Goal: Task Accomplishment & Management: Manage account settings

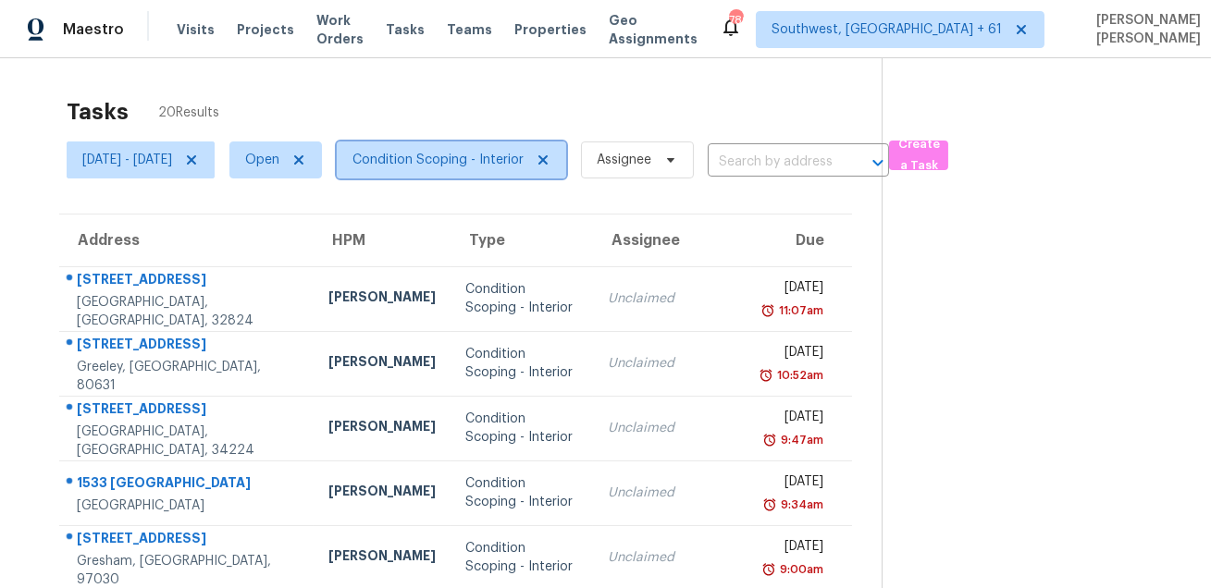
click at [467, 158] on span "Condition Scoping - Interior" at bounding box center [437, 160] width 171 height 19
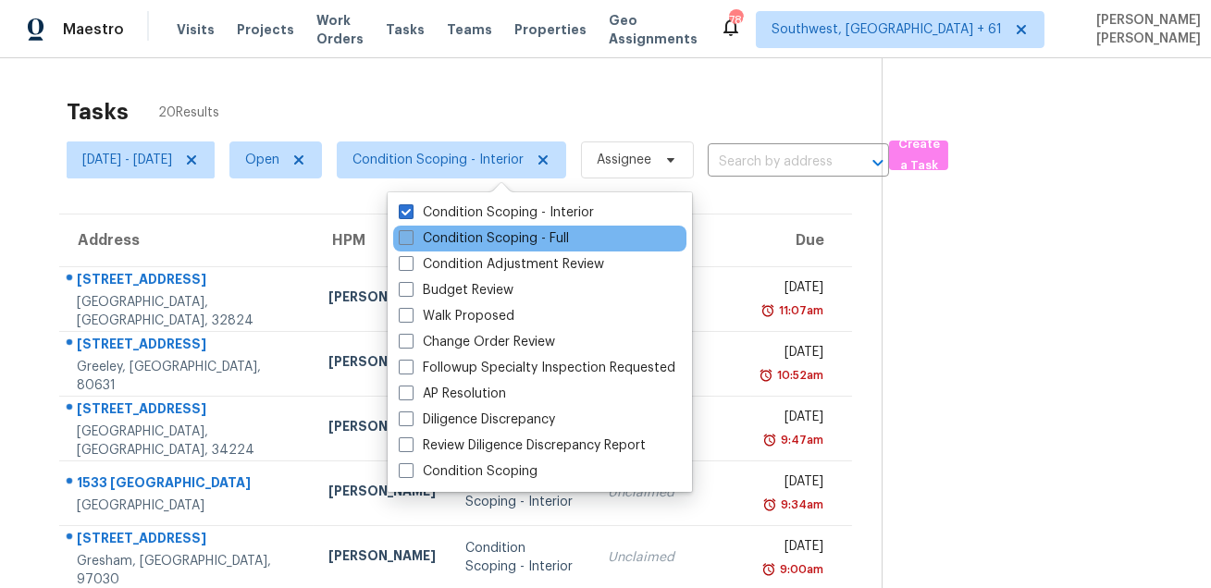
click at [461, 240] on label "Condition Scoping - Full" at bounding box center [484, 238] width 170 height 19
click at [411, 240] on input "Condition Scoping - Full" at bounding box center [405, 235] width 12 height 12
checkbox input "true"
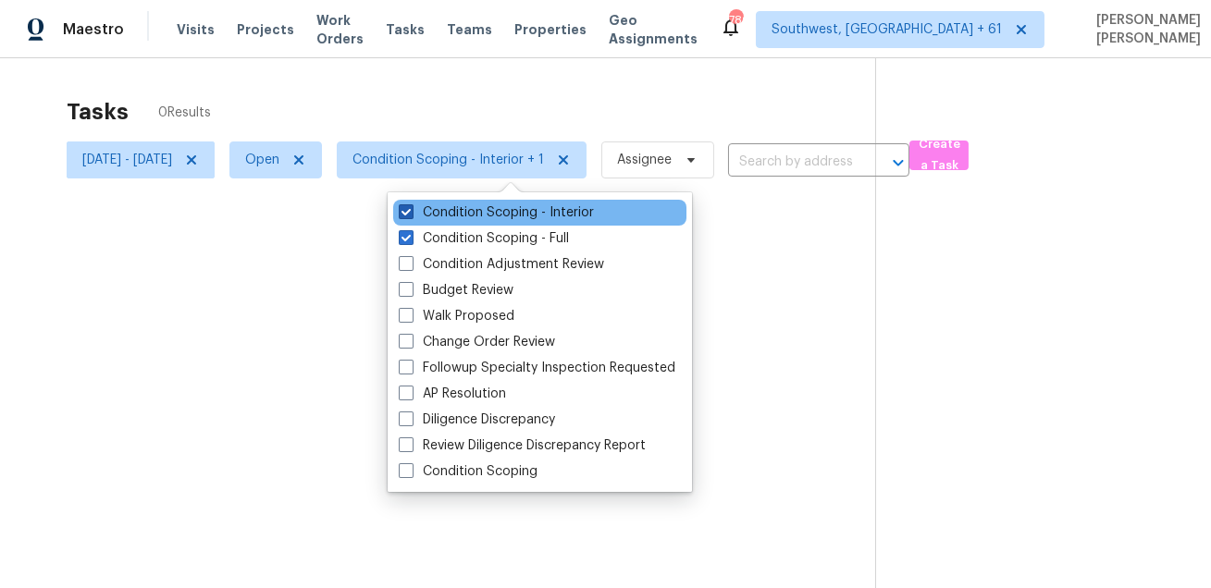
click at [472, 215] on label "Condition Scoping - Interior" at bounding box center [496, 213] width 195 height 19
click at [411, 215] on input "Condition Scoping - Interior" at bounding box center [405, 210] width 12 height 12
checkbox input "false"
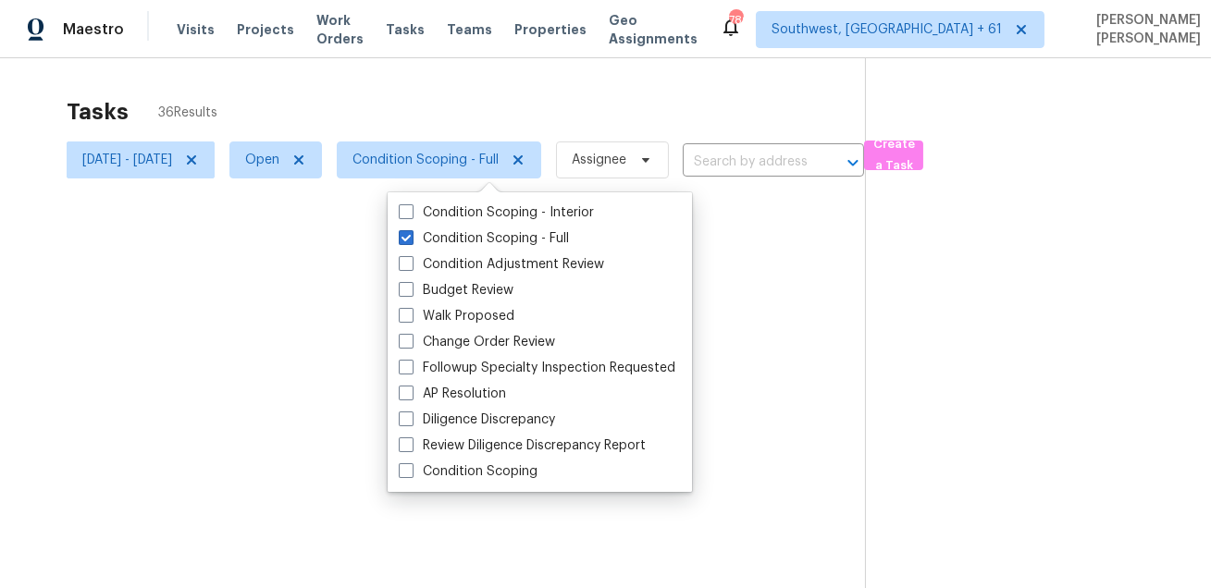
click at [465, 109] on div at bounding box center [605, 294] width 1211 height 588
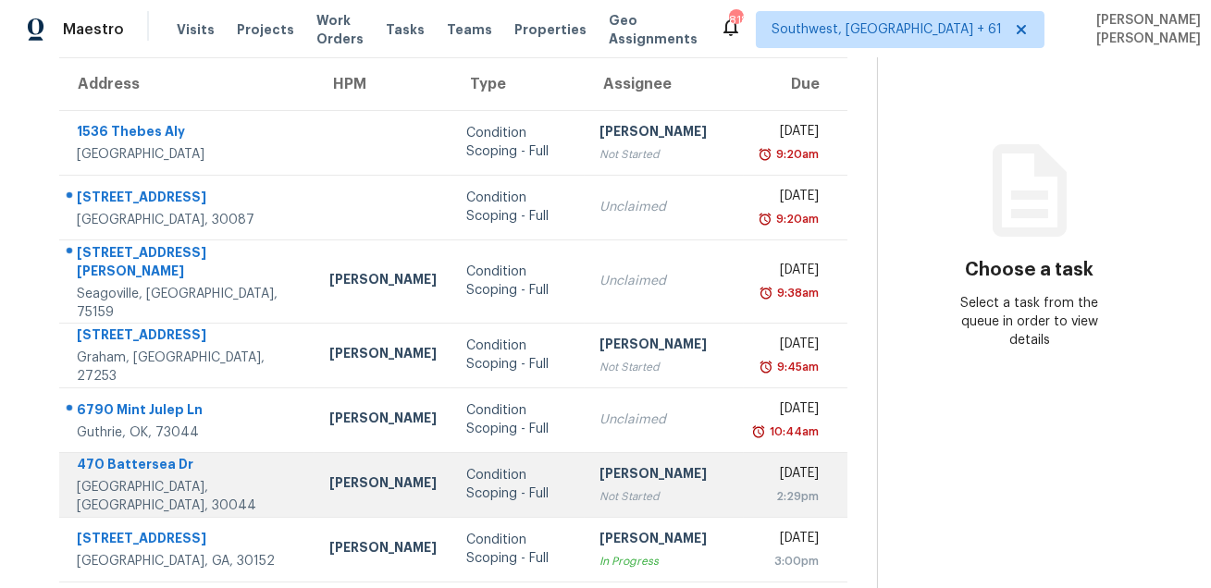
scroll to position [84, 0]
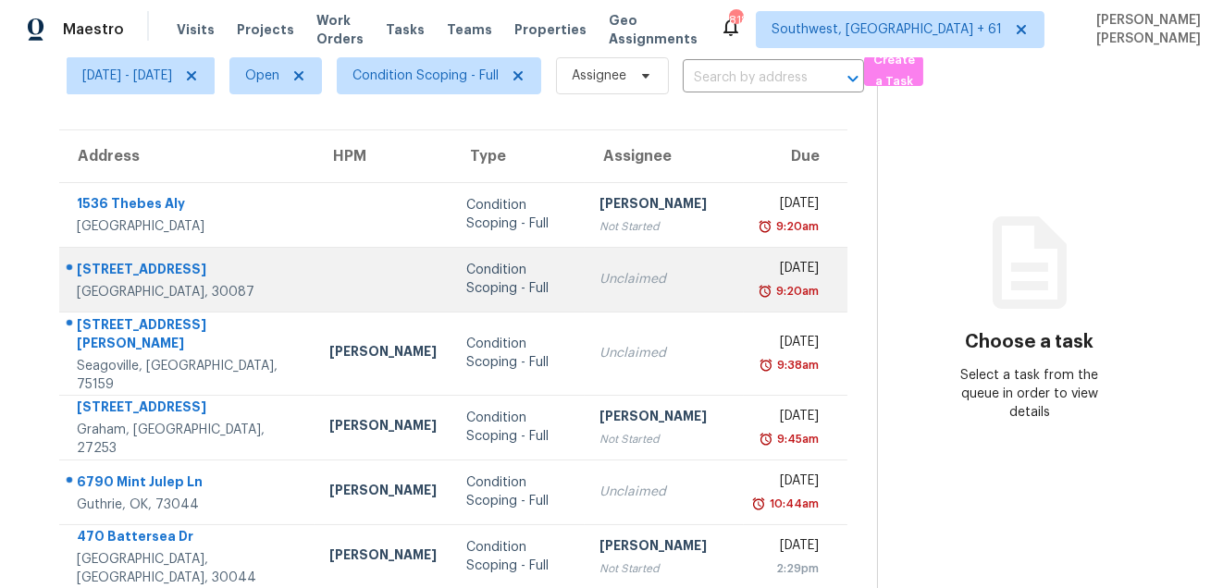
click at [154, 260] on div "[STREET_ADDRESS]" at bounding box center [188, 271] width 223 height 23
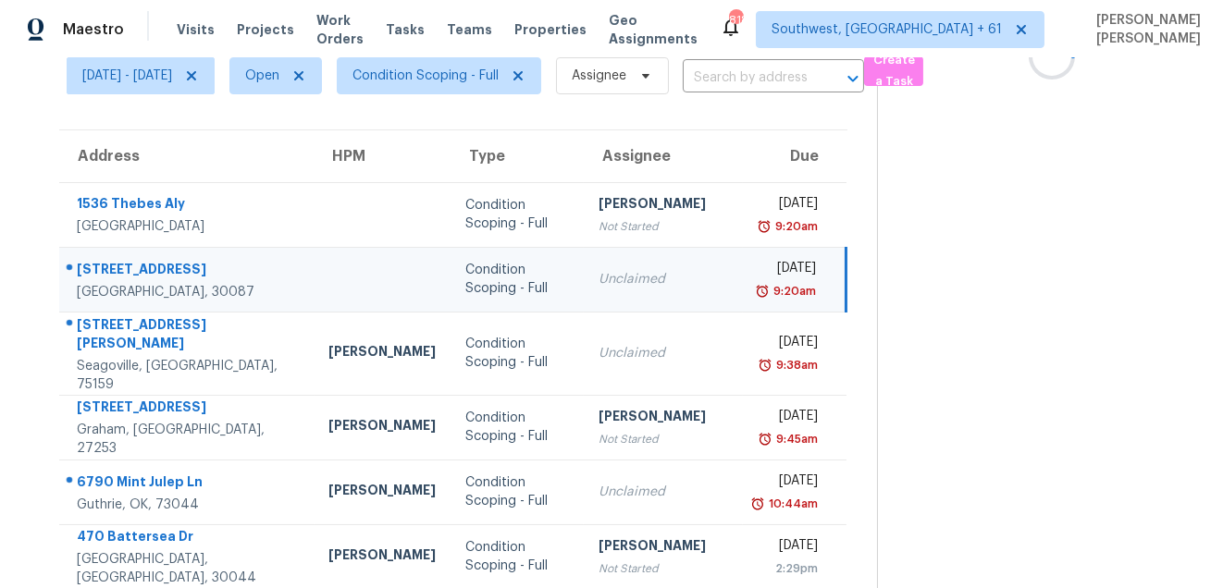
click at [154, 260] on div "[STREET_ADDRESS]" at bounding box center [188, 271] width 223 height 23
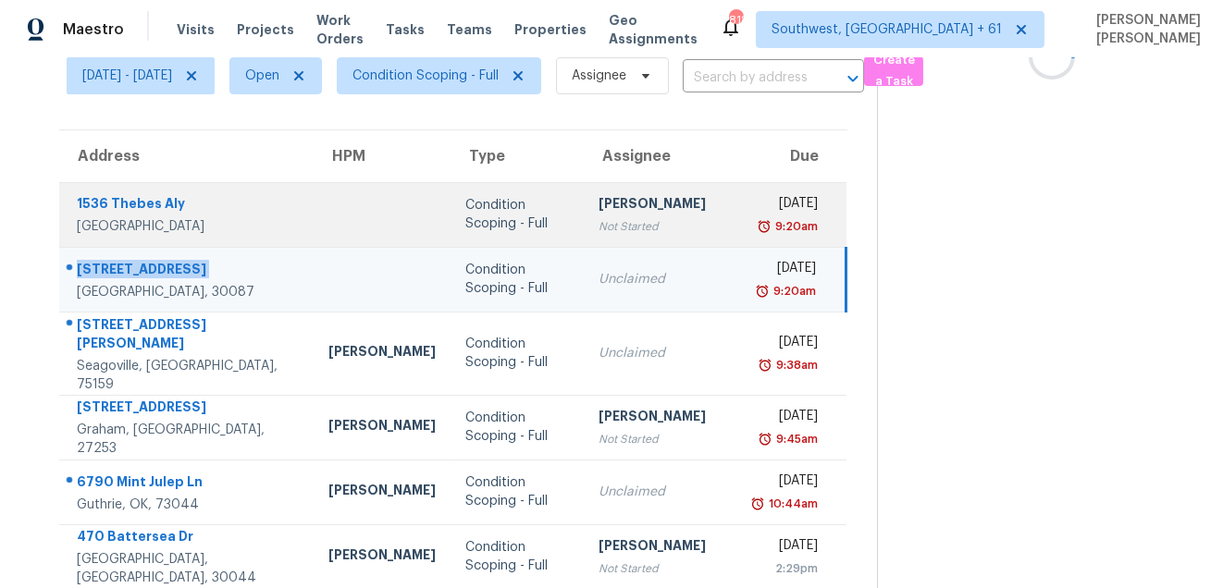
copy div "[STREET_ADDRESS]"
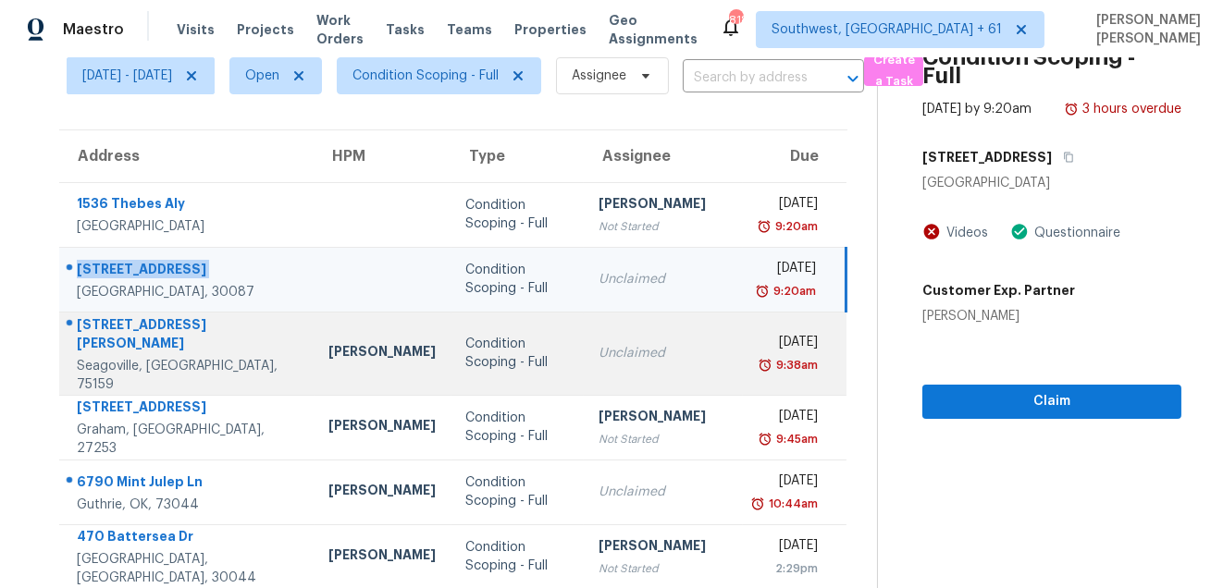
click at [156, 327] on div "[STREET_ADDRESS][PERSON_NAME]" at bounding box center [188, 336] width 223 height 42
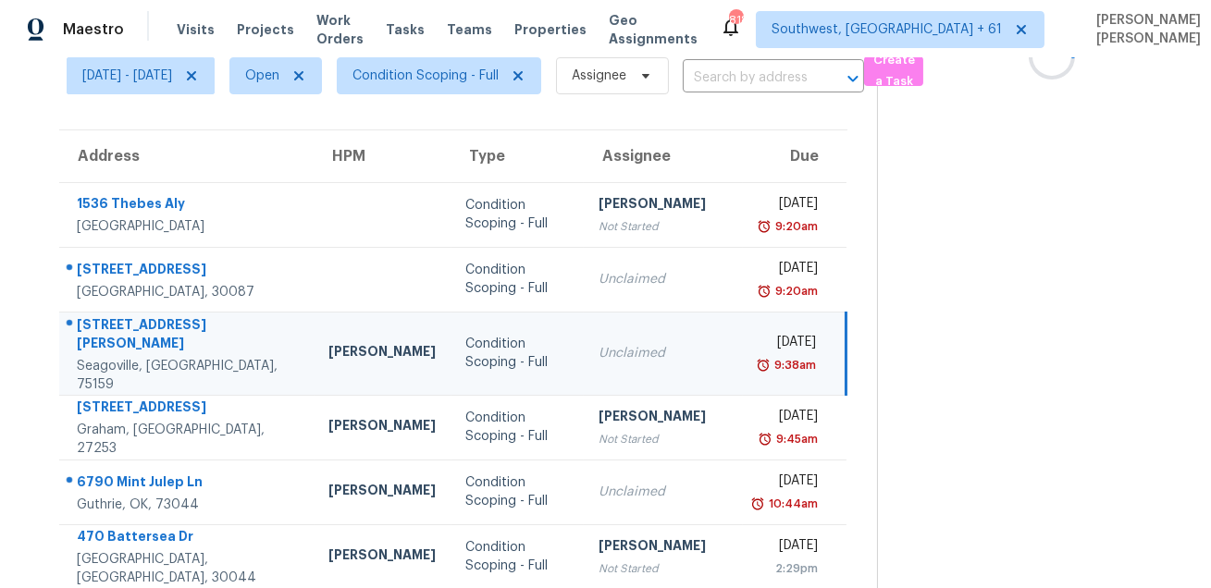
click at [156, 327] on div "[STREET_ADDRESS][PERSON_NAME]" at bounding box center [188, 336] width 223 height 42
copy div "[STREET_ADDRESS][PERSON_NAME]"
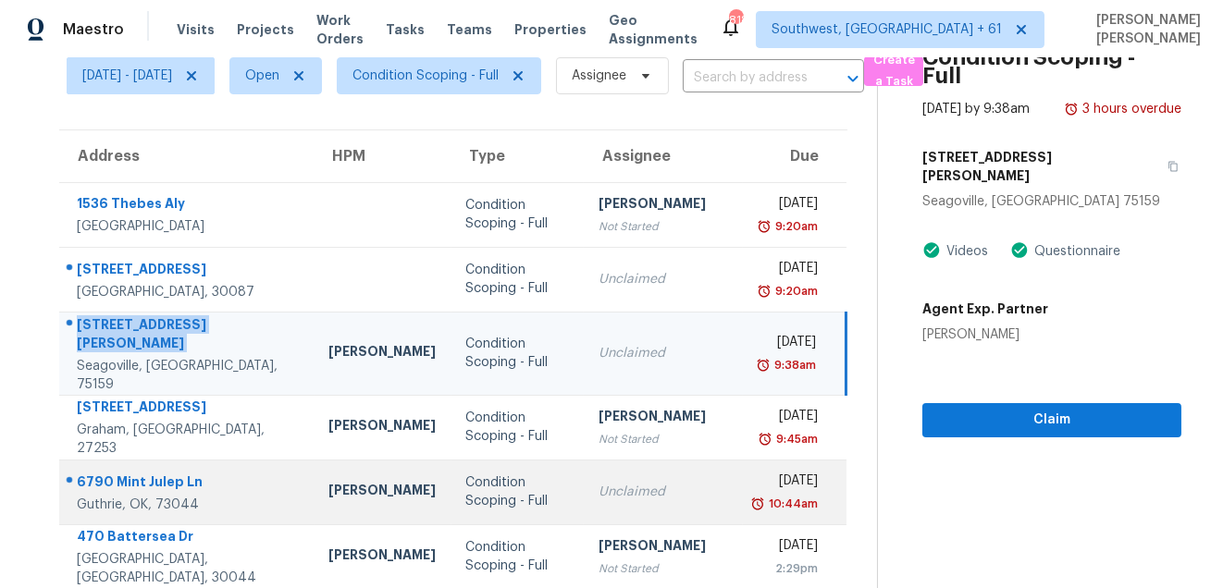
click at [146, 473] on div "6790 Mint Julep Ln" at bounding box center [188, 484] width 223 height 23
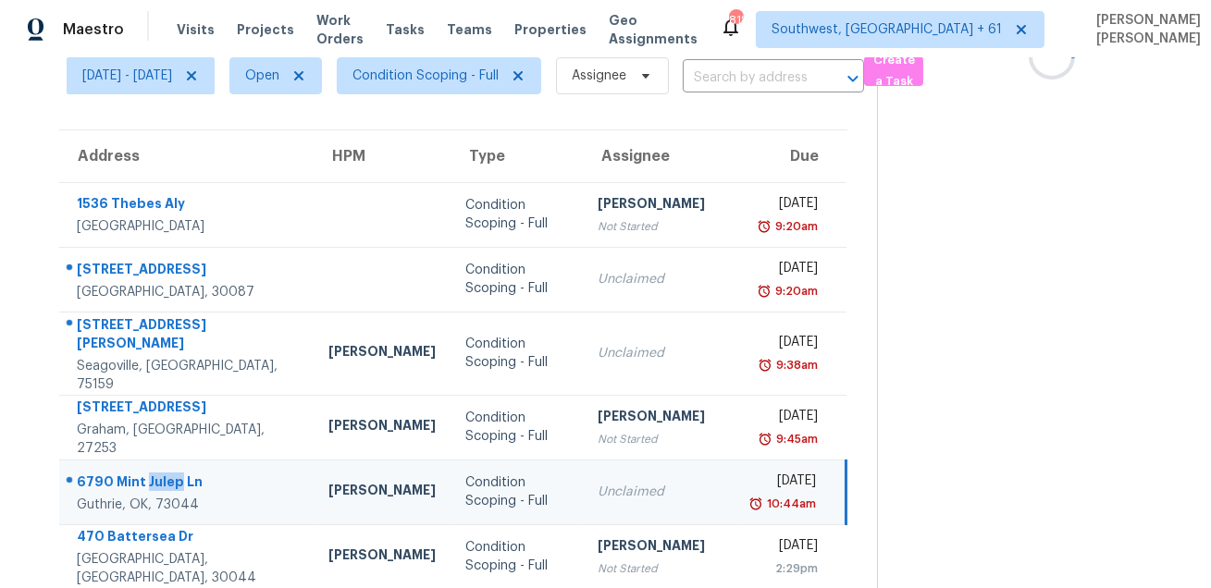
click at [146, 473] on div "6790 Mint Julep Ln" at bounding box center [188, 484] width 222 height 23
copy div "6790 Mint Julep Ln"
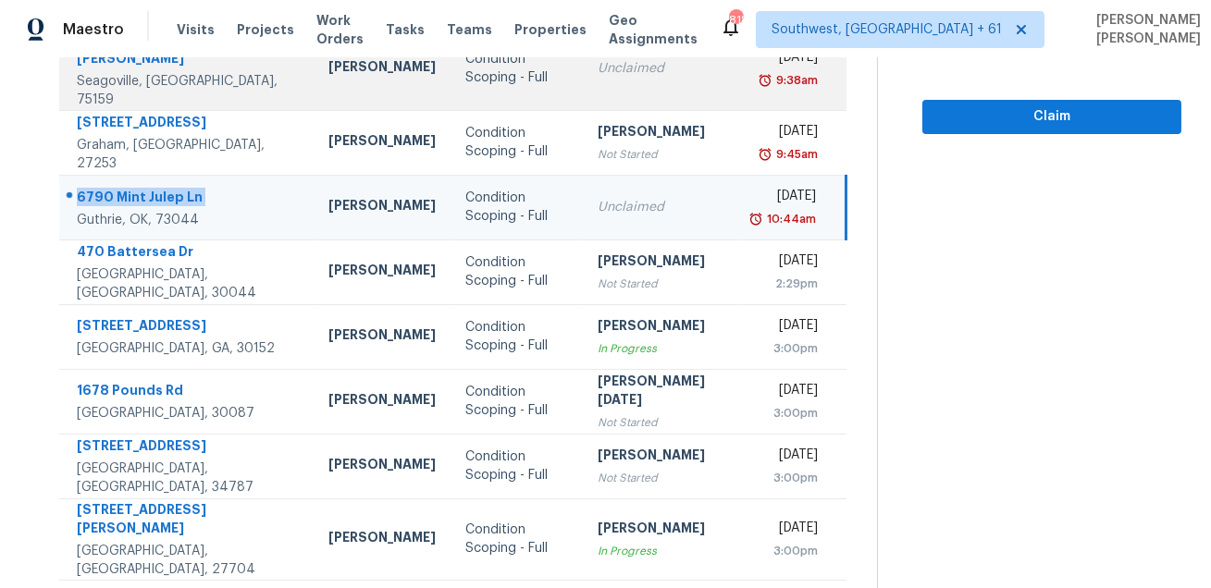
scroll to position [375, 0]
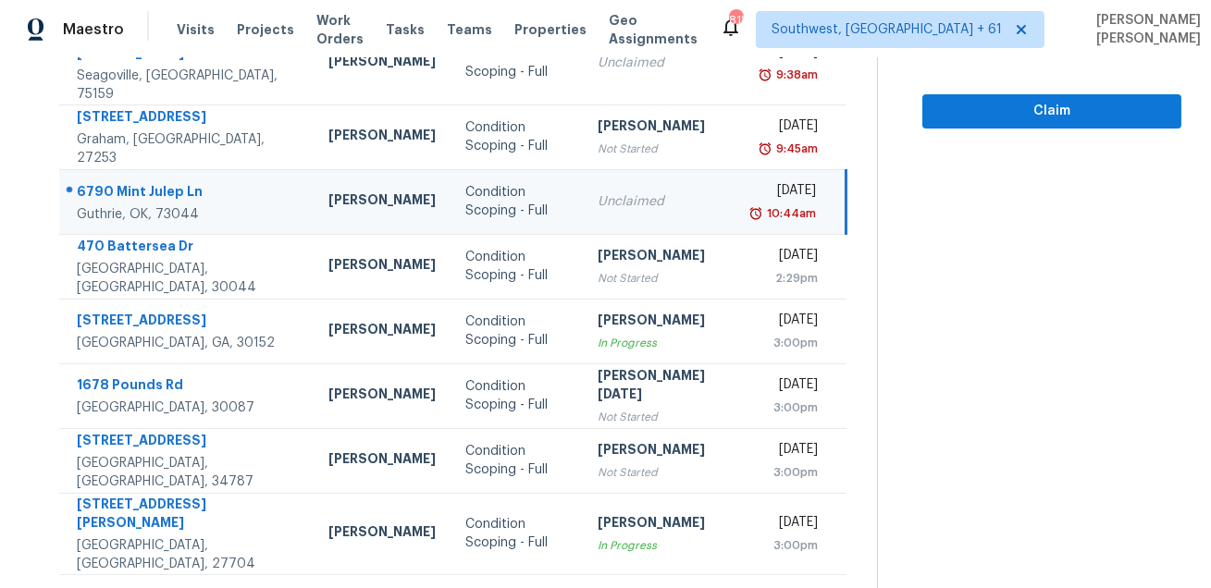
click at [506, 587] on icon at bounding box center [508, 598] width 6 height 10
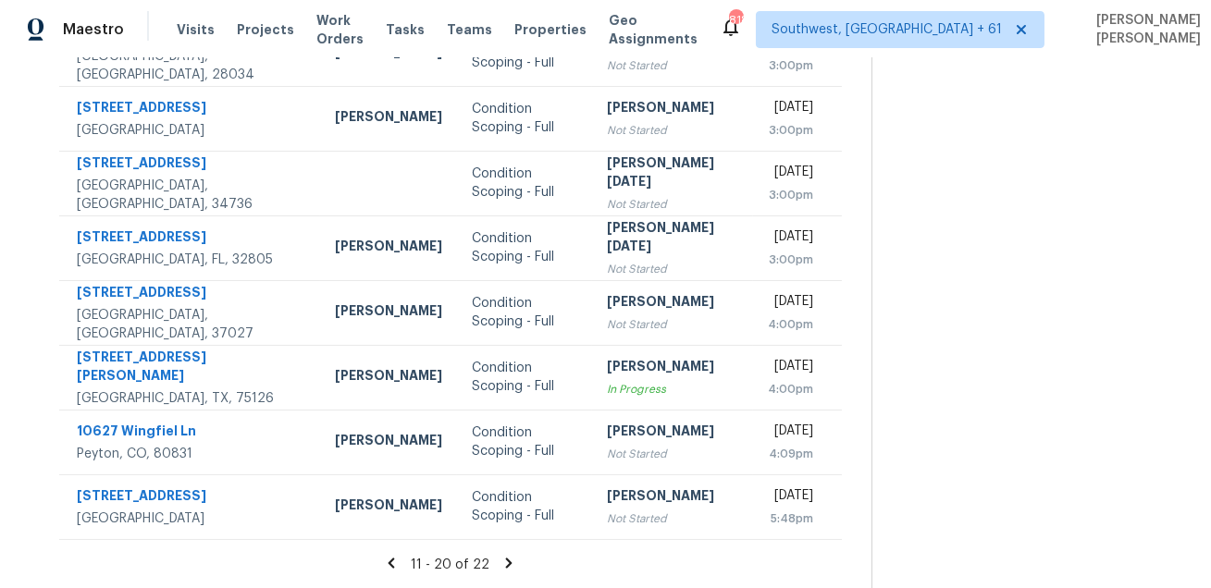
click at [509, 563] on icon at bounding box center [509, 563] width 6 height 10
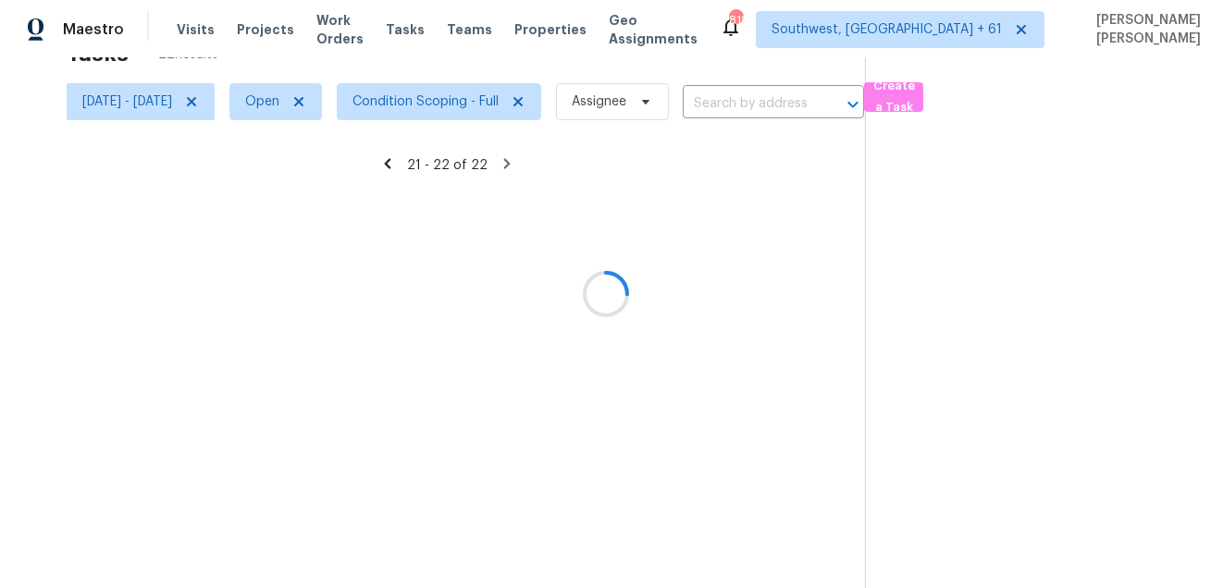
scroll to position [57, 0]
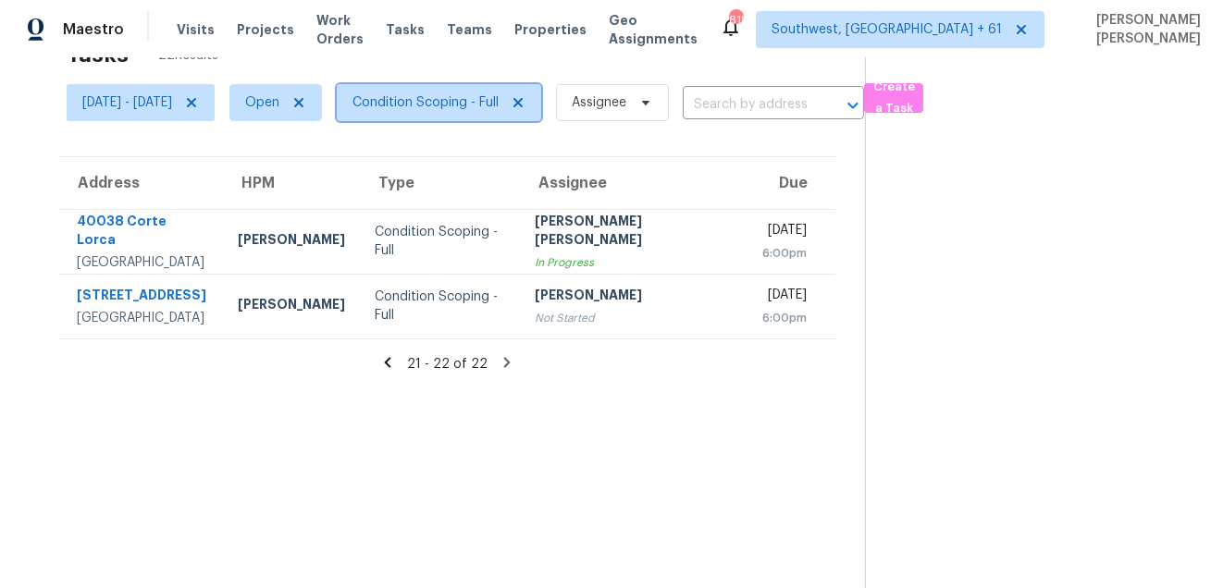
click at [466, 108] on span "Condition Scoping - Full" at bounding box center [425, 102] width 146 height 19
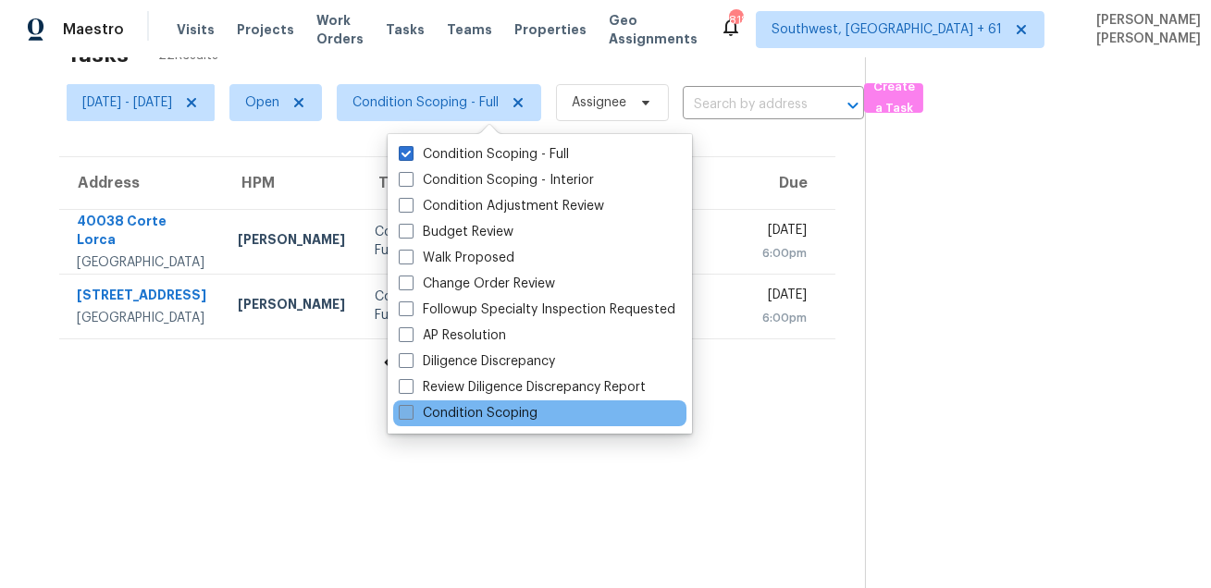
click at [427, 415] on label "Condition Scoping" at bounding box center [468, 413] width 139 height 19
click at [411, 415] on input "Condition Scoping" at bounding box center [405, 410] width 12 height 12
checkbox input "true"
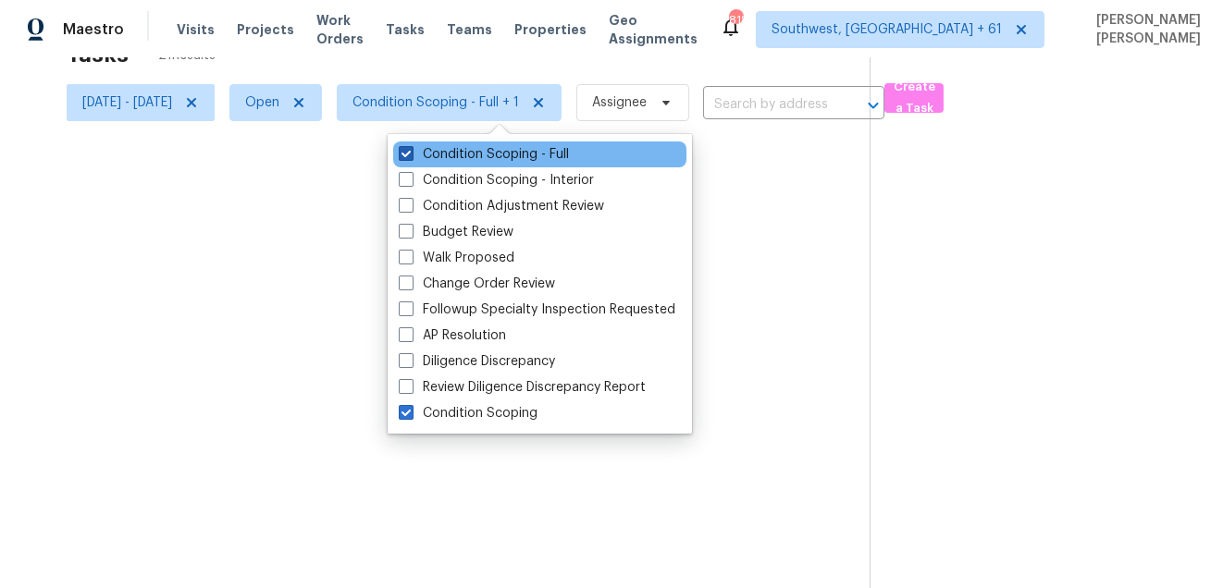
click at [439, 160] on label "Condition Scoping - Full" at bounding box center [484, 154] width 170 height 19
click at [411, 157] on input "Condition Scoping - Full" at bounding box center [405, 151] width 12 height 12
checkbox input "false"
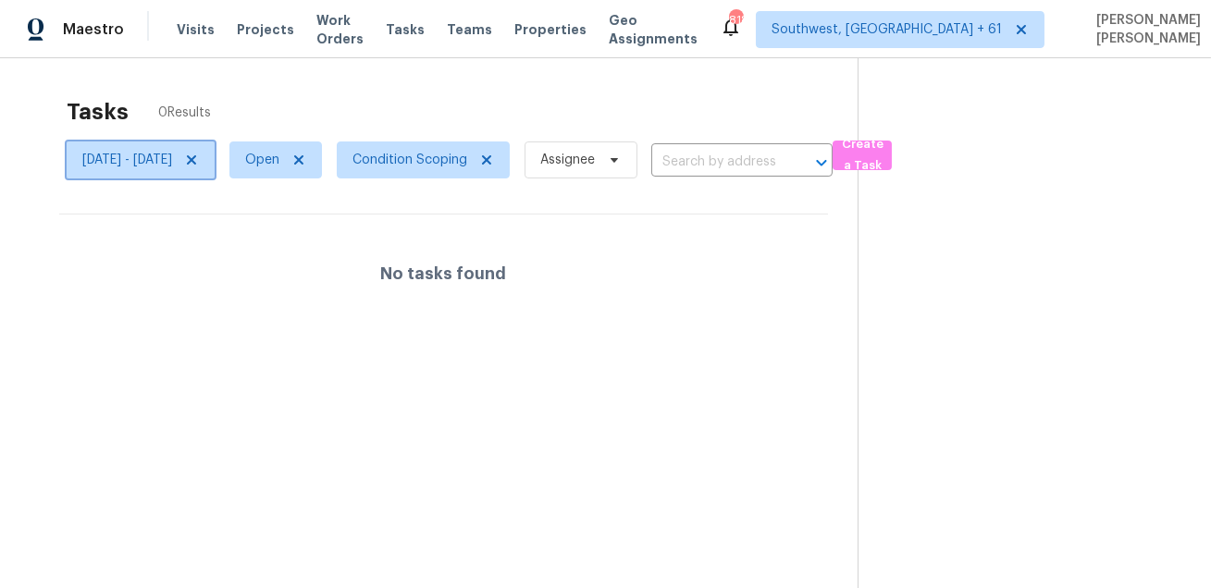
click at [199, 155] on icon at bounding box center [191, 160] width 15 height 15
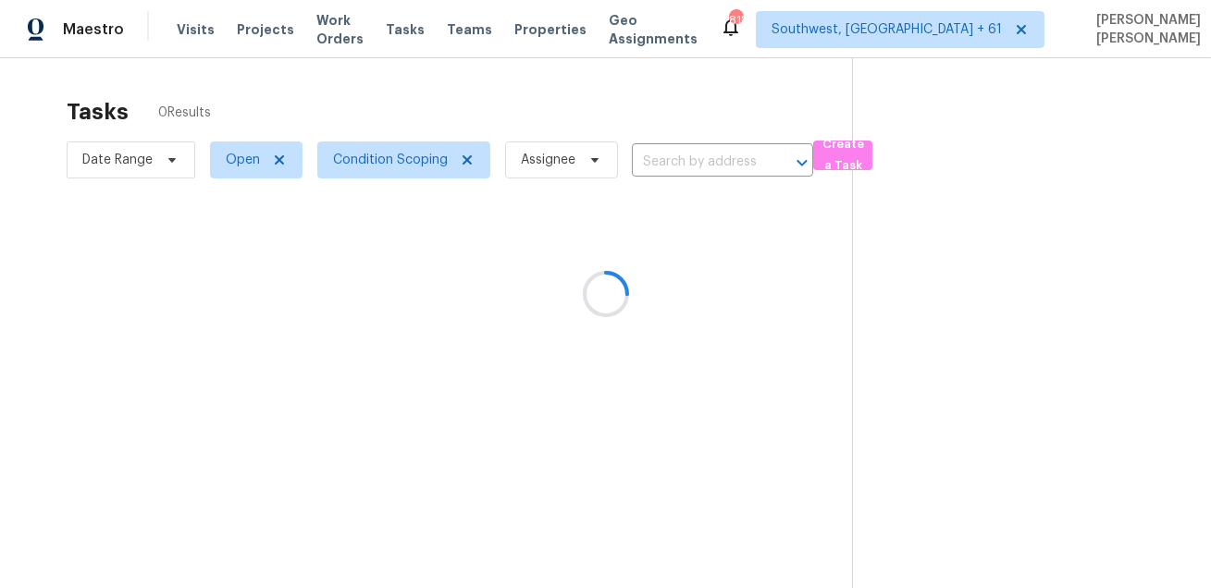
click at [367, 98] on div "Tasks 0 Results" at bounding box center [459, 112] width 785 height 48
click at [357, 155] on span "Condition Scoping" at bounding box center [390, 160] width 115 height 19
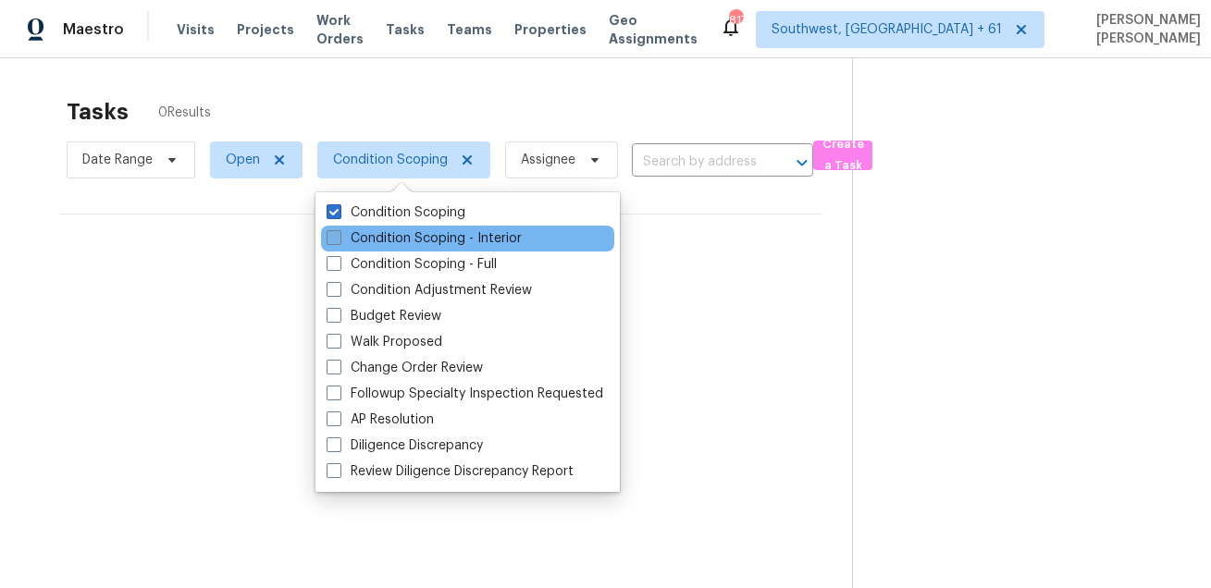
click at [379, 241] on label "Condition Scoping - Interior" at bounding box center [424, 238] width 195 height 19
click at [339, 241] on input "Condition Scoping - Interior" at bounding box center [333, 235] width 12 height 12
checkbox input "true"
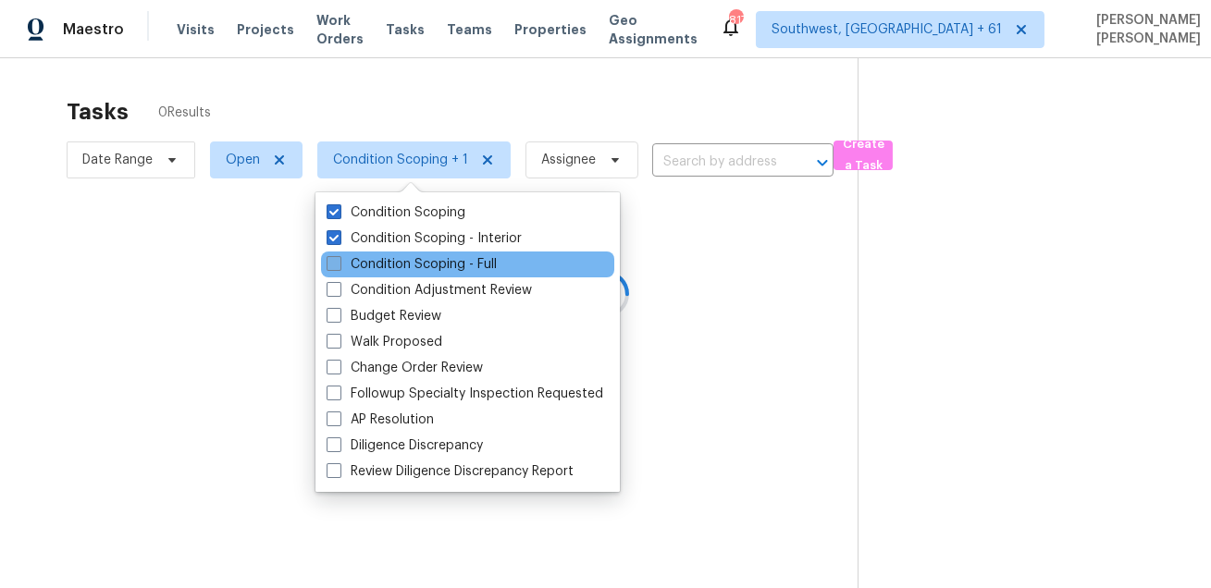
click at [370, 260] on label "Condition Scoping - Full" at bounding box center [412, 264] width 170 height 19
click at [339, 260] on input "Condition Scoping - Full" at bounding box center [333, 261] width 12 height 12
checkbox input "true"
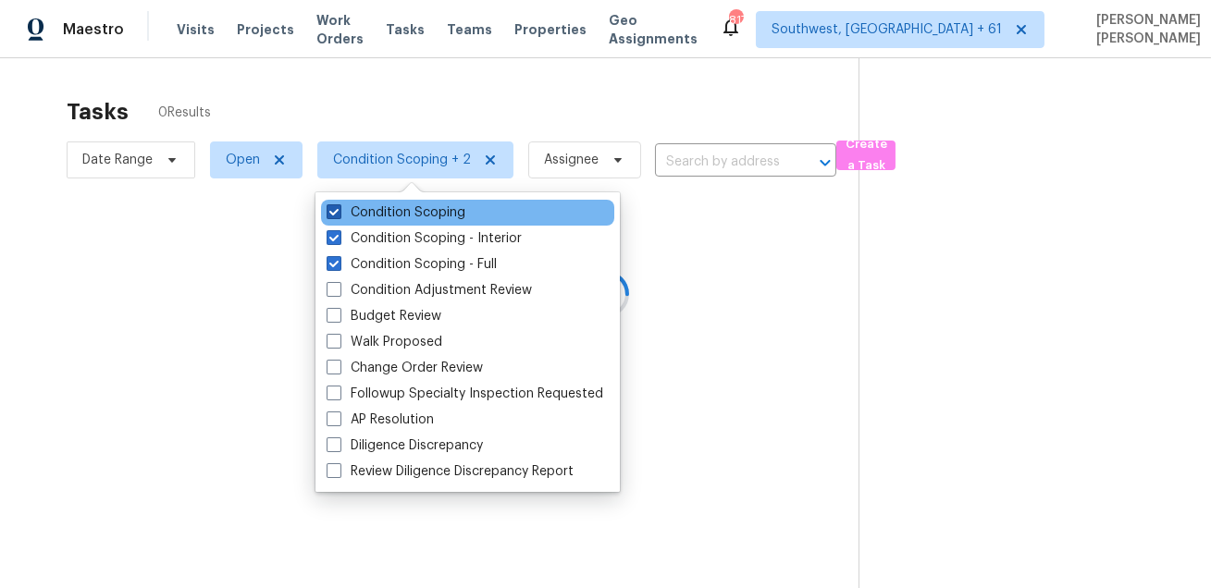
click at [373, 209] on label "Condition Scoping" at bounding box center [396, 213] width 139 height 19
click at [339, 209] on input "Condition Scoping" at bounding box center [333, 210] width 12 height 12
checkbox input "false"
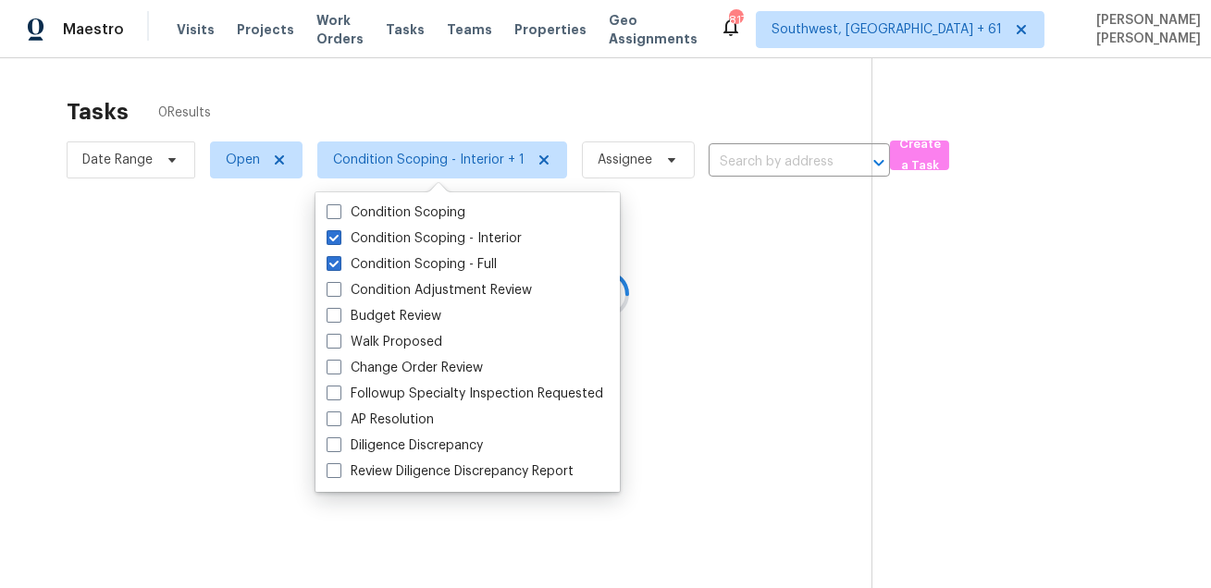
click at [339, 81] on div at bounding box center [605, 294] width 1211 height 588
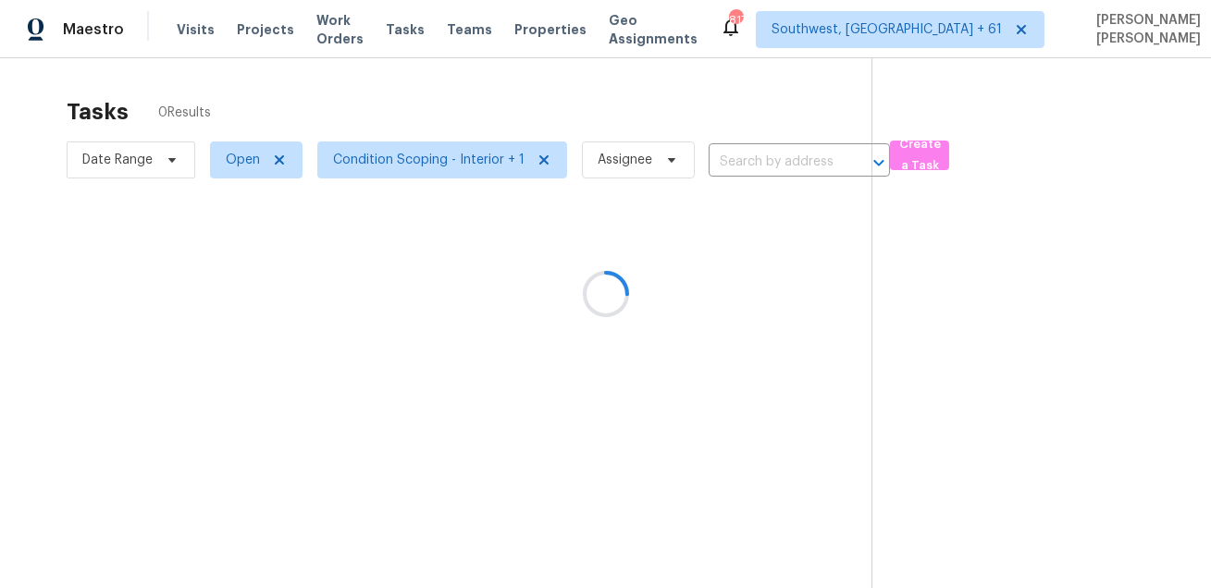
click at [152, 154] on div at bounding box center [605, 294] width 1211 height 588
click at [152, 154] on span "Date Range" at bounding box center [117, 160] width 70 height 19
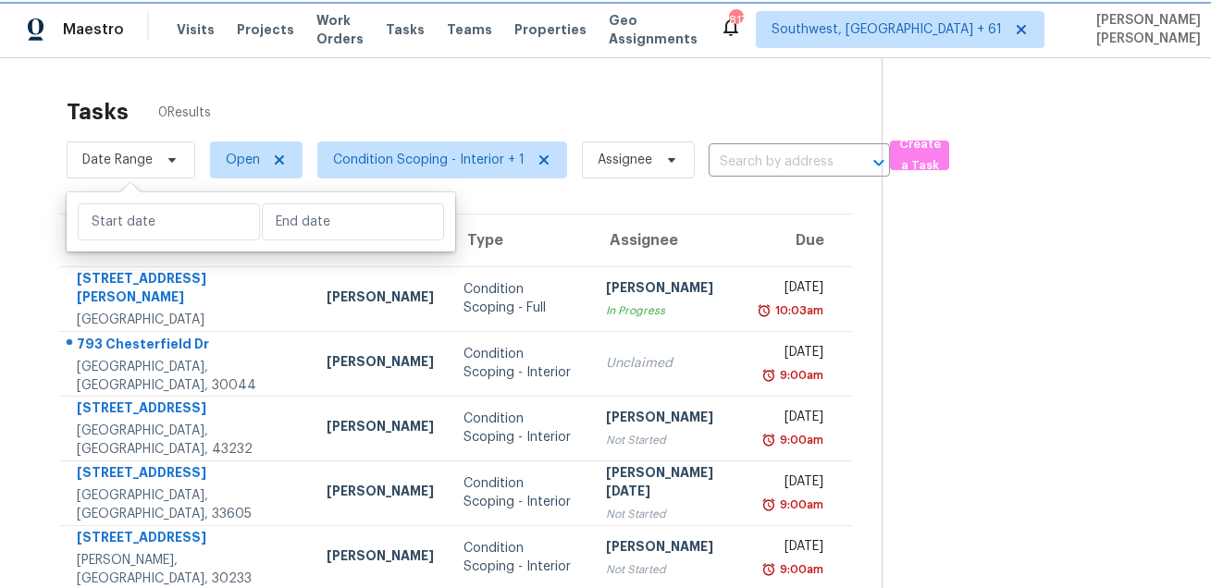
click at [152, 154] on span "Date Range" at bounding box center [117, 160] width 70 height 19
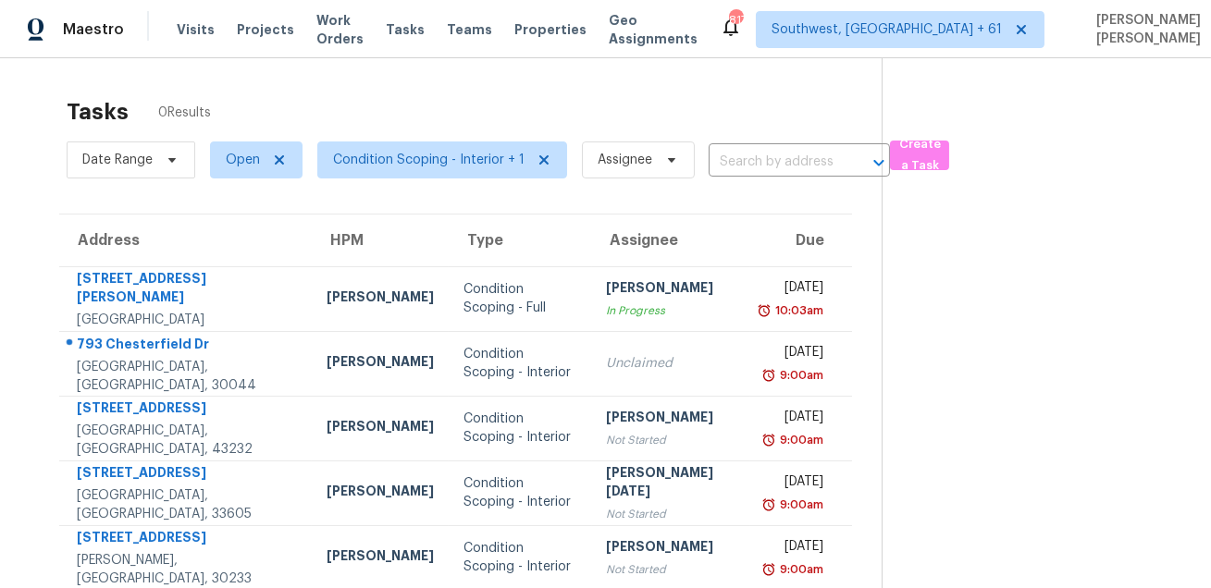
click at [151, 180] on span "Date Range" at bounding box center [131, 160] width 129 height 48
click at [163, 167] on span at bounding box center [169, 160] width 20 height 15
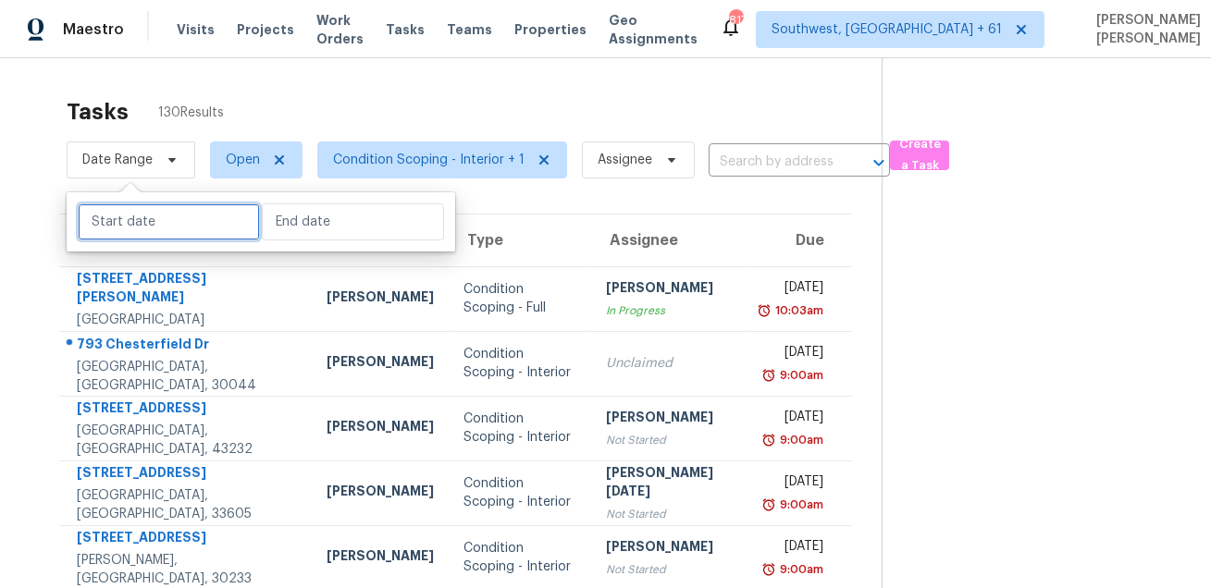
click at [145, 223] on input "text" at bounding box center [169, 222] width 182 height 37
select select "7"
select select "2025"
select select "8"
select select "2025"
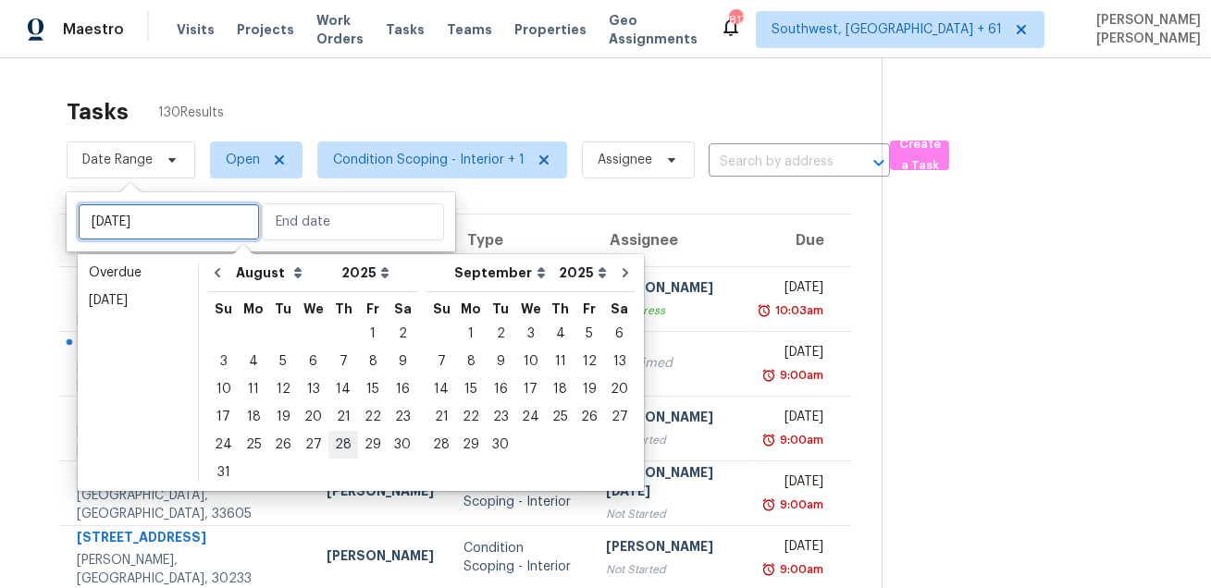
type input "Thu, Aug 28"
click at [359, 445] on div "29" at bounding box center [373, 445] width 30 height 26
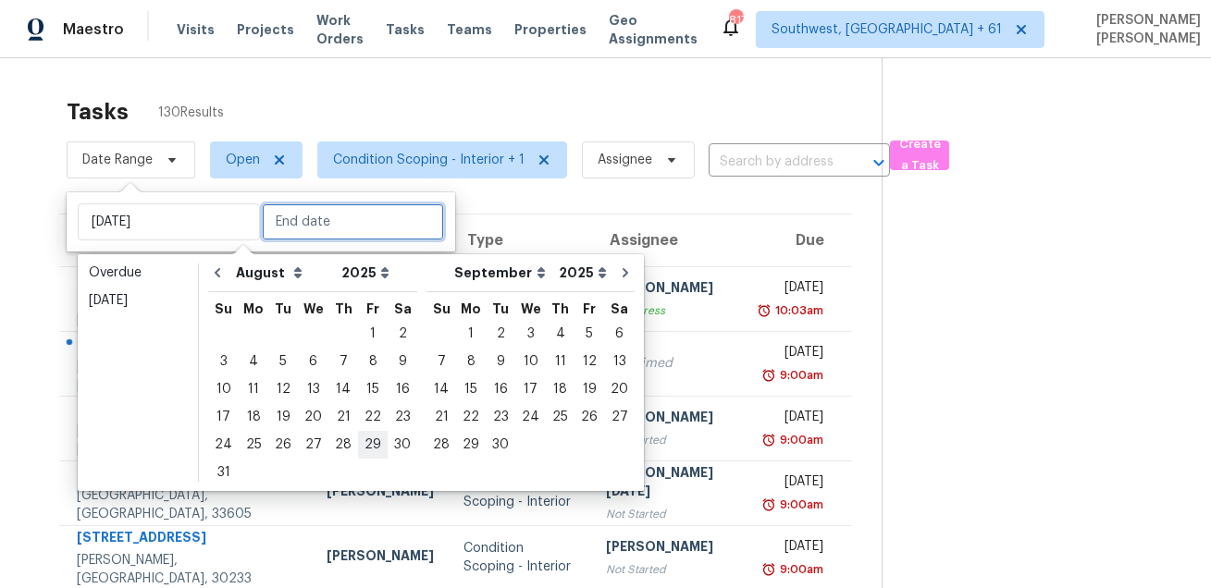
type input "Fri, Aug 29"
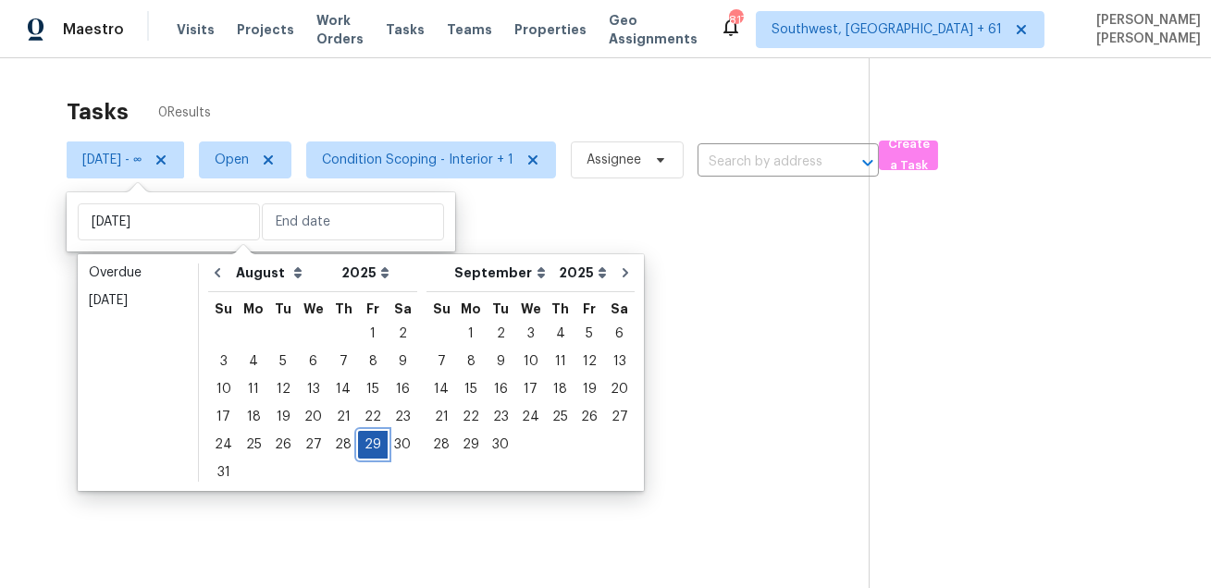
click at [359, 445] on div "29" at bounding box center [373, 445] width 30 height 26
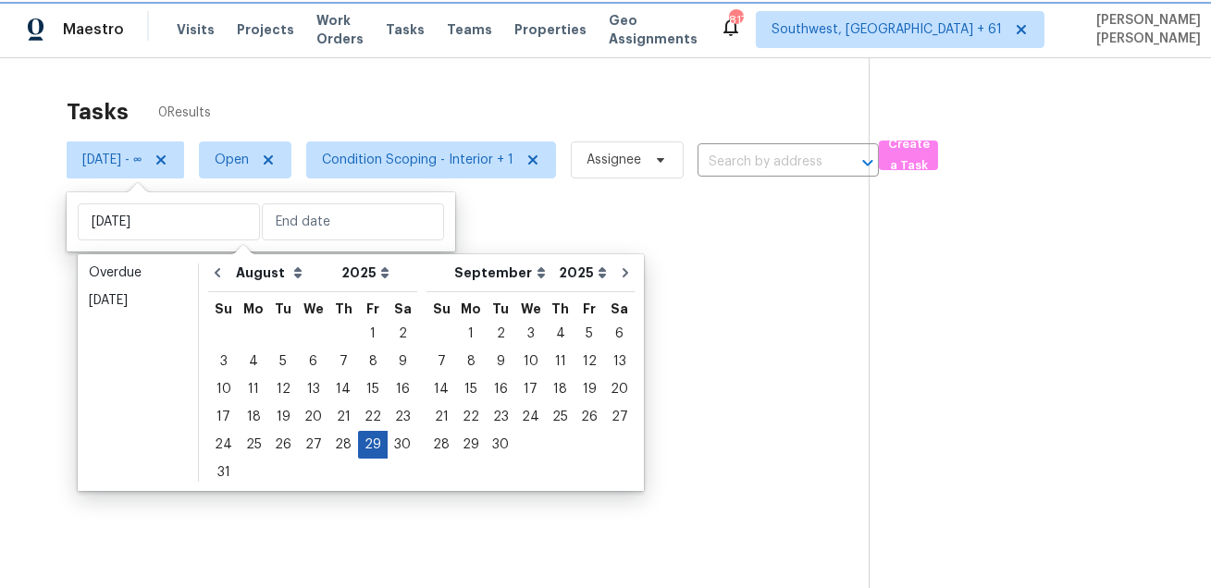
type input "Fri, Aug 29"
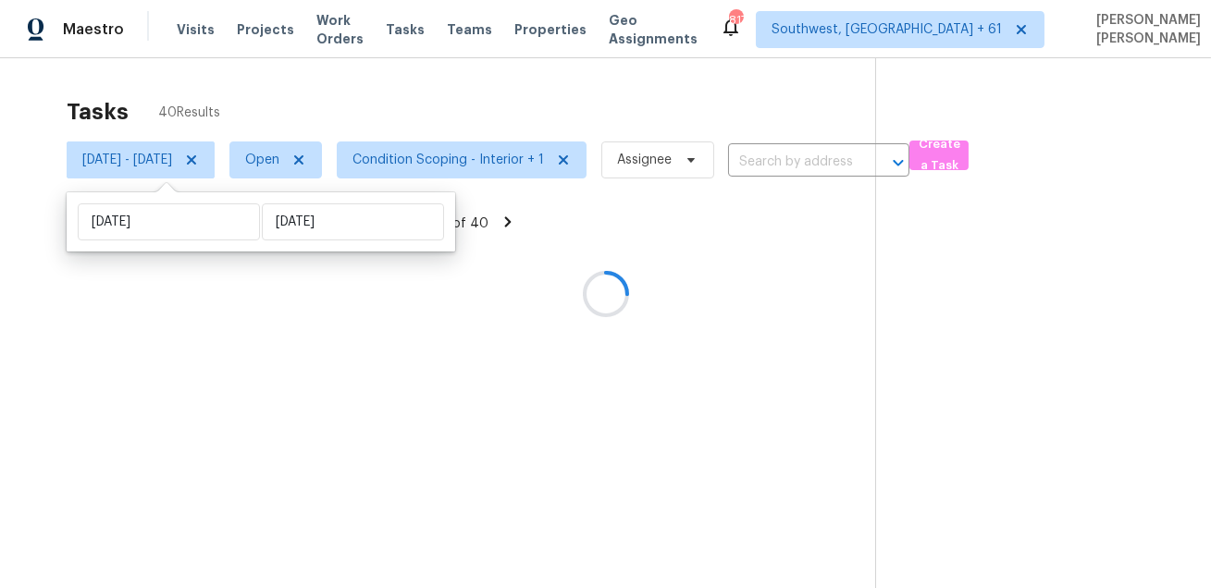
click at [500, 88] on div at bounding box center [605, 294] width 1211 height 588
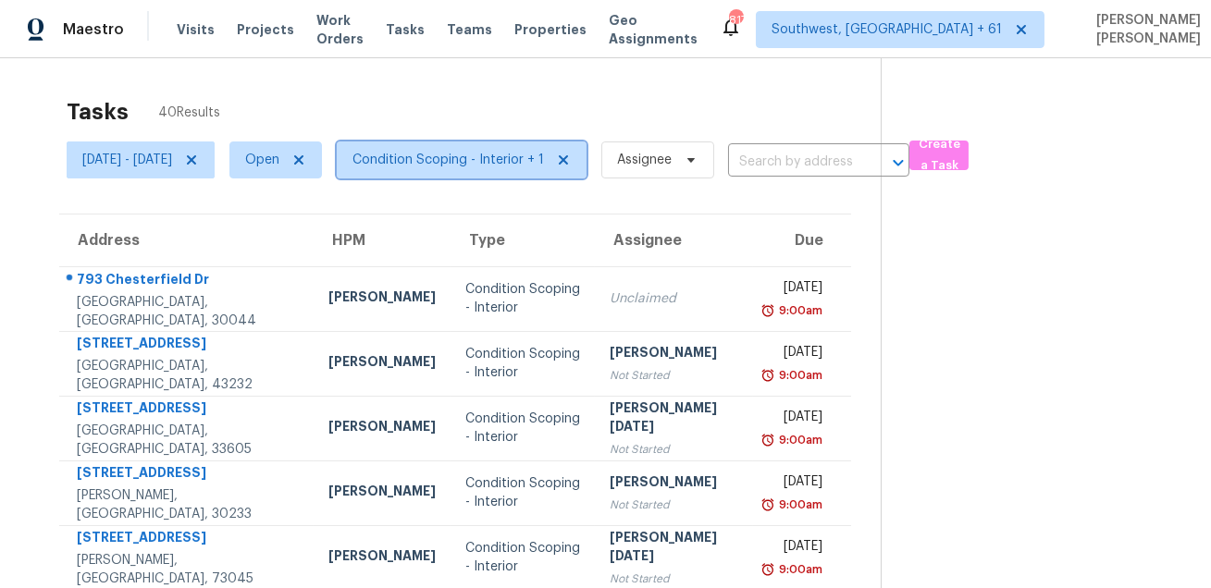
click at [479, 158] on span "Condition Scoping - Interior + 1" at bounding box center [447, 160] width 191 height 19
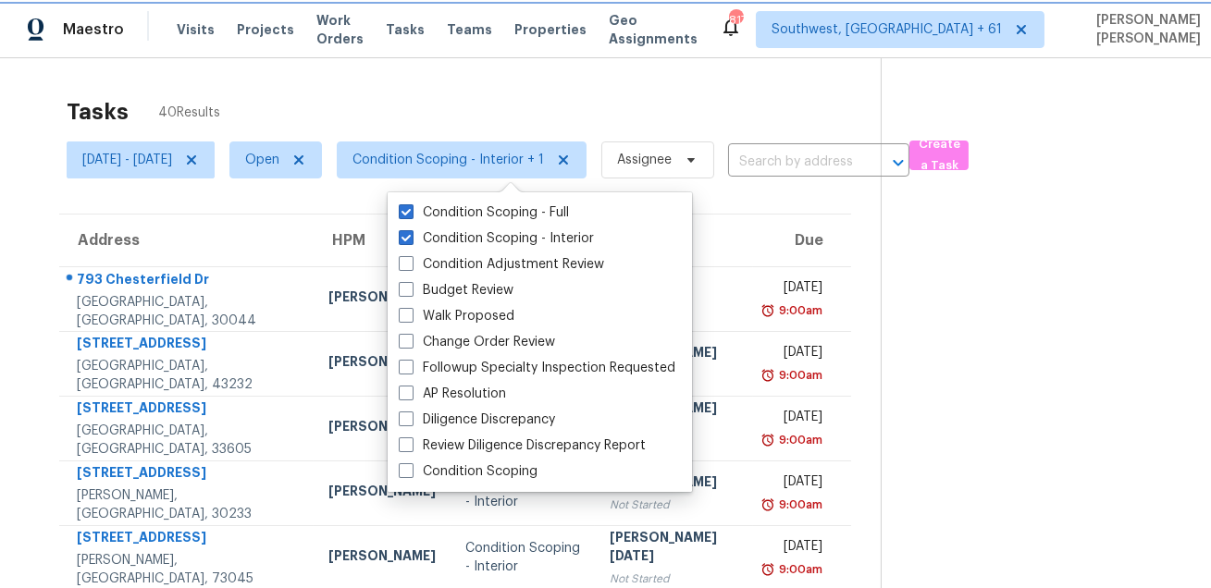
click at [479, 158] on span "Condition Scoping - Interior + 1" at bounding box center [447, 160] width 191 height 19
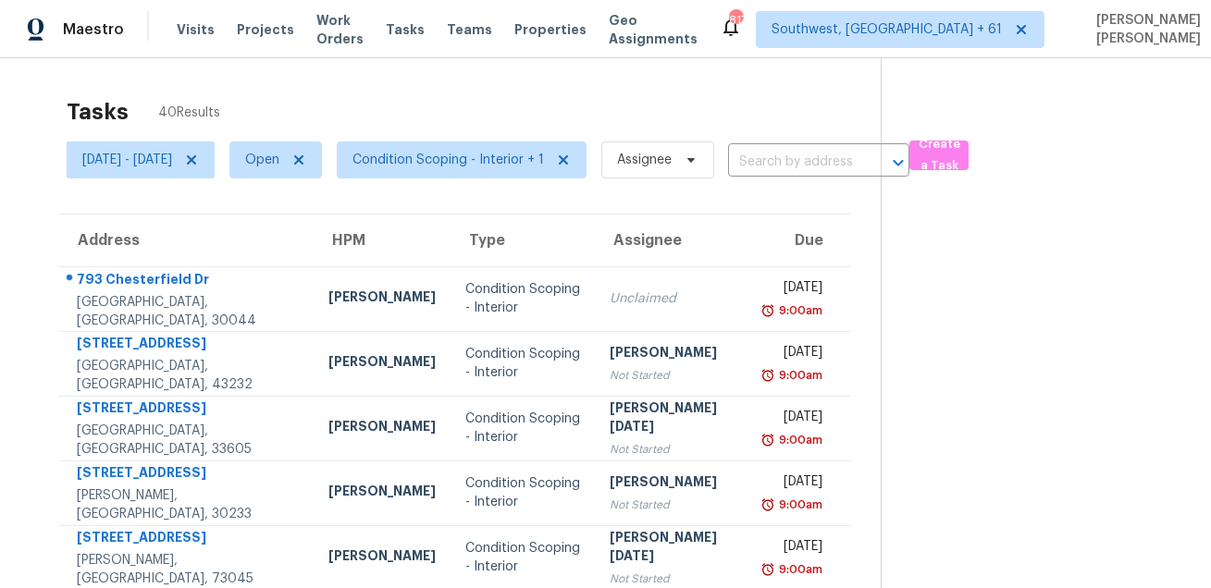
click at [484, 110] on div "Tasks 40 Results" at bounding box center [474, 112] width 814 height 48
click at [172, 154] on span "[DATE] - [DATE]" at bounding box center [127, 160] width 90 height 19
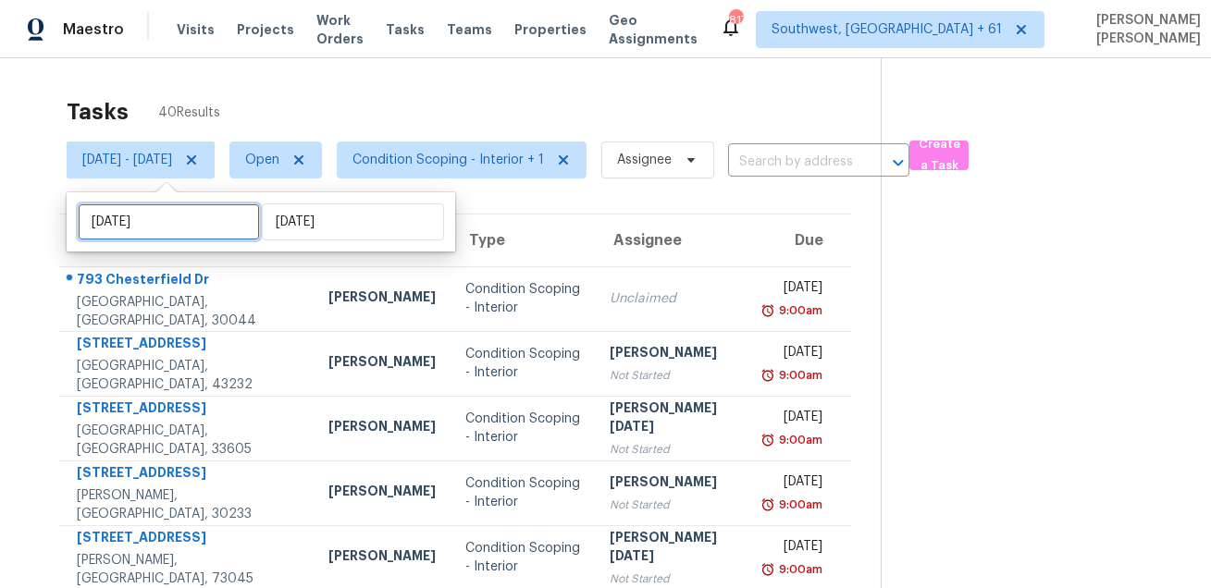
click at [181, 226] on input "Fri, Aug 29" at bounding box center [169, 222] width 182 height 37
select select "7"
select select "2025"
select select "8"
select select "2025"
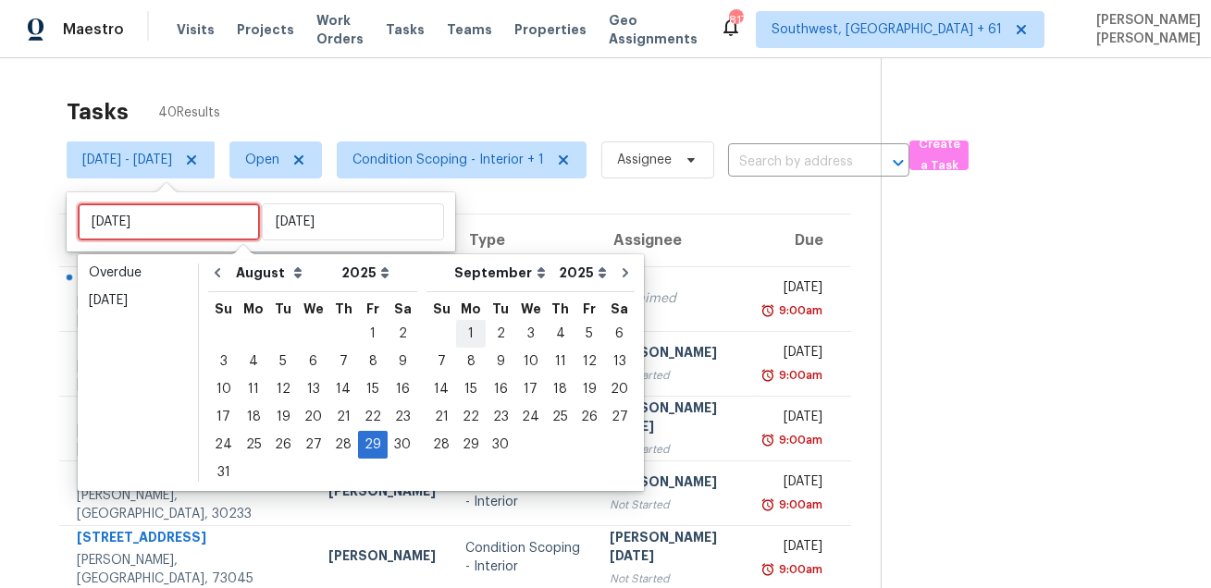
type input "Mon, Sep 01"
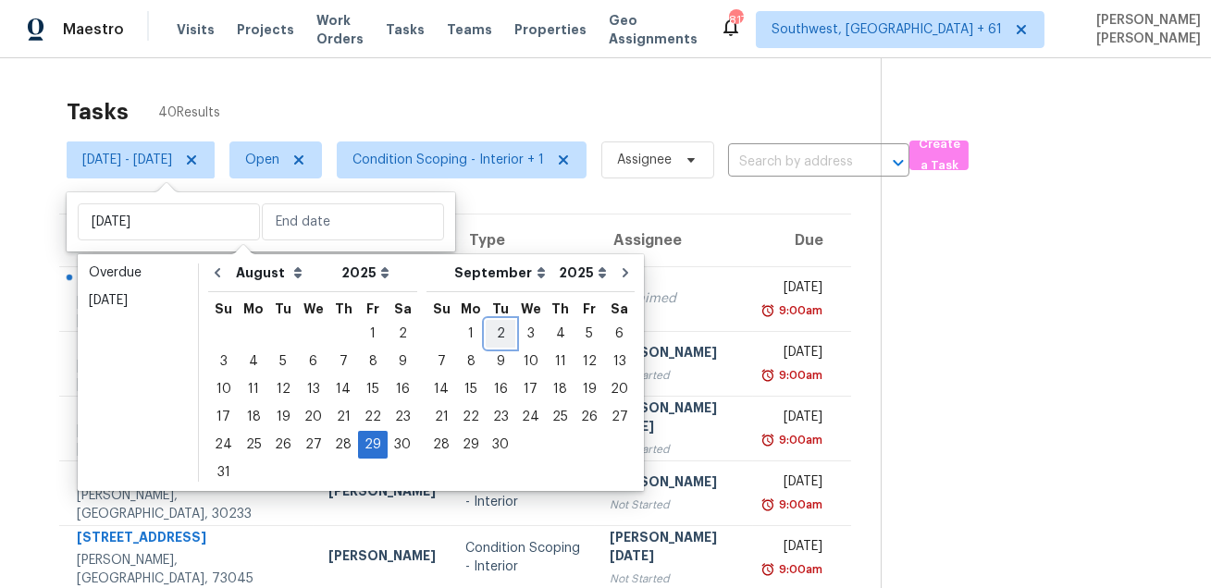
click at [486, 324] on div "2" at bounding box center [501, 334] width 30 height 26
type input "Tue, Sep 02"
click at [486, 324] on div "2" at bounding box center [501, 334] width 30 height 26
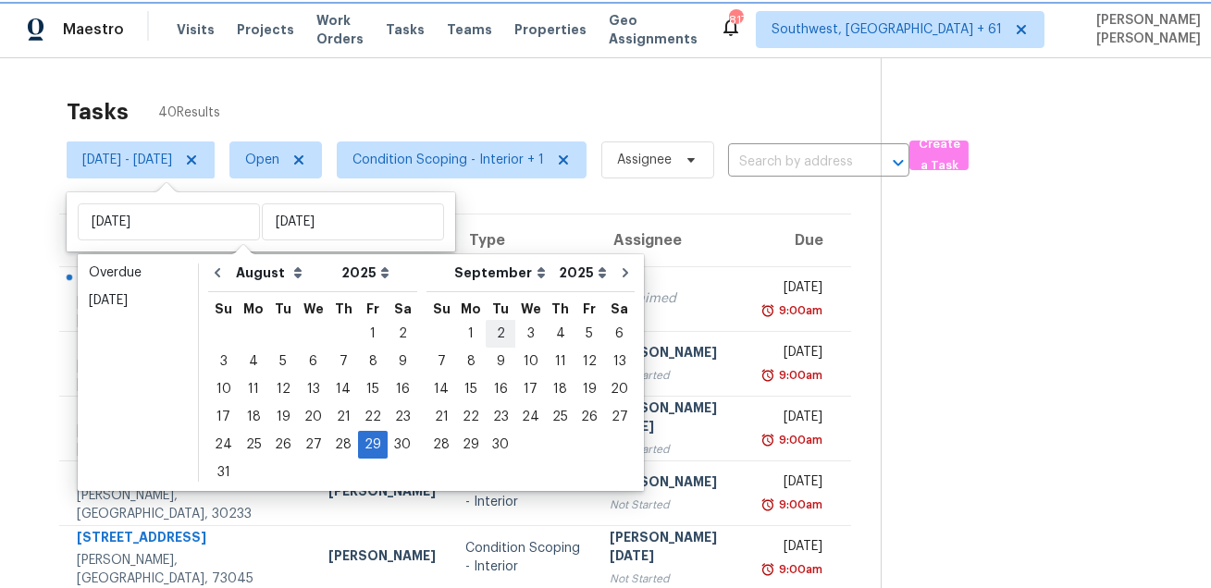
type input "Tue, Sep 02"
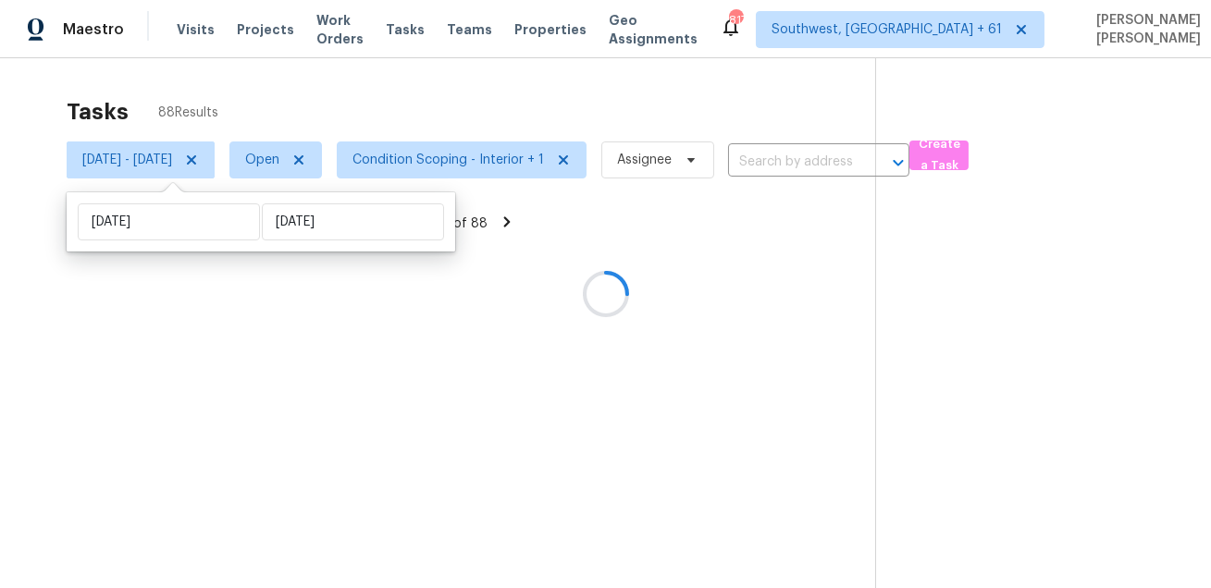
click at [492, 112] on div "Tasks 88 Results" at bounding box center [471, 112] width 808 height 48
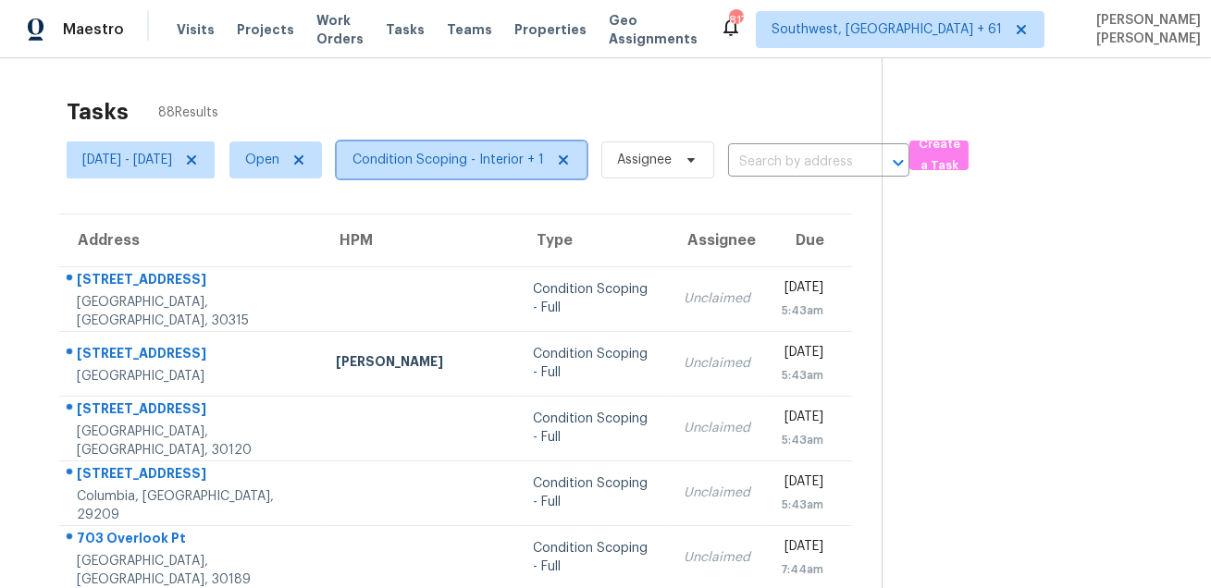
click at [455, 164] on span "Condition Scoping - Interior + 1" at bounding box center [447, 160] width 191 height 19
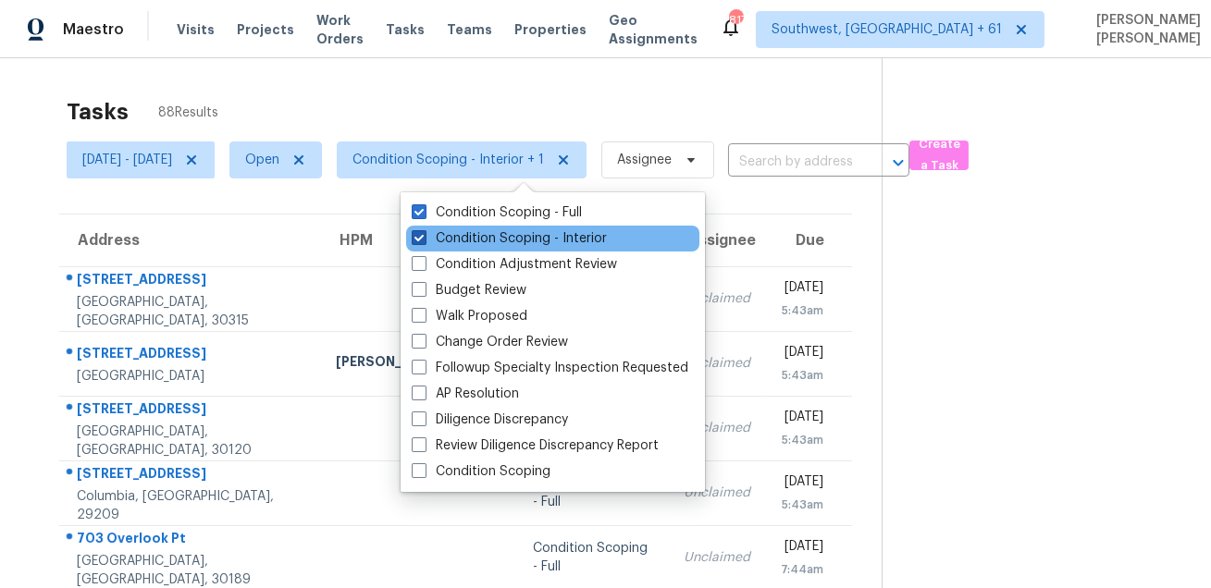
click at [467, 234] on label "Condition Scoping - Interior" at bounding box center [509, 238] width 195 height 19
click at [424, 234] on input "Condition Scoping - Interior" at bounding box center [418, 235] width 12 height 12
checkbox input "false"
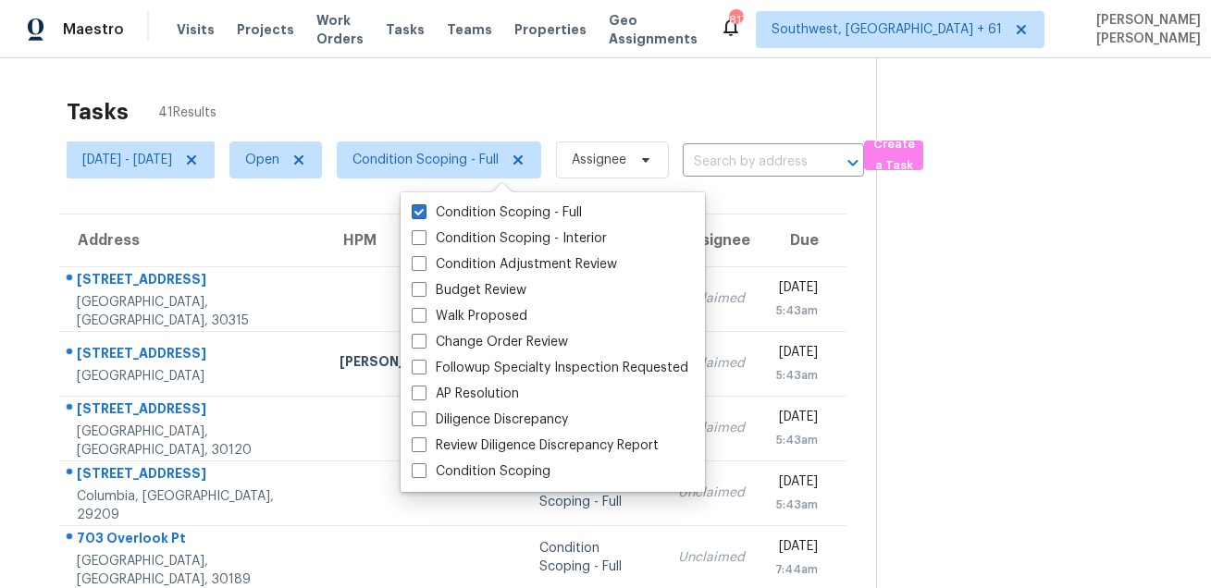
click at [519, 89] on div "Tasks 41 Results" at bounding box center [471, 112] width 809 height 48
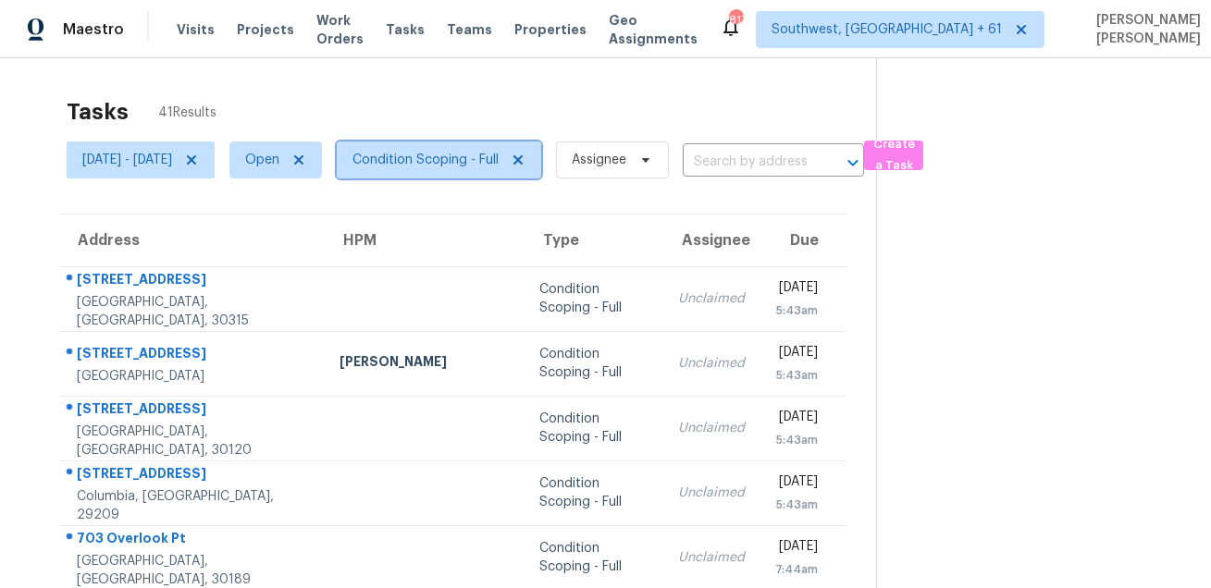
click at [461, 146] on span "Condition Scoping - Full" at bounding box center [439, 160] width 204 height 37
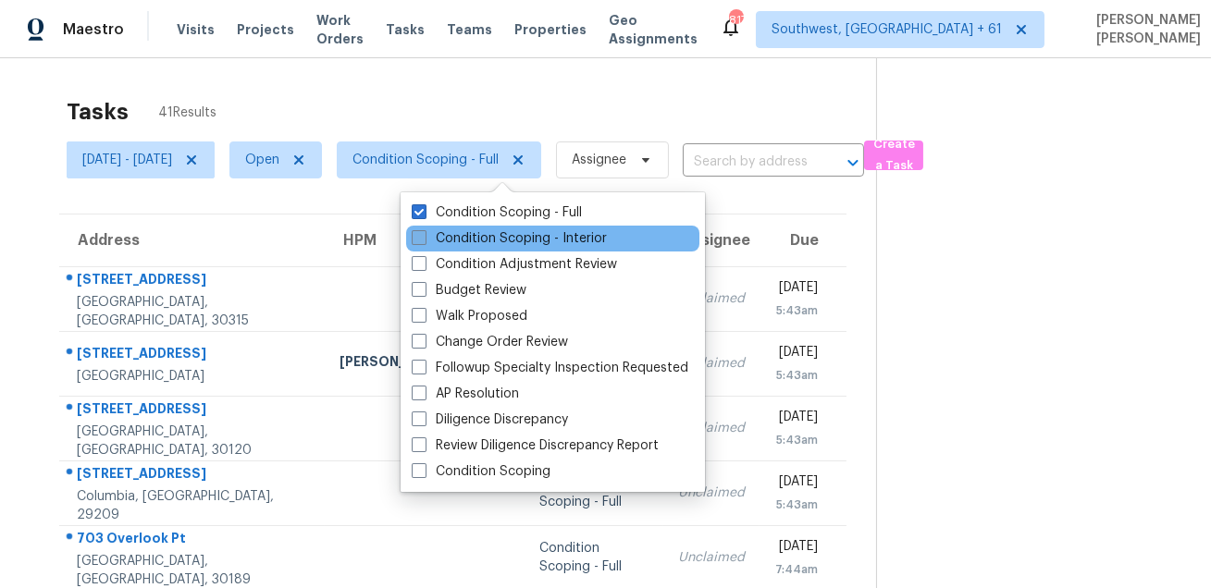
click at [423, 230] on span at bounding box center [419, 237] width 15 height 15
click at [423, 229] on input "Condition Scoping - Interior" at bounding box center [418, 235] width 12 height 12
checkbox input "true"
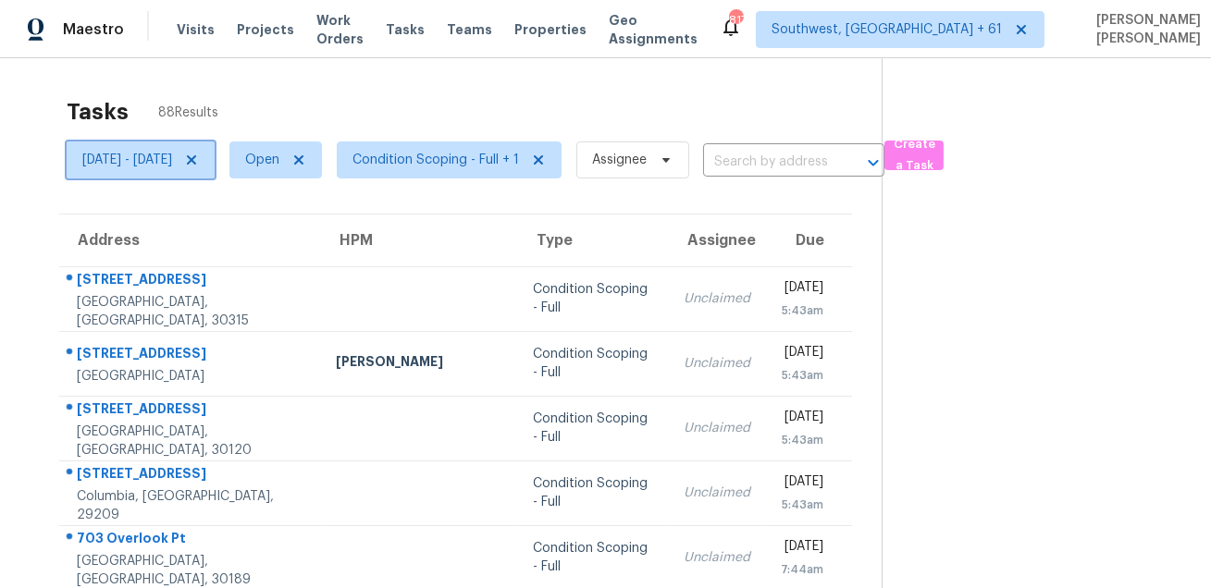
click at [172, 157] on span "Tue, Sep 02 - Tue, Sep 02" at bounding box center [127, 160] width 90 height 19
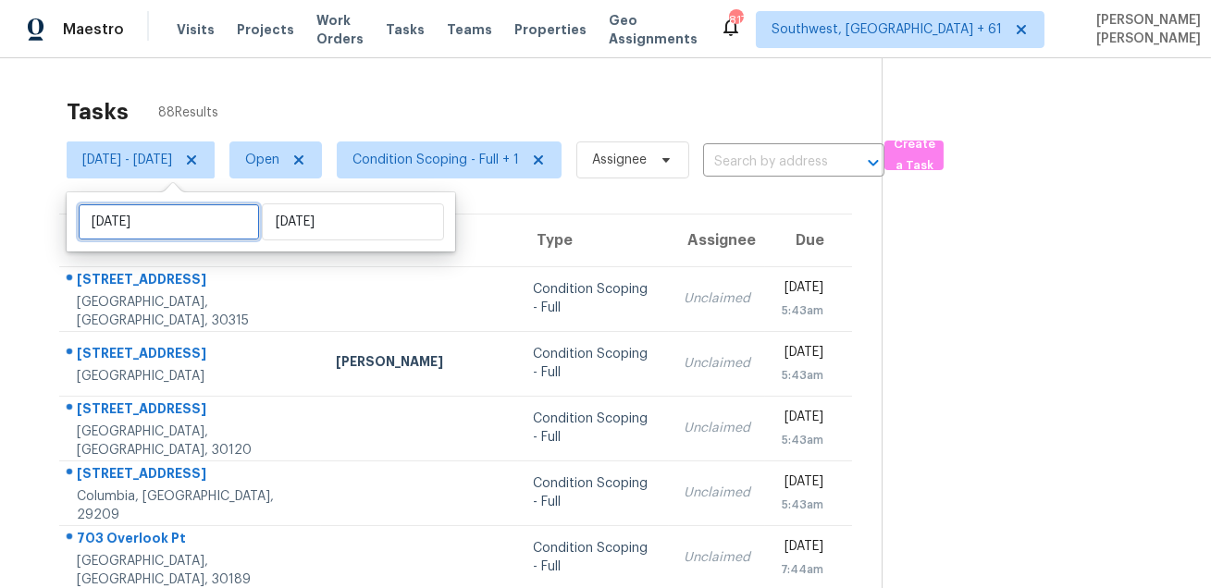
click at [181, 219] on input "Tue, Sep 02" at bounding box center [169, 222] width 182 height 37
select select "8"
select select "2025"
select select "9"
select select "2025"
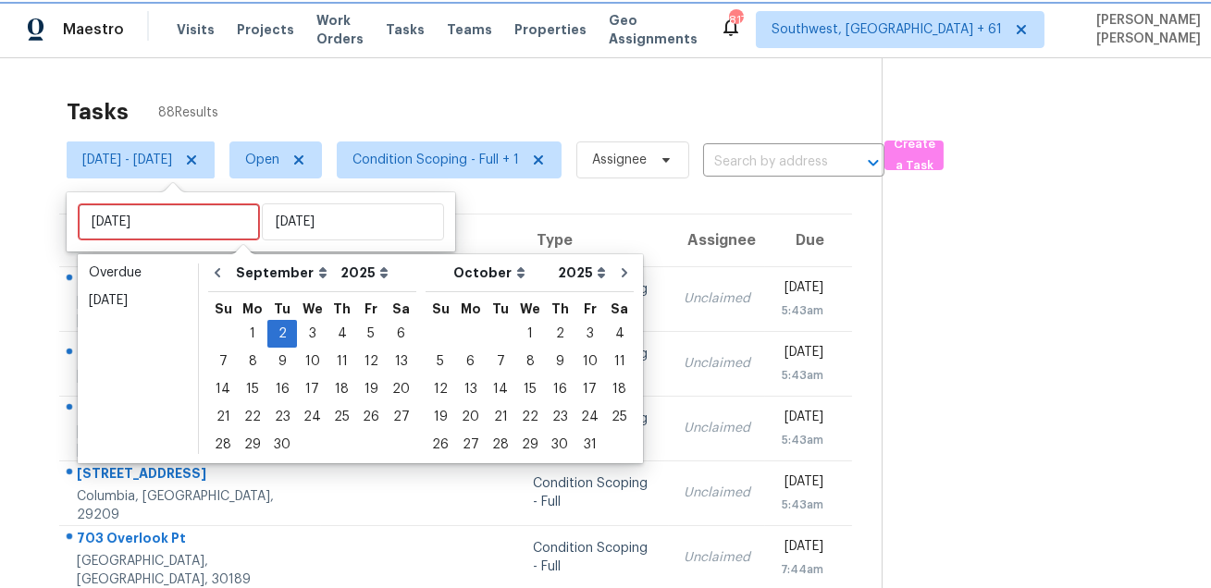
click at [196, 163] on icon at bounding box center [191, 159] width 9 height 9
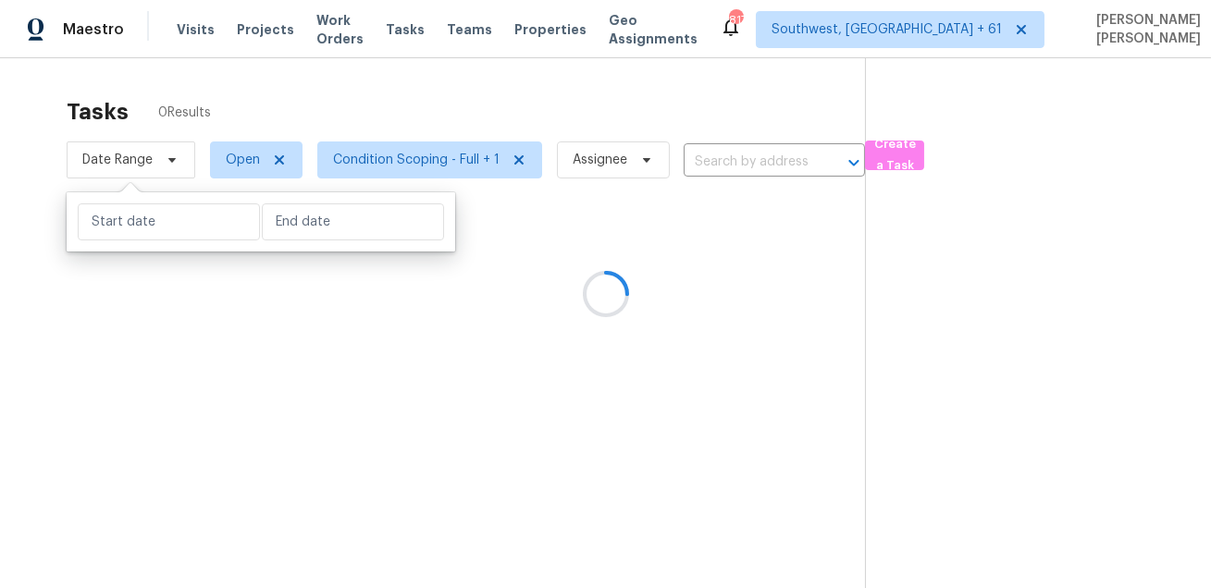
click at [254, 103] on div at bounding box center [605, 294] width 1211 height 588
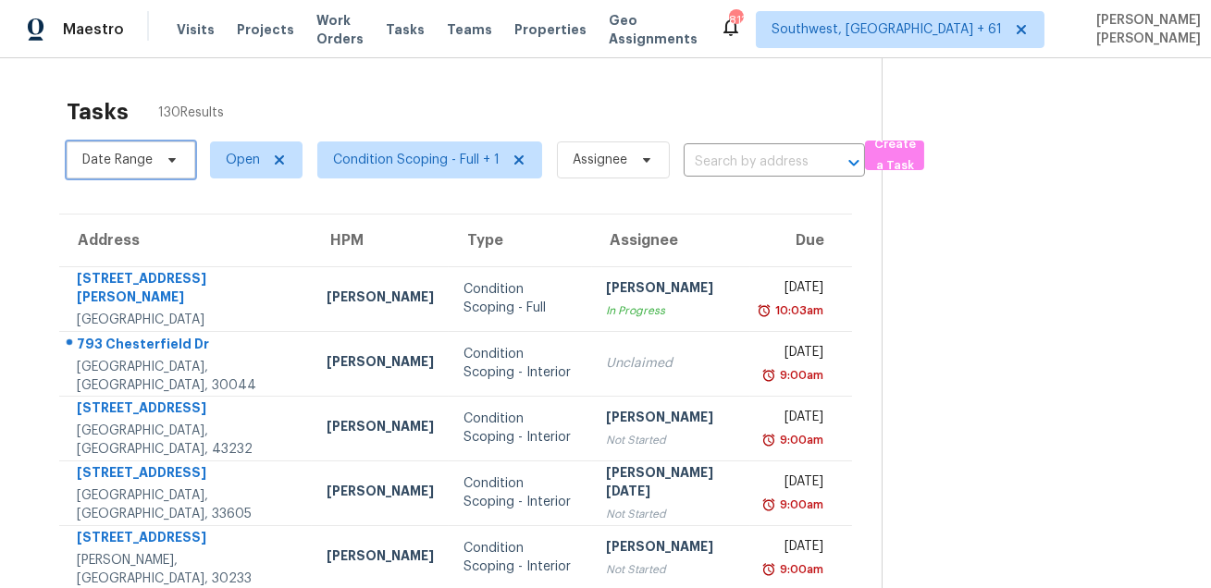
click at [133, 154] on span "Date Range" at bounding box center [117, 160] width 70 height 19
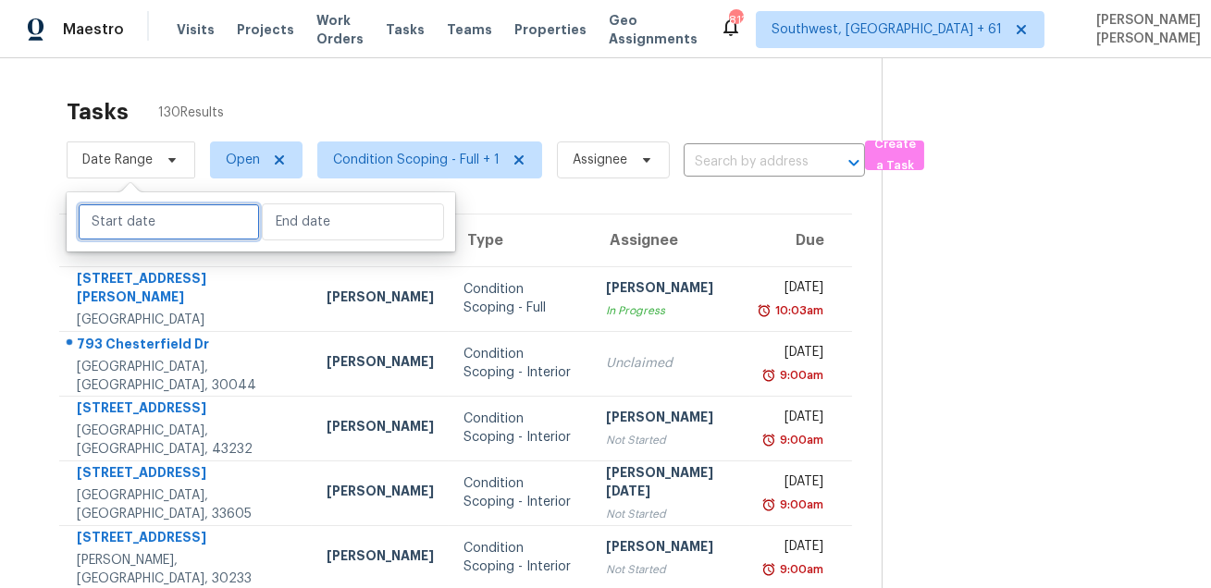
click at [144, 220] on input "text" at bounding box center [169, 222] width 182 height 37
select select "7"
select select "2025"
select select "8"
select select "2025"
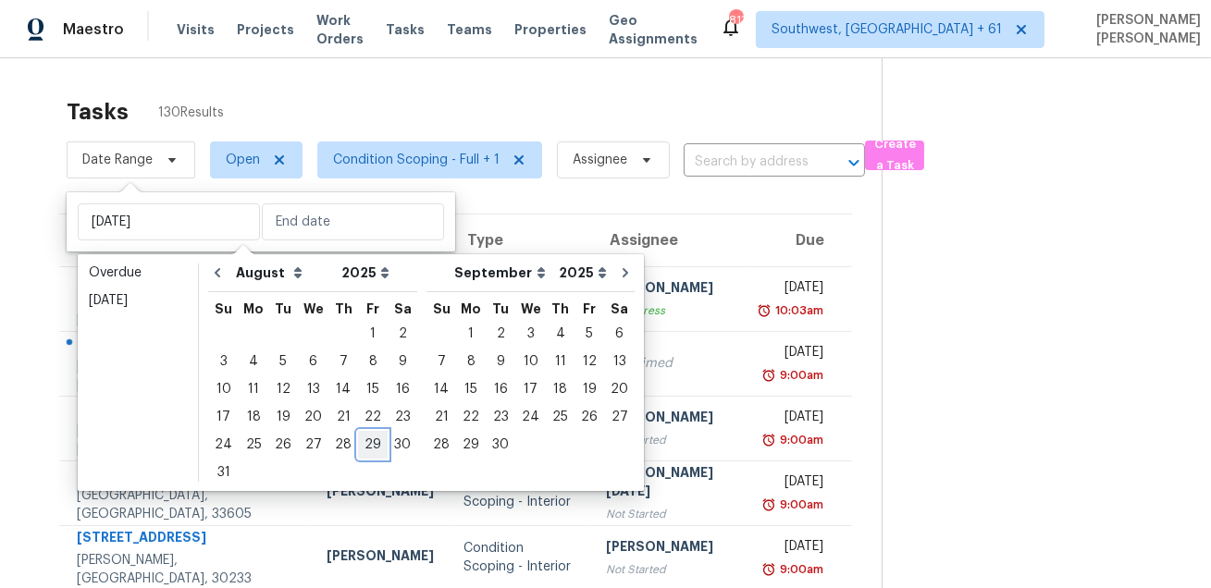
click at [359, 440] on div "29" at bounding box center [373, 445] width 30 height 26
type input "Fri, Aug 29"
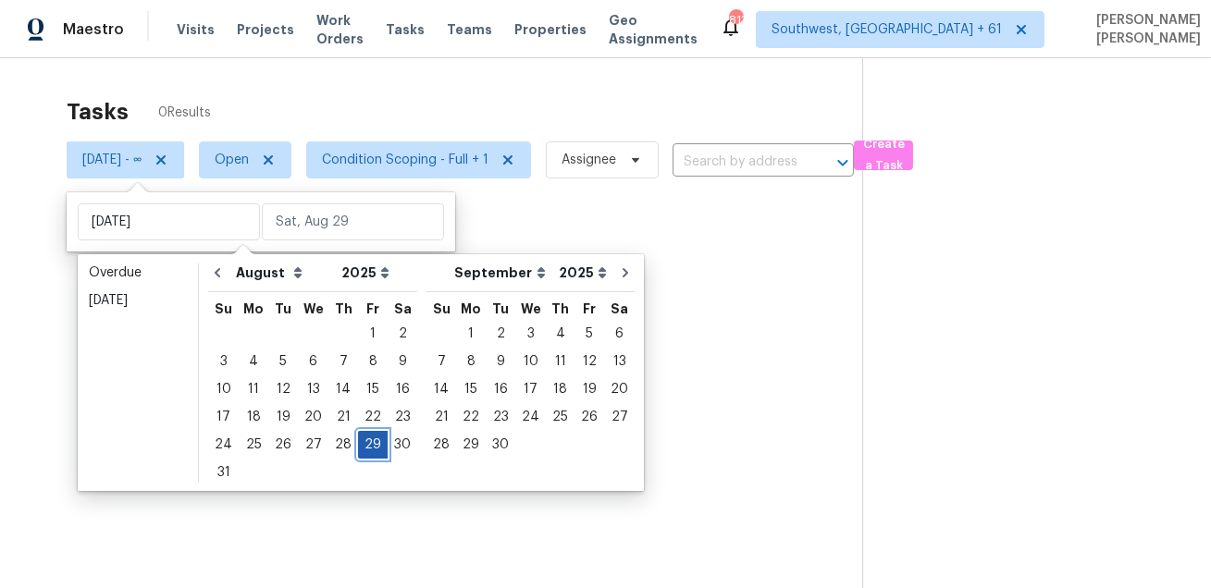
click at [359, 440] on div "29" at bounding box center [373, 445] width 30 height 26
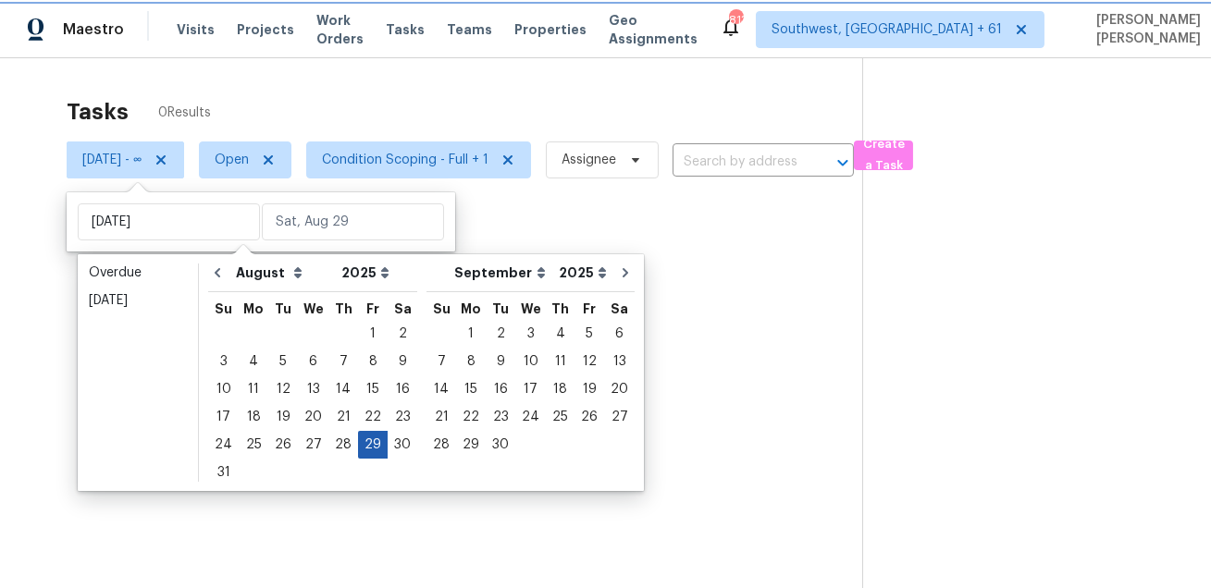
type input "Fri, Aug 29"
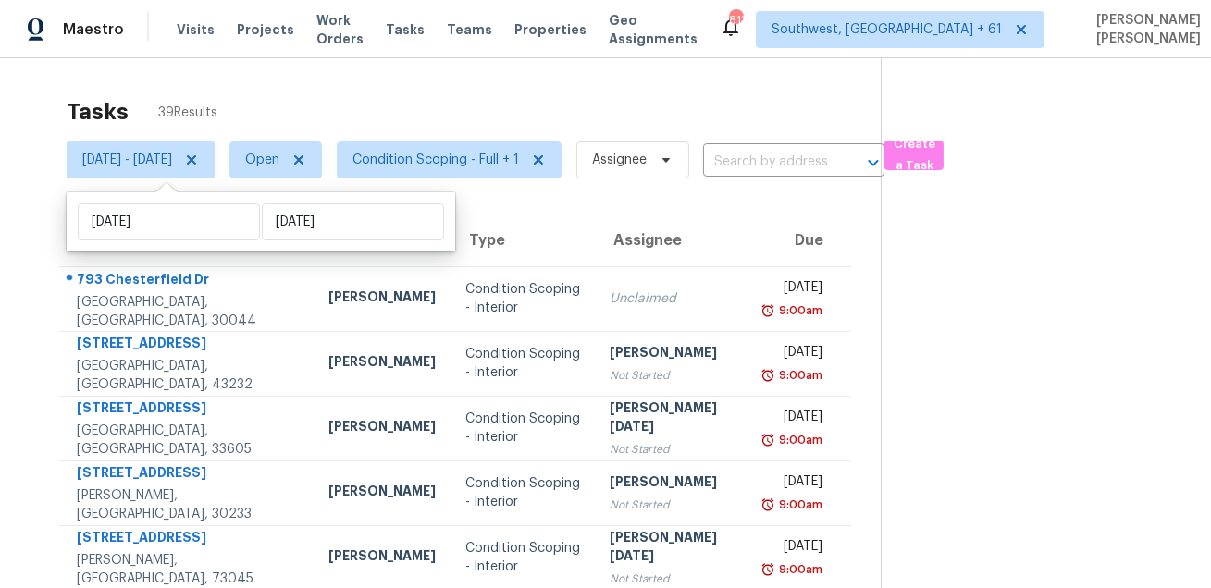
click at [551, 97] on div "Tasks 39 Results" at bounding box center [474, 112] width 814 height 48
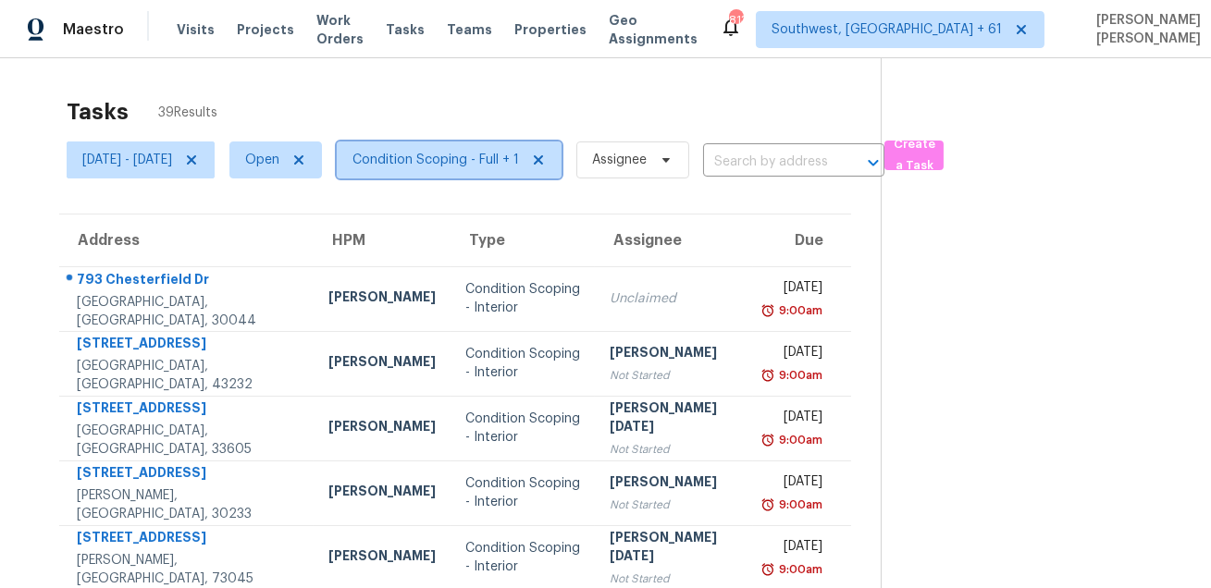
click at [509, 164] on span "Condition Scoping - Full + 1" at bounding box center [435, 160] width 167 height 19
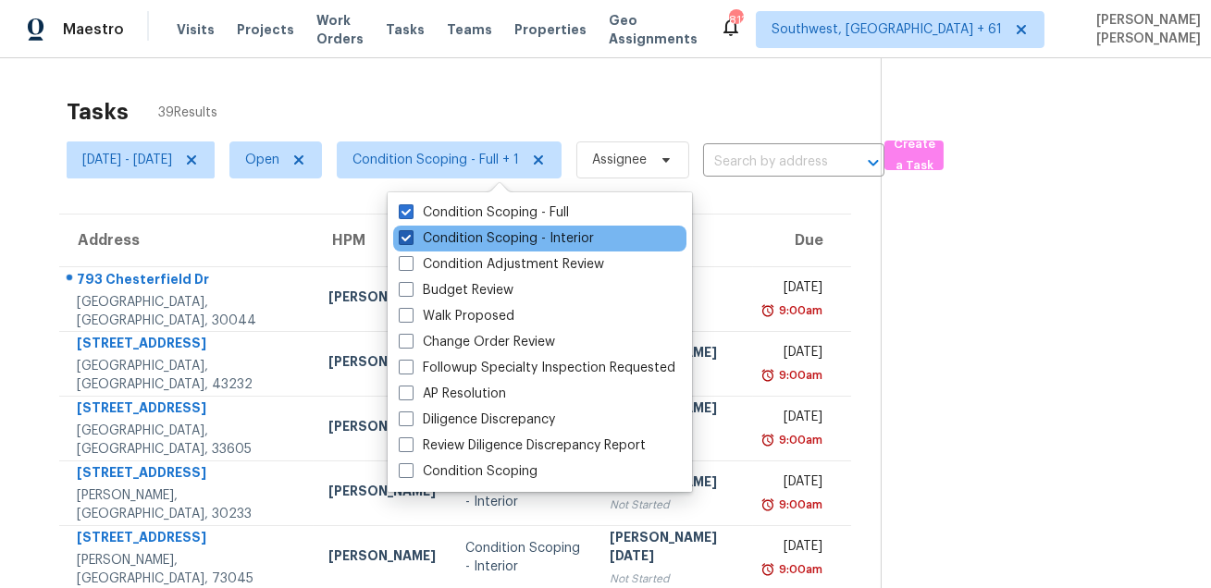
click at [472, 239] on label "Condition Scoping - Interior" at bounding box center [496, 238] width 195 height 19
click at [411, 239] on input "Condition Scoping - Interior" at bounding box center [405, 235] width 12 height 12
checkbox input "false"
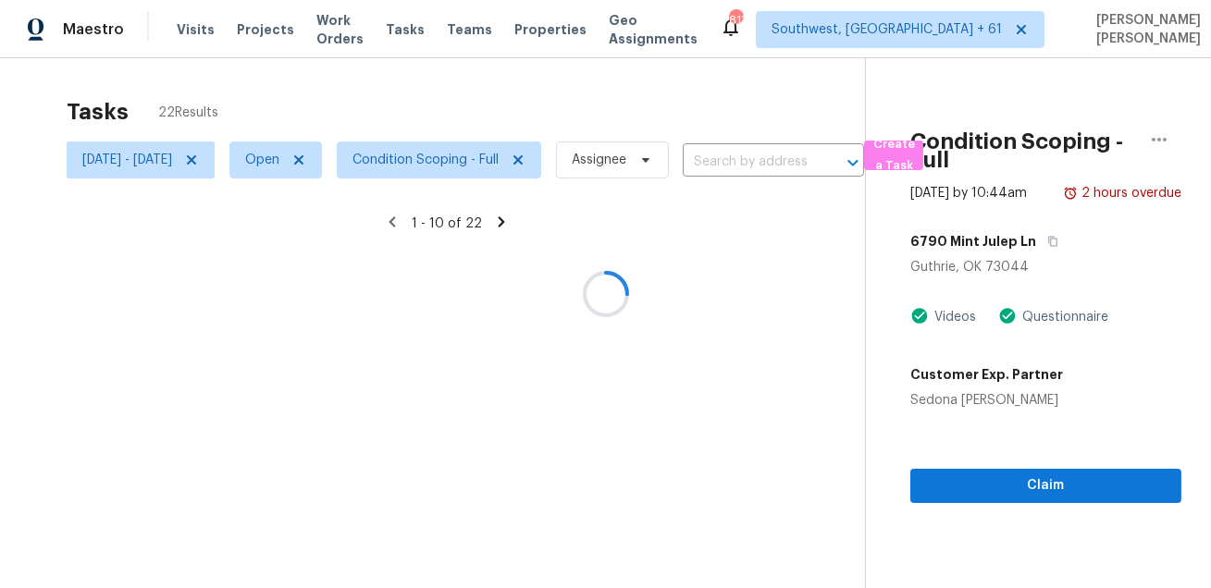
click at [544, 107] on div at bounding box center [605, 294] width 1211 height 588
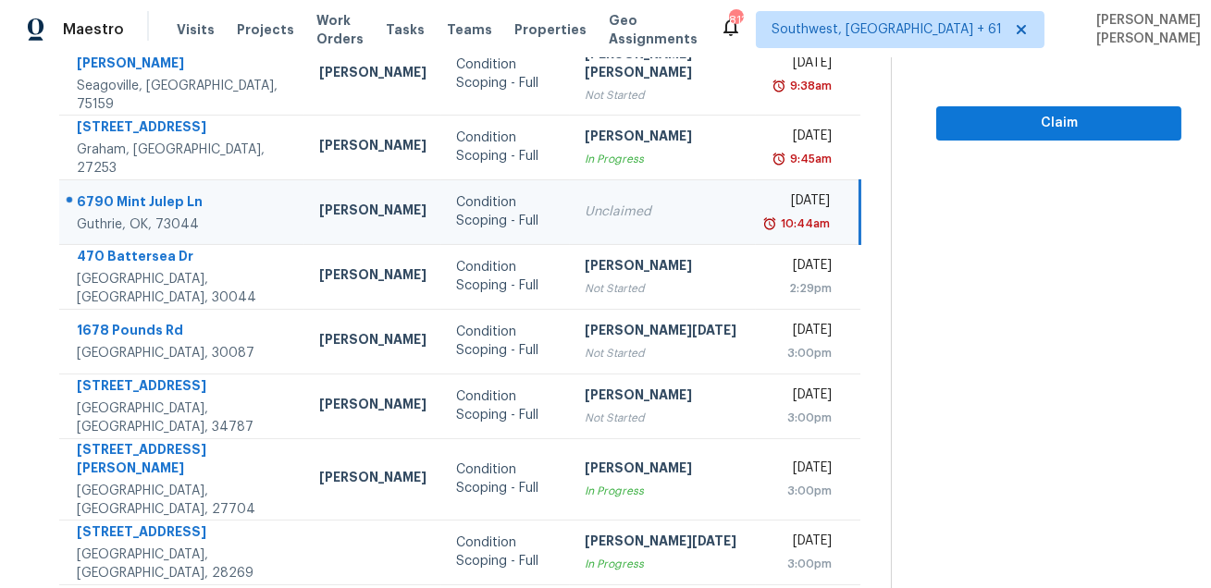
scroll to position [375, 0]
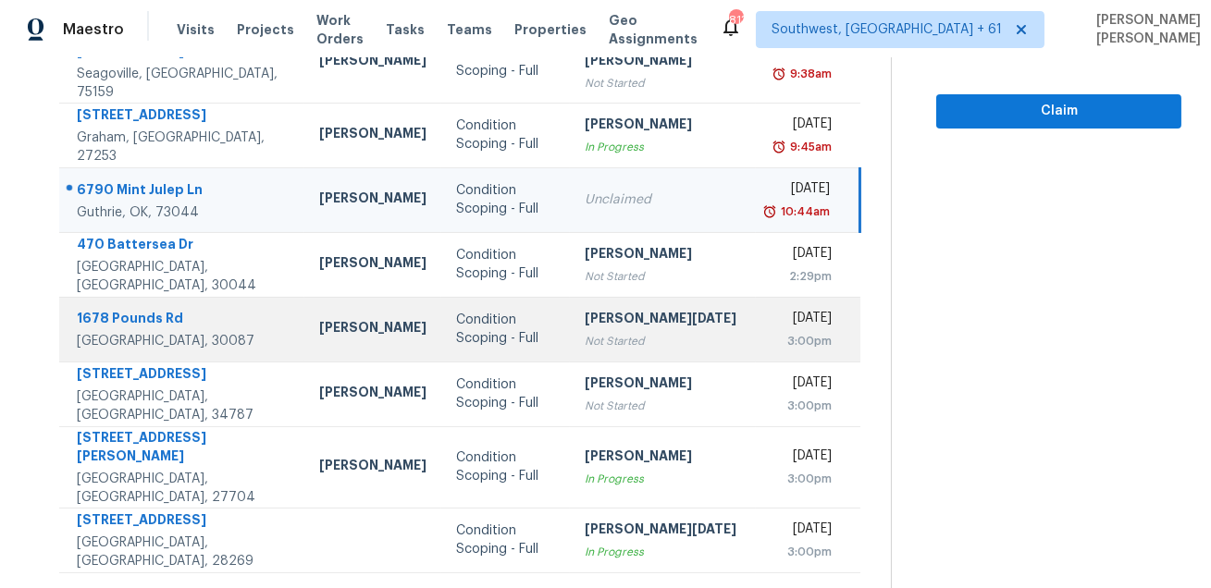
click at [144, 309] on div "1678 Pounds Rd" at bounding box center [183, 320] width 213 height 23
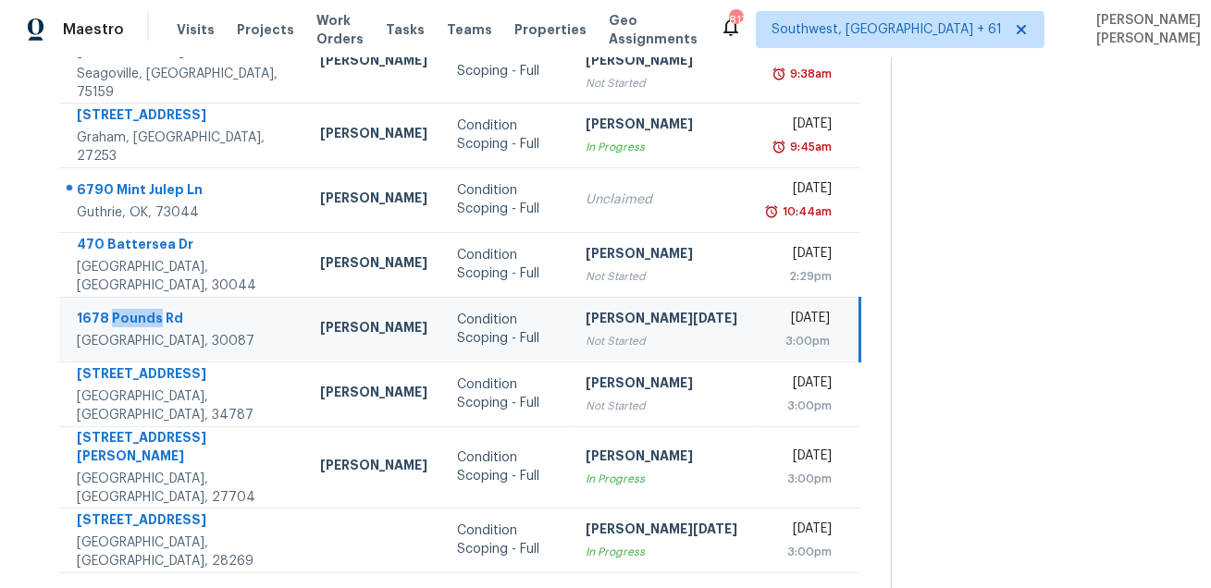
click at [144, 309] on div "1678 Pounds Rd" at bounding box center [184, 320] width 214 height 23
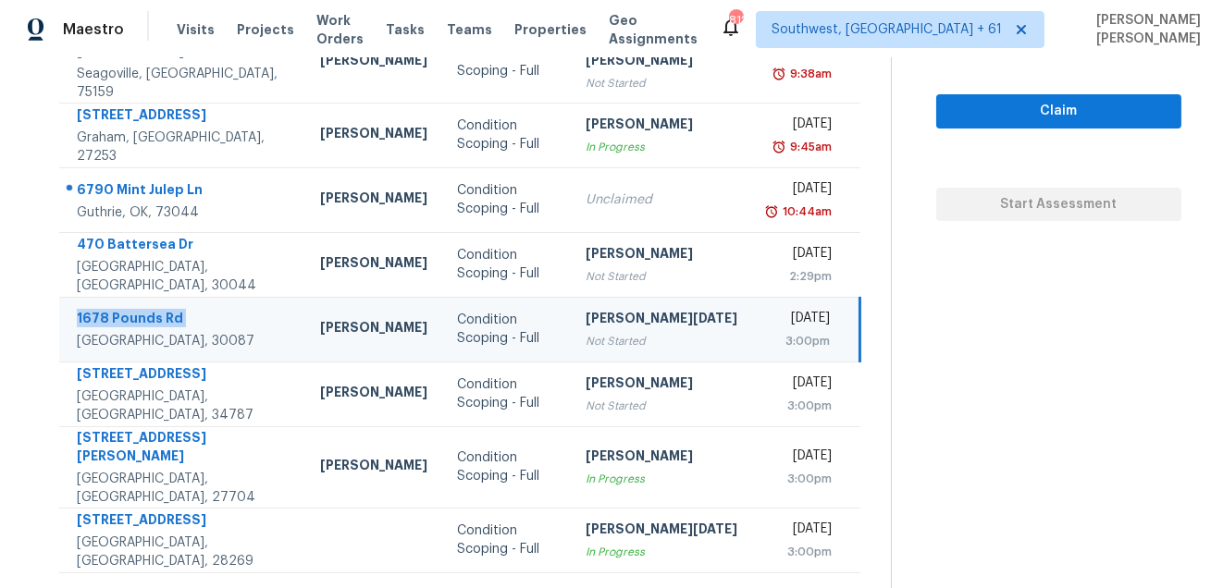
copy div "1678 Pounds Rd"
click at [507, 587] on icon at bounding box center [515, 596] width 17 height 17
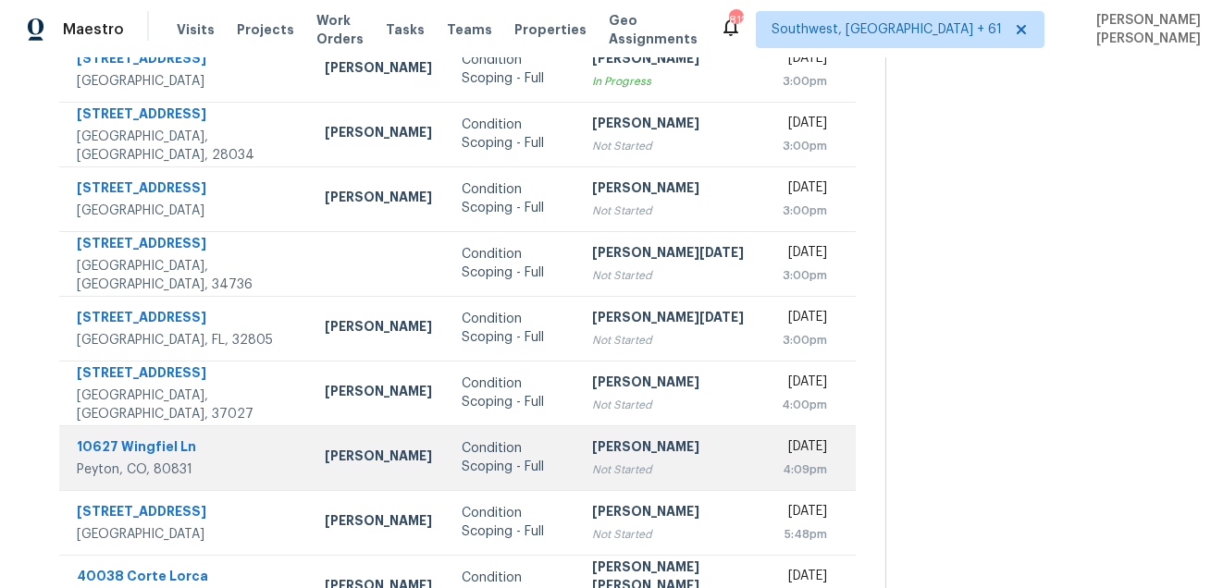
scroll to position [310, 0]
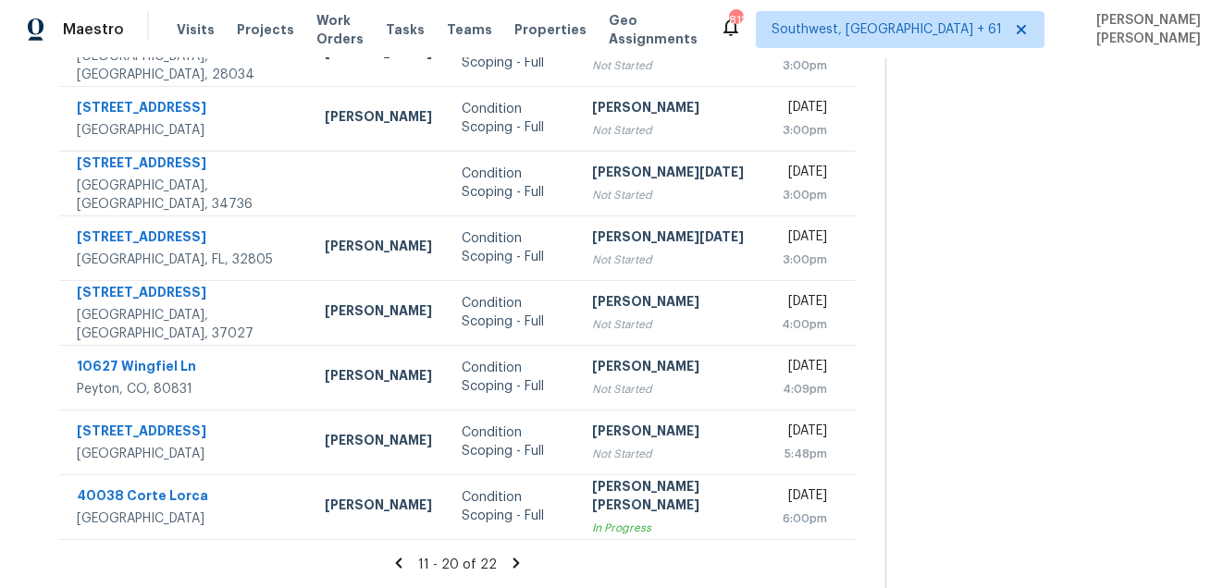
click at [513, 565] on icon at bounding box center [516, 563] width 6 height 10
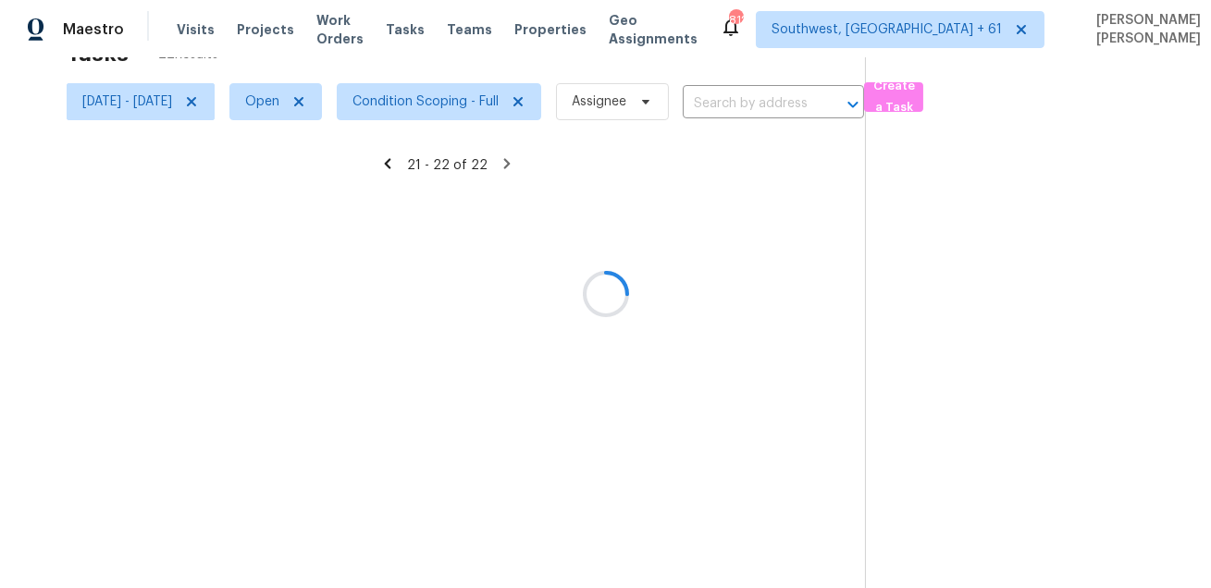
scroll to position [57, 0]
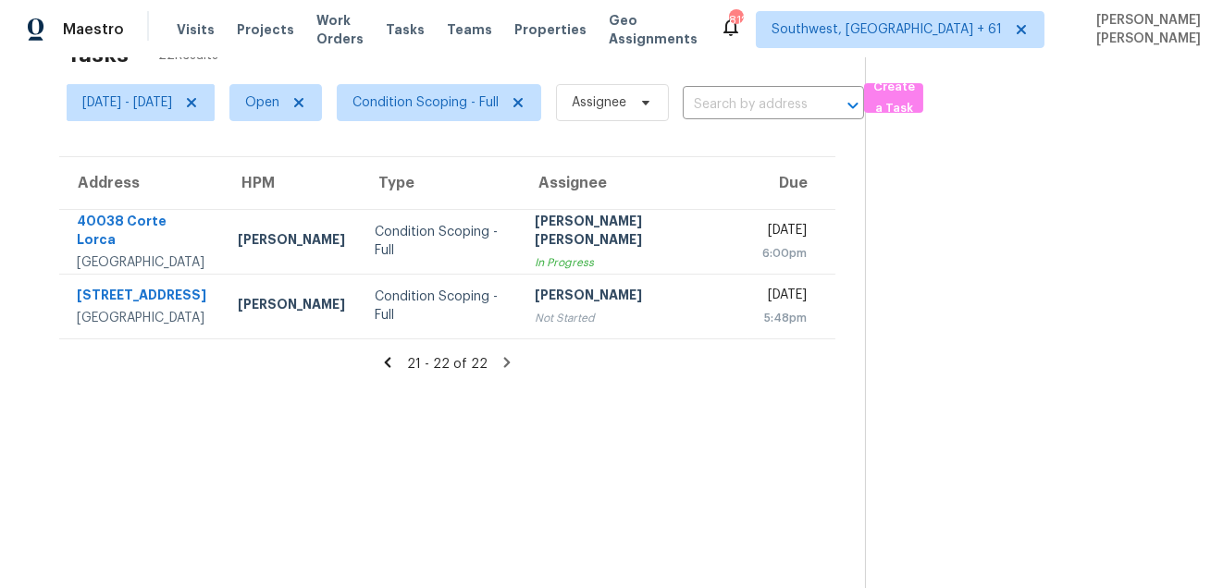
click at [391, 358] on icon at bounding box center [388, 362] width 6 height 10
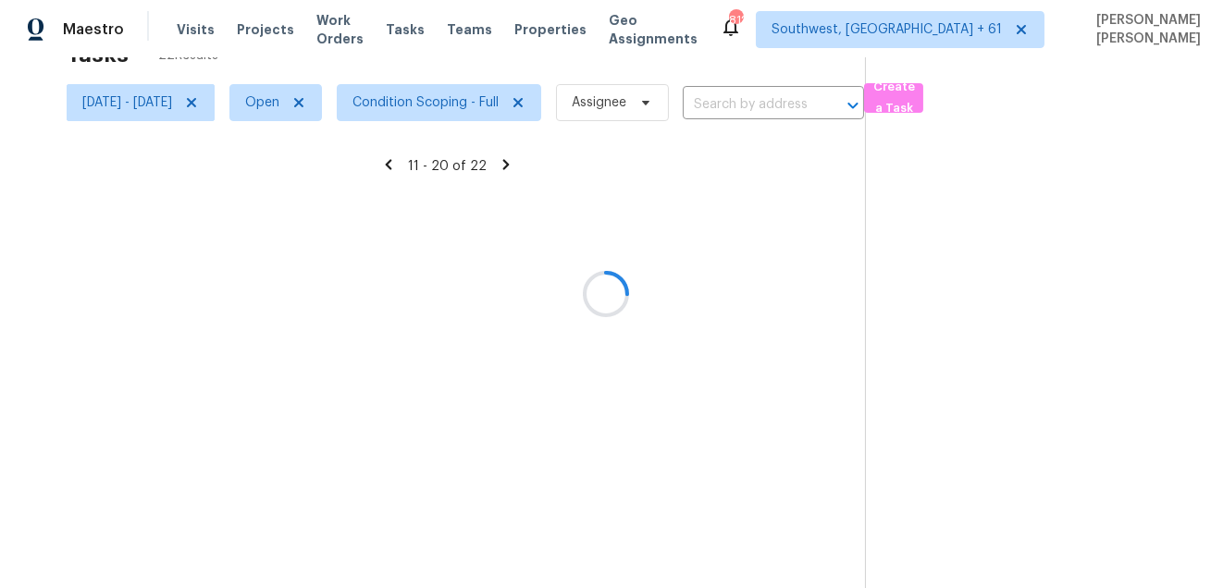
click at [396, 358] on div at bounding box center [605, 294] width 1211 height 588
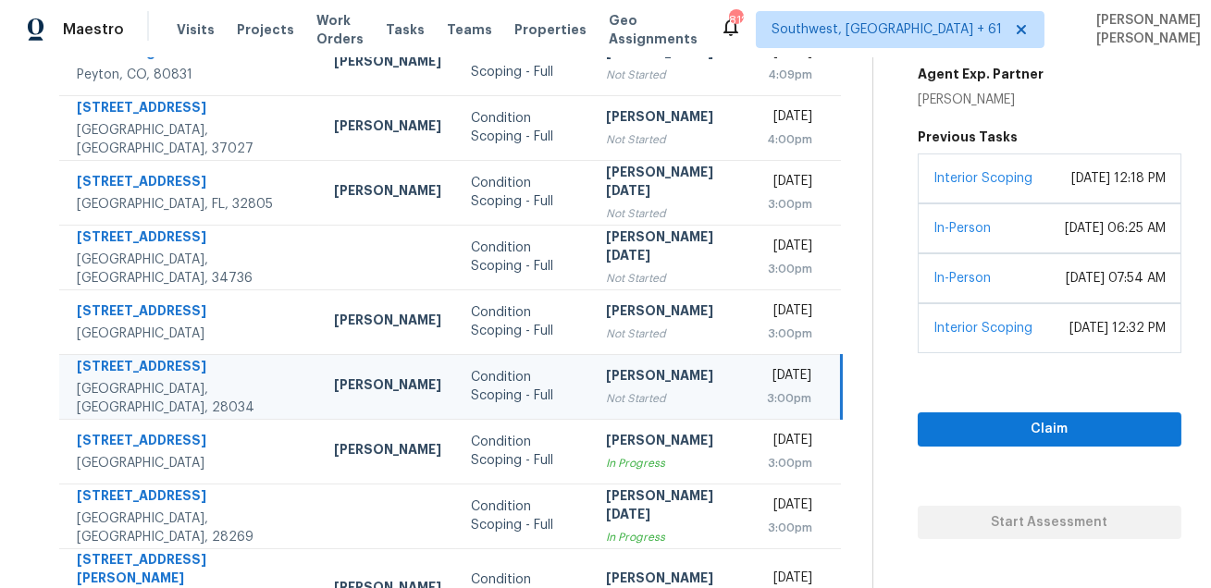
scroll to position [248, 0]
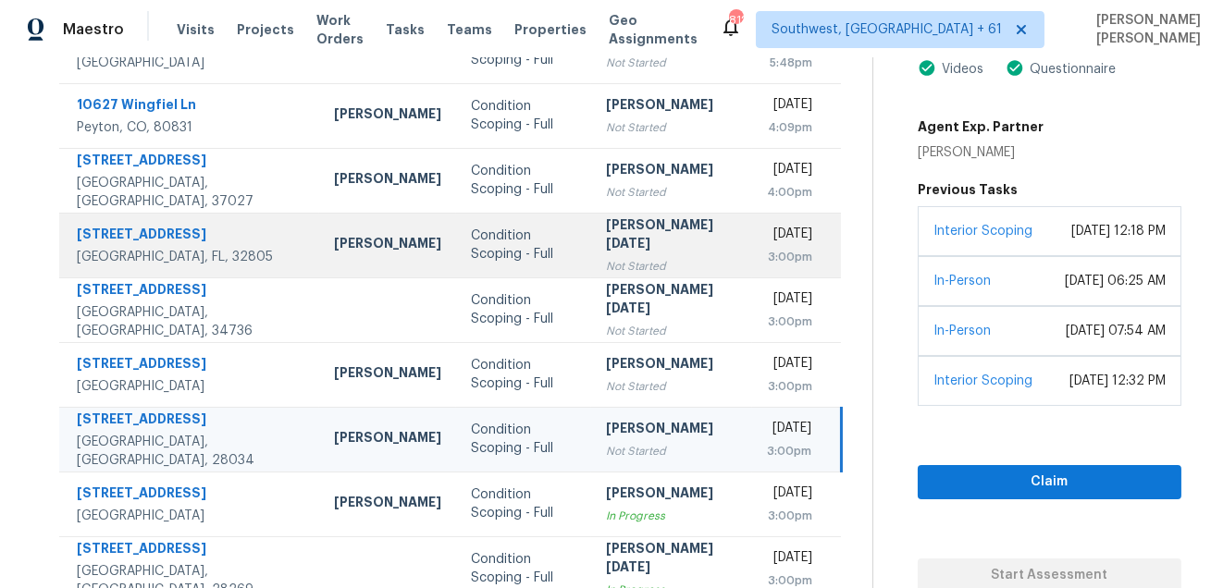
click at [334, 248] on div "Caleb Hurst" at bounding box center [387, 245] width 107 height 23
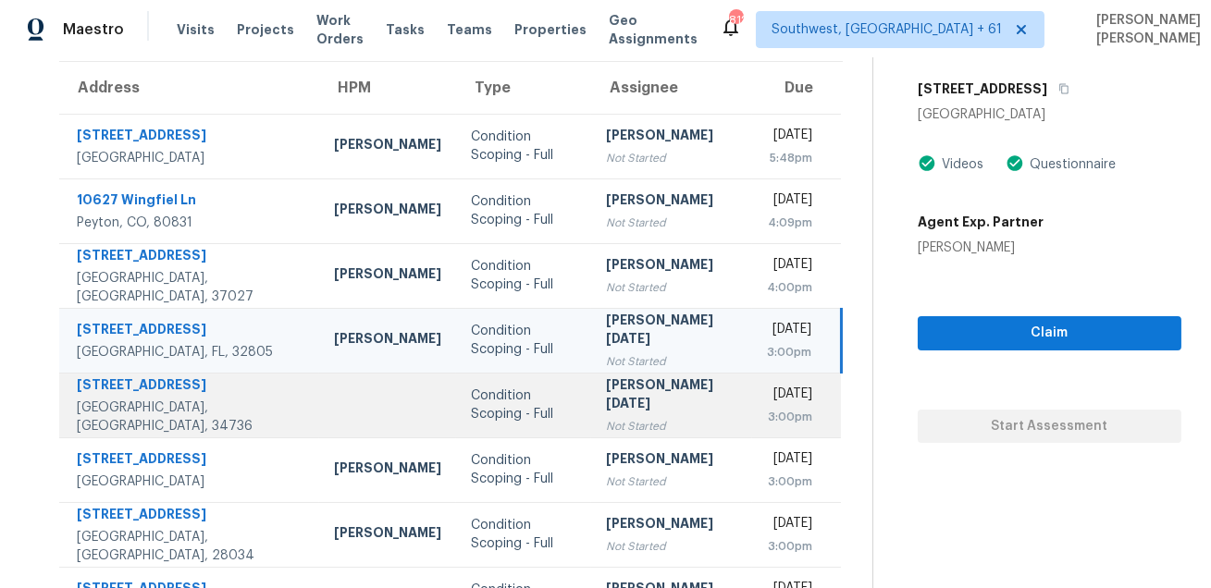
scroll to position [375, 0]
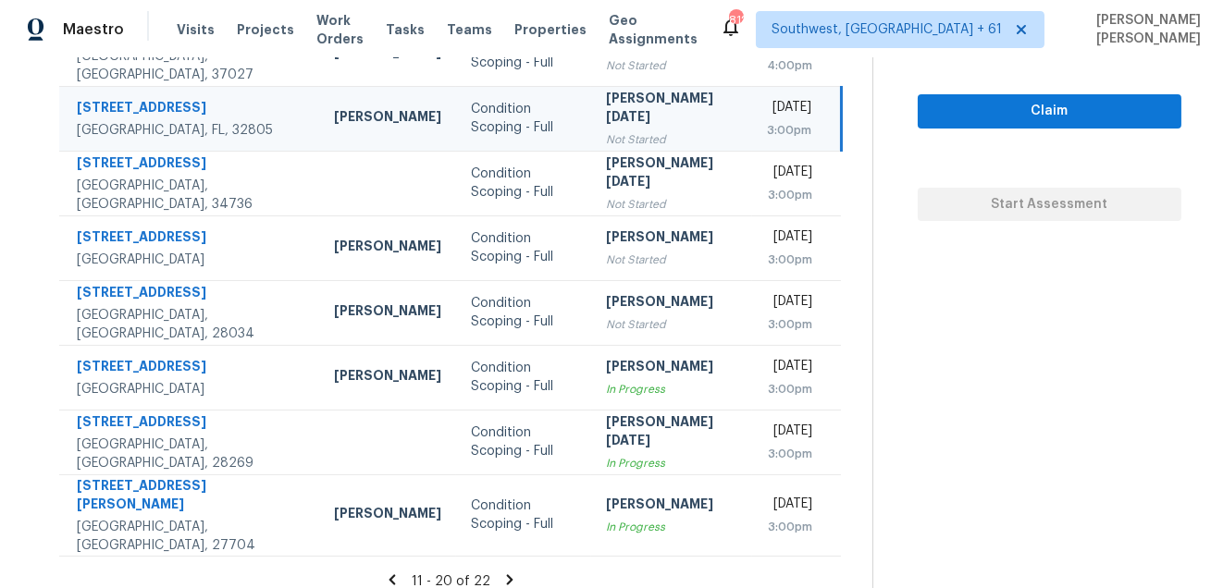
click at [395, 574] on icon at bounding box center [392, 579] width 6 height 10
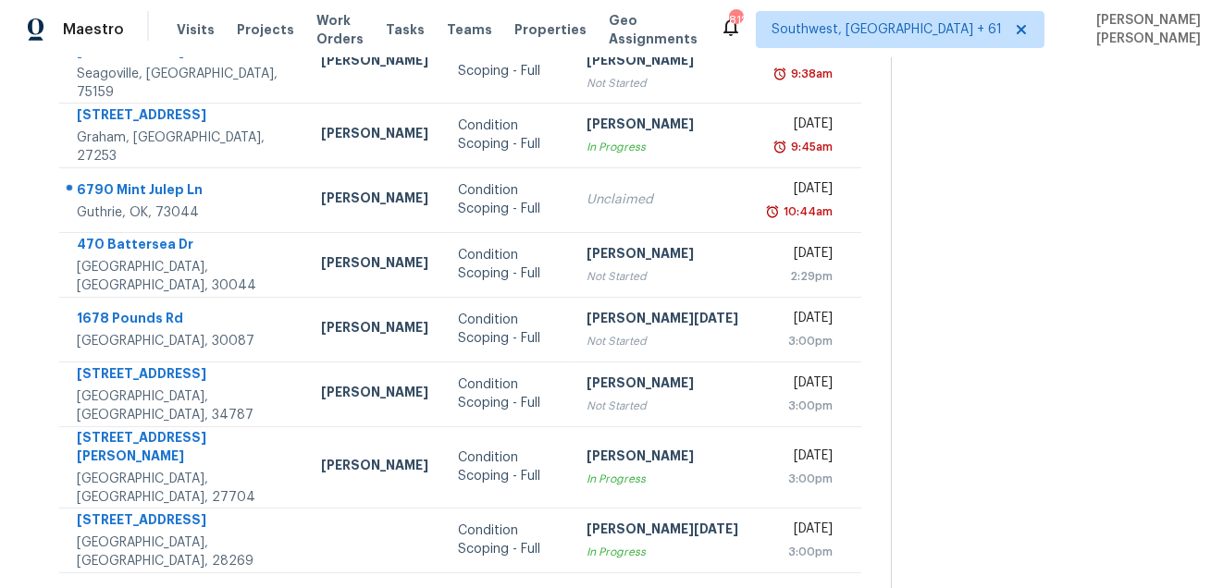
click at [973, 339] on section at bounding box center [1036, 153] width 290 height 939
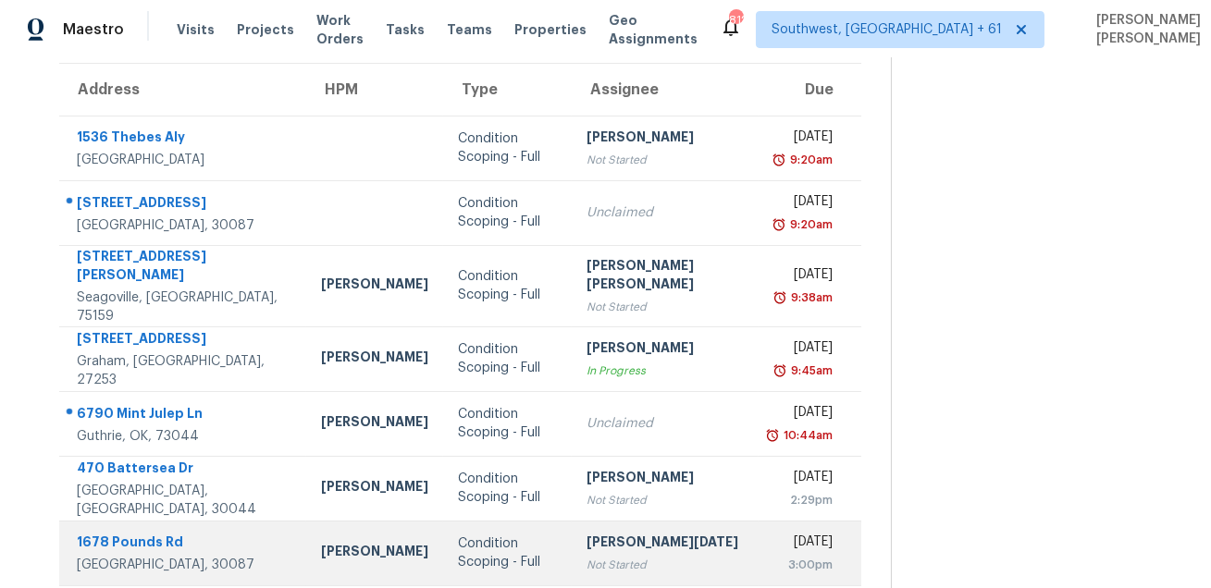
scroll to position [149, 0]
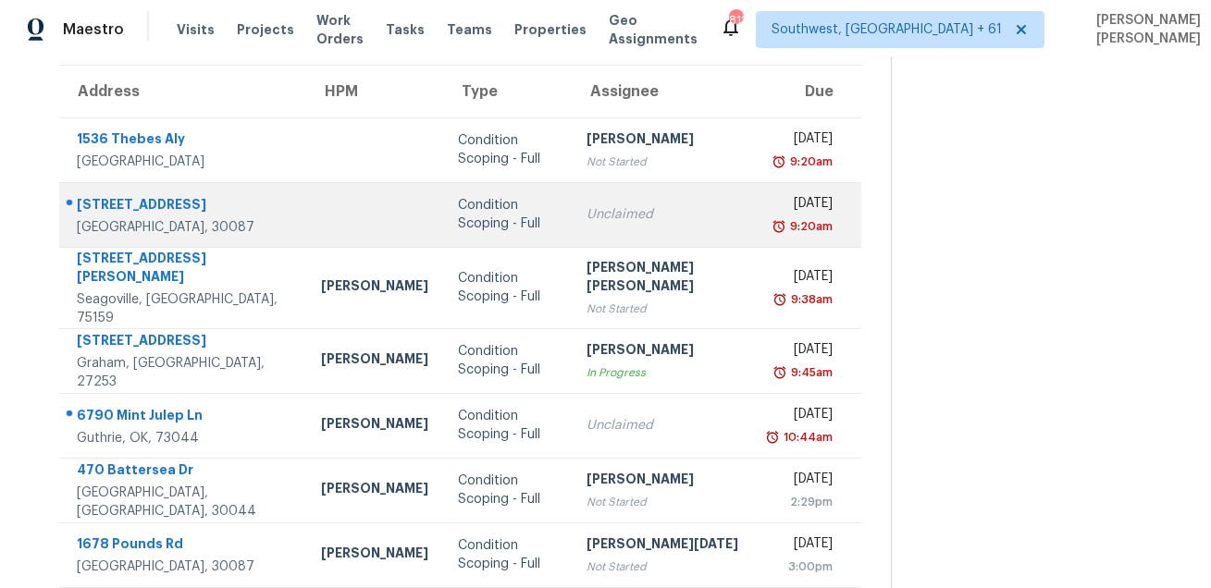
click at [513, 225] on div "Condition Scoping - Full" at bounding box center [507, 214] width 99 height 37
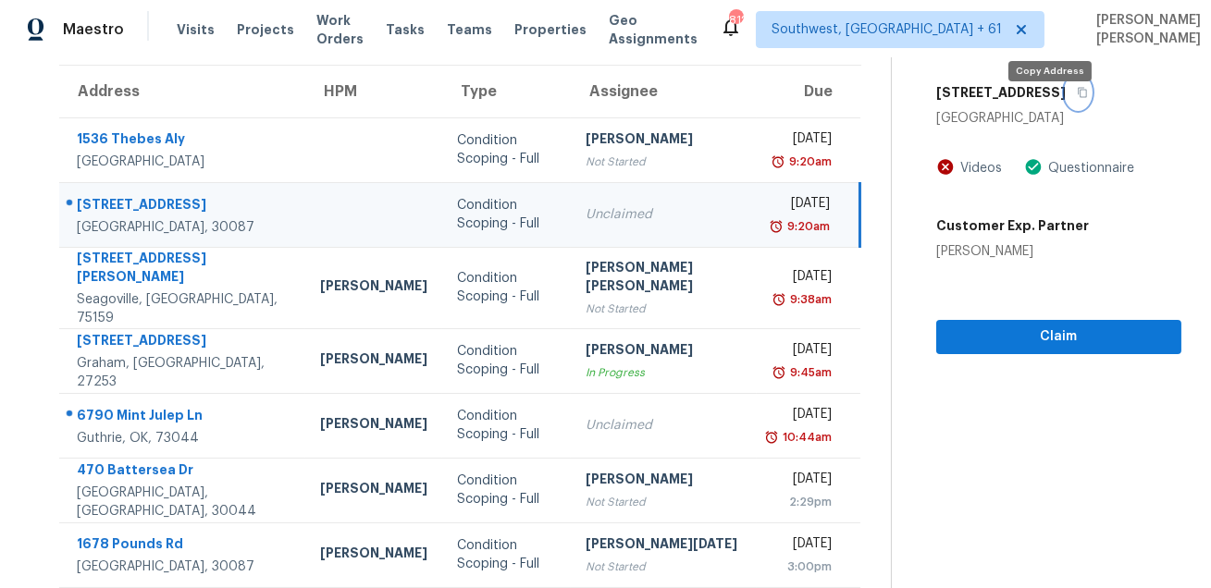
click at [1077, 98] on icon "button" at bounding box center [1082, 92] width 11 height 11
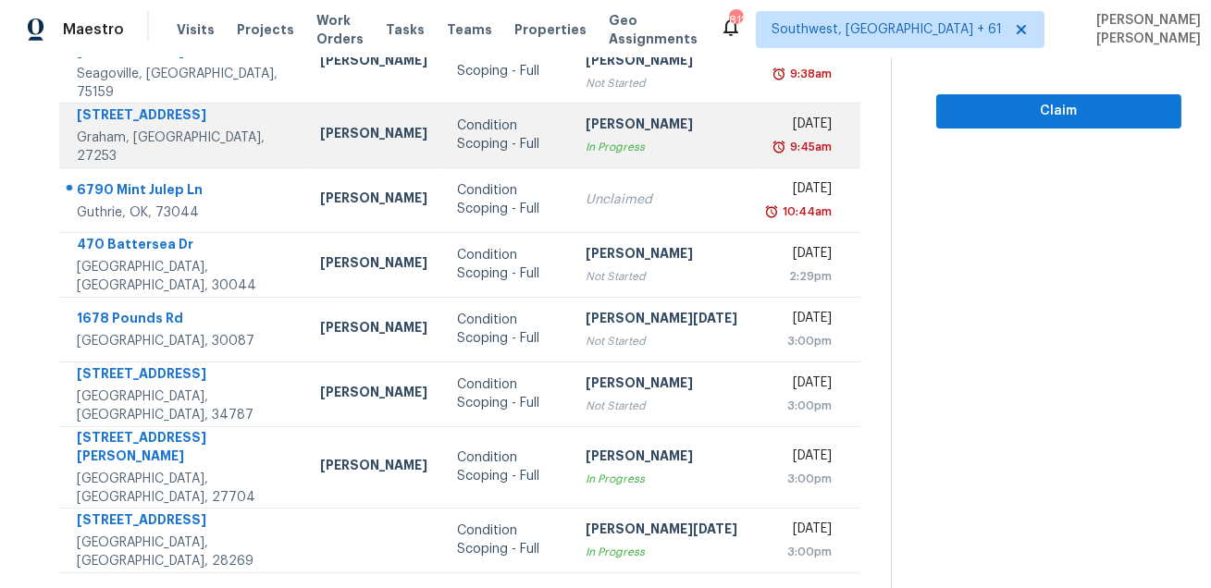
scroll to position [0, 0]
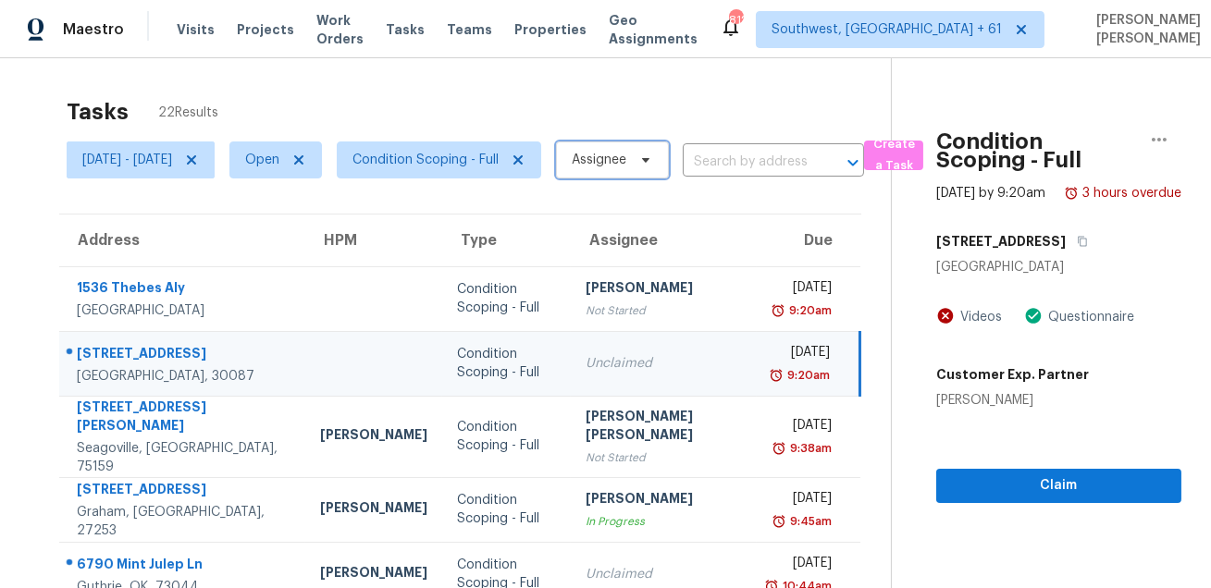
click at [626, 167] on span "Assignee" at bounding box center [599, 160] width 55 height 19
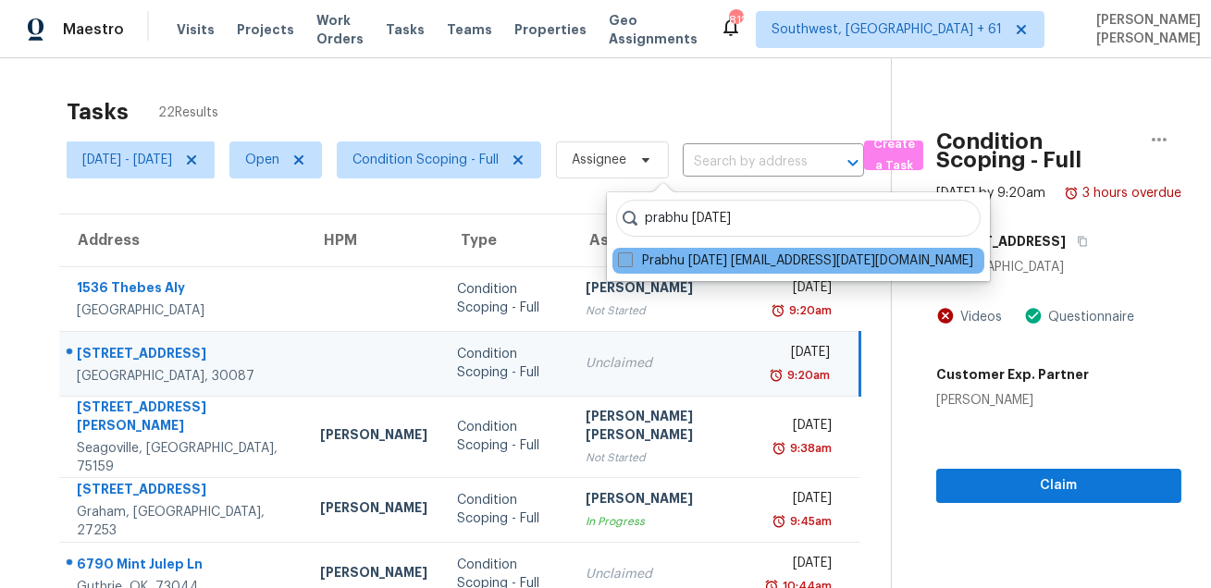
type input "prabhu raja"
click at [629, 263] on span at bounding box center [625, 260] width 15 height 15
click at [629, 263] on input "Prabhu Raja prabhu.raja@opendoor.com" at bounding box center [624, 258] width 12 height 12
checkbox input "true"
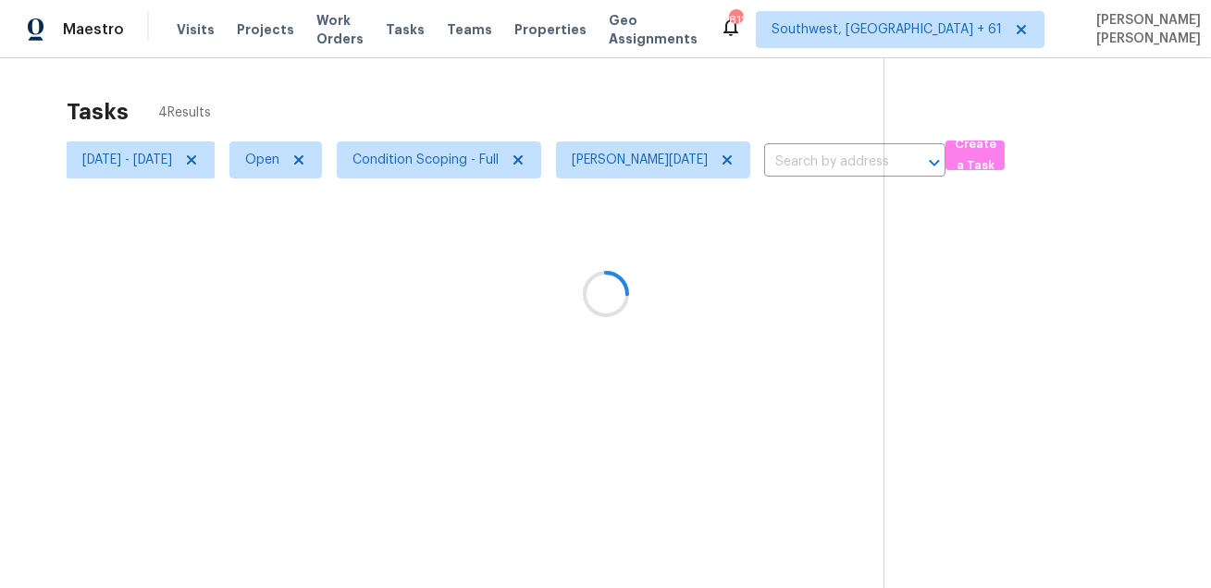
click at [707, 70] on div at bounding box center [605, 294] width 1211 height 588
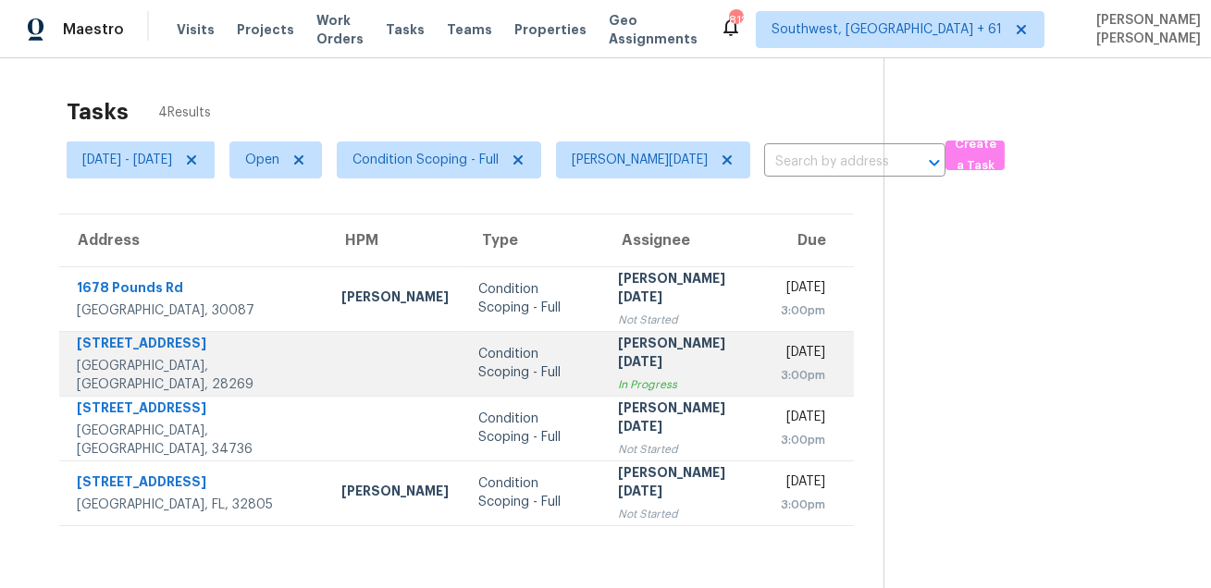
scroll to position [57, 0]
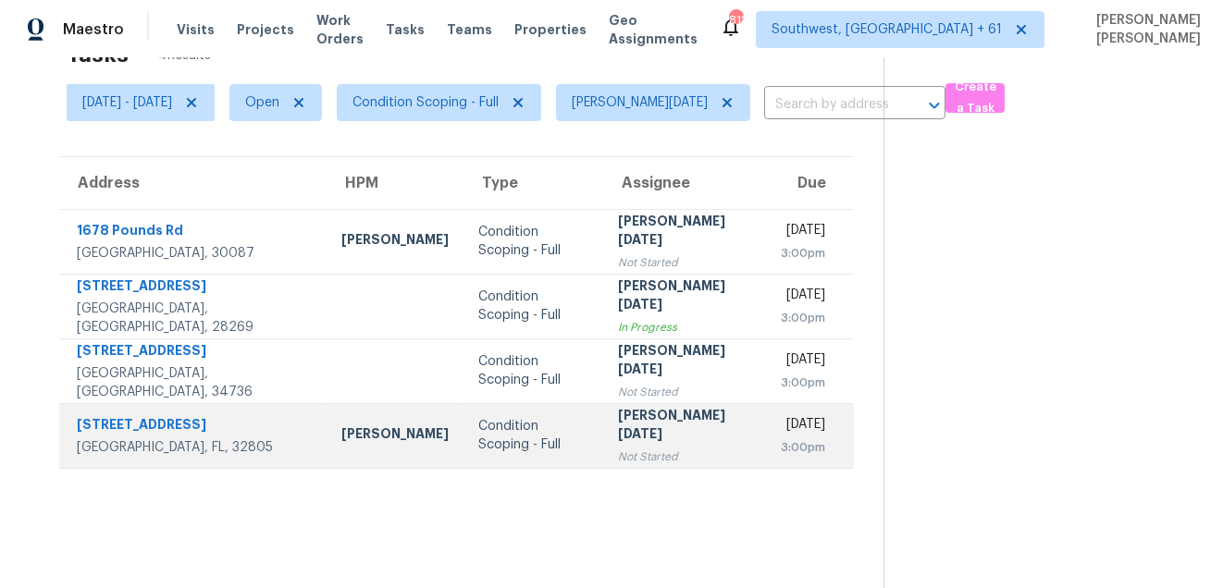
click at [346, 449] on td "Caleb Hurst" at bounding box center [395, 435] width 137 height 65
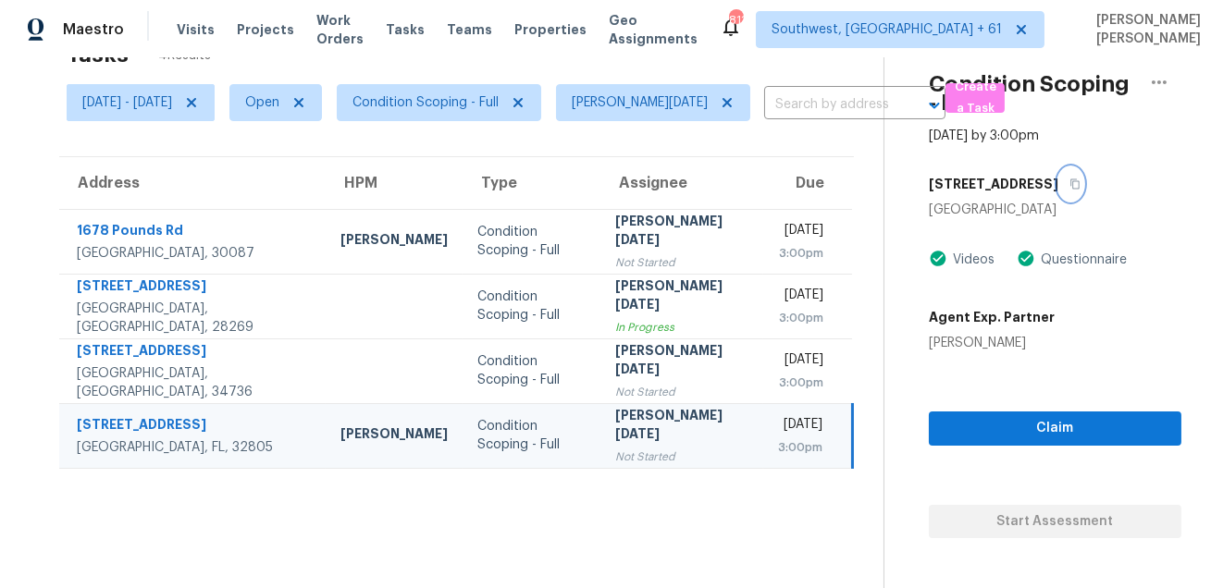
click at [1069, 184] on icon "button" at bounding box center [1074, 184] width 11 height 11
click at [1058, 180] on button "button" at bounding box center [1070, 183] width 25 height 33
click at [968, 88] on span "Create a Task" at bounding box center [975, 98] width 41 height 43
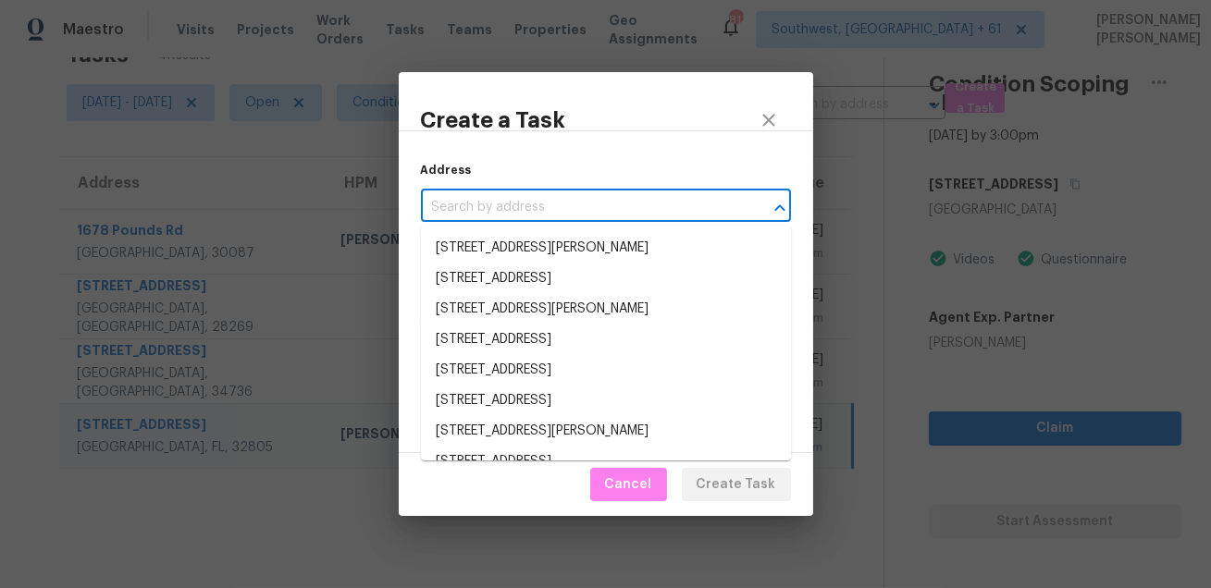
click at [672, 202] on input "text" at bounding box center [580, 207] width 318 height 29
paste input "1011 35th St, Orlando, FL 32805"
type input "1011 35th St, Orlando, FL 32805"
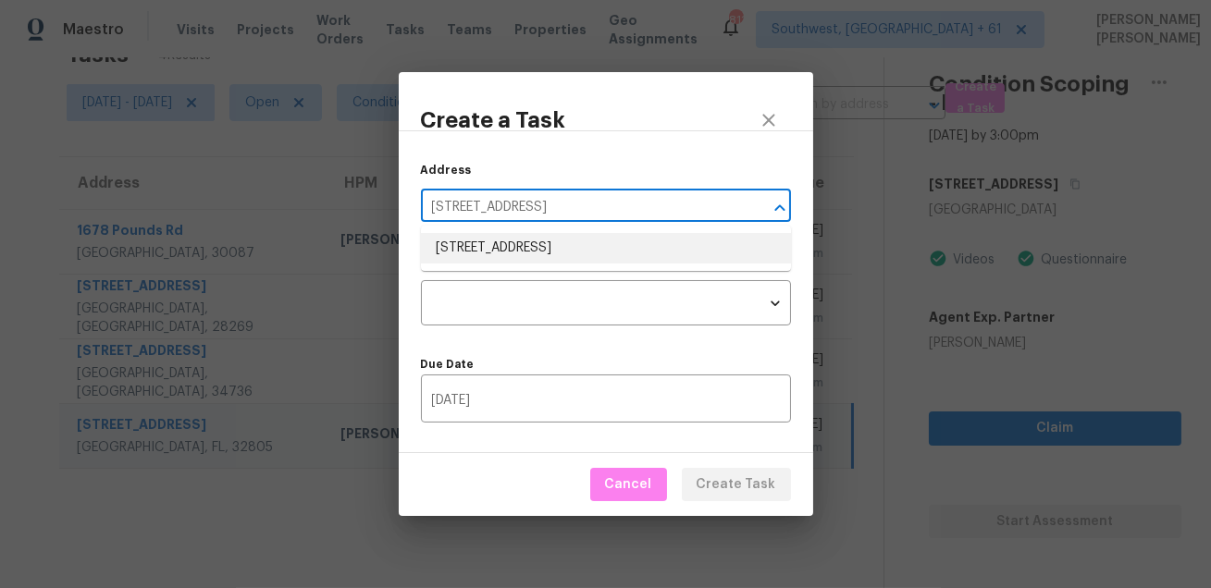
click at [555, 256] on li "1011 35th St, Orlando, FL 32805" at bounding box center [606, 248] width 370 height 31
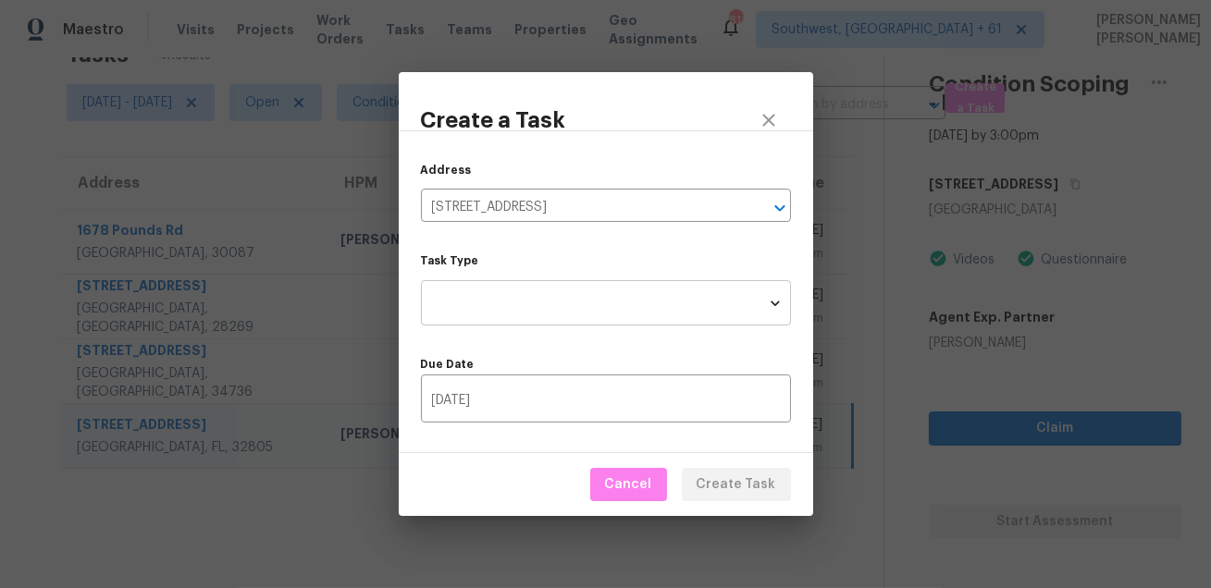
click at [539, 292] on body "Maestro Visits Projects Work Orders Tasks Teams Properties Geo Assignments 811 …" at bounding box center [605, 294] width 1211 height 588
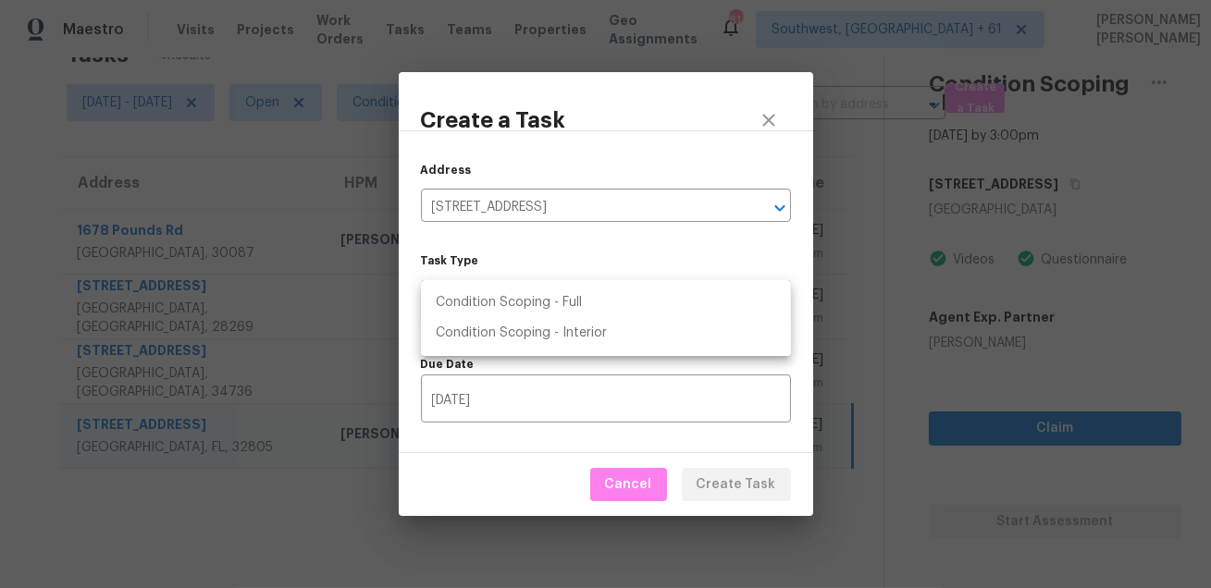
click at [574, 313] on li "Condition Scoping - Full" at bounding box center [606, 303] width 370 height 31
type input "virtual_full_assessment"
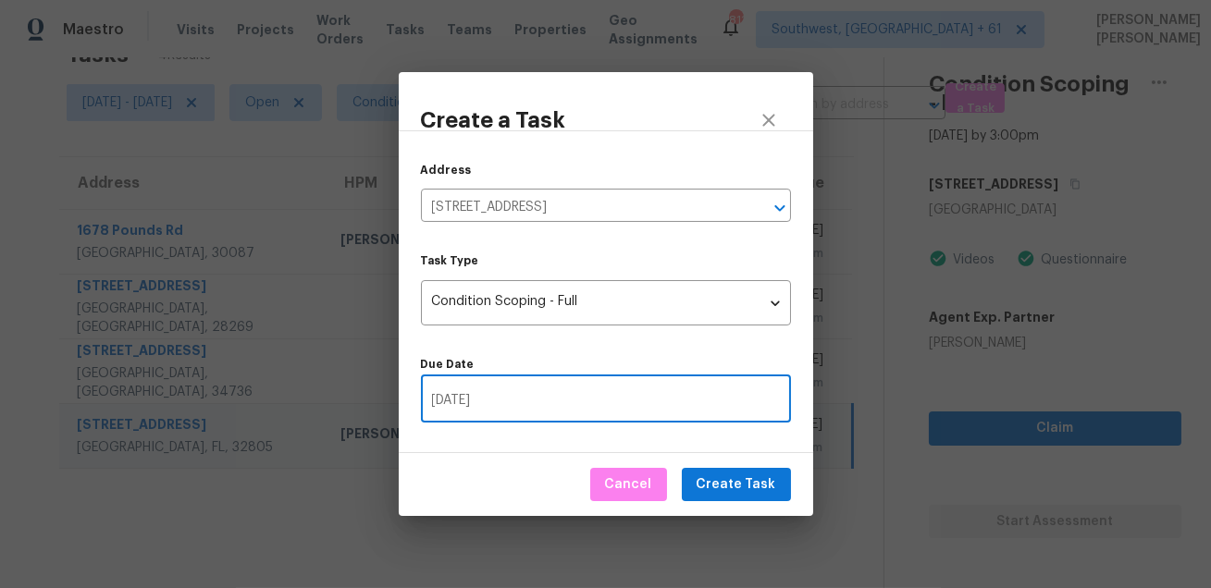
click at [529, 411] on input "08/29/2025" at bounding box center [606, 400] width 370 height 43
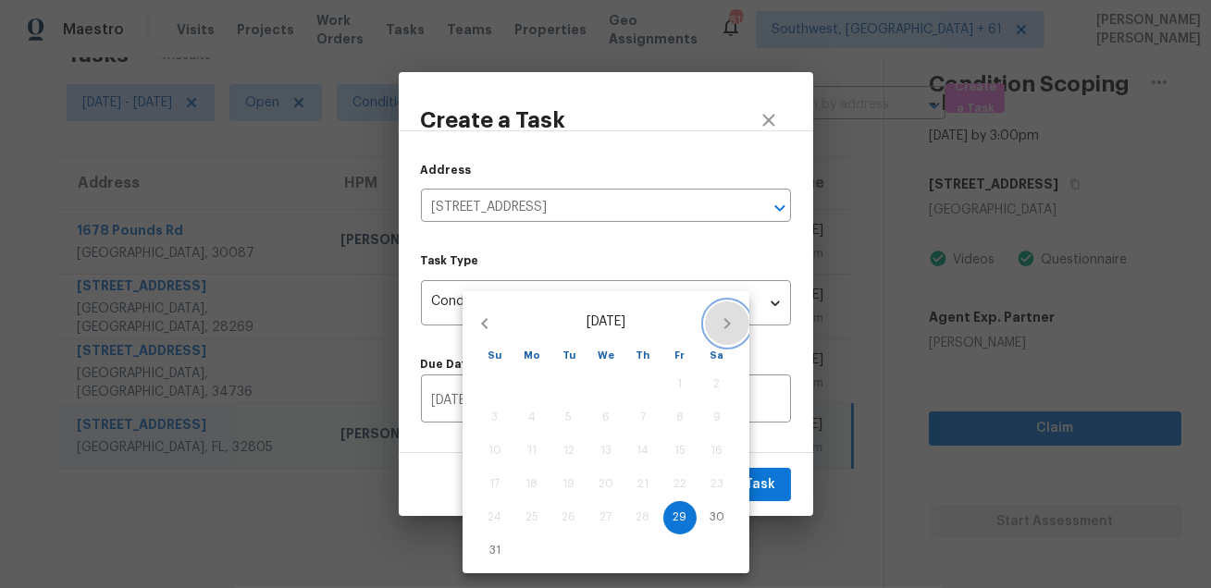
click at [722, 326] on icon "button" at bounding box center [727, 324] width 22 height 22
click at [560, 388] on span "2" at bounding box center [568, 384] width 33 height 16
type input "09/02/2025"
click at [781, 444] on div at bounding box center [605, 294] width 1211 height 588
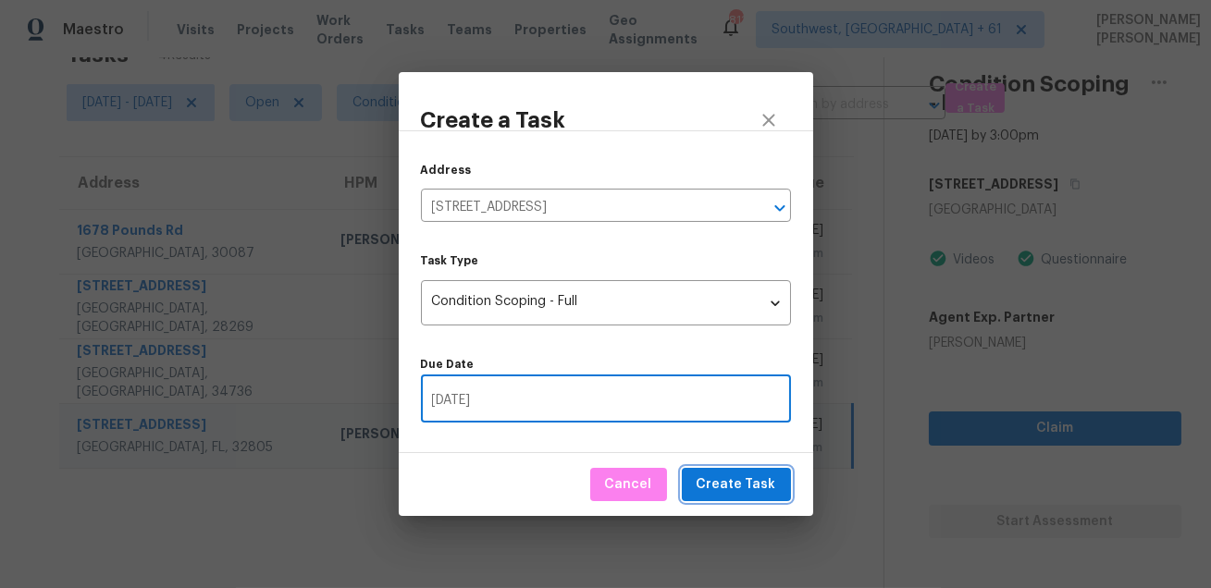
click at [744, 485] on span "Create Task" at bounding box center [737, 485] width 80 height 23
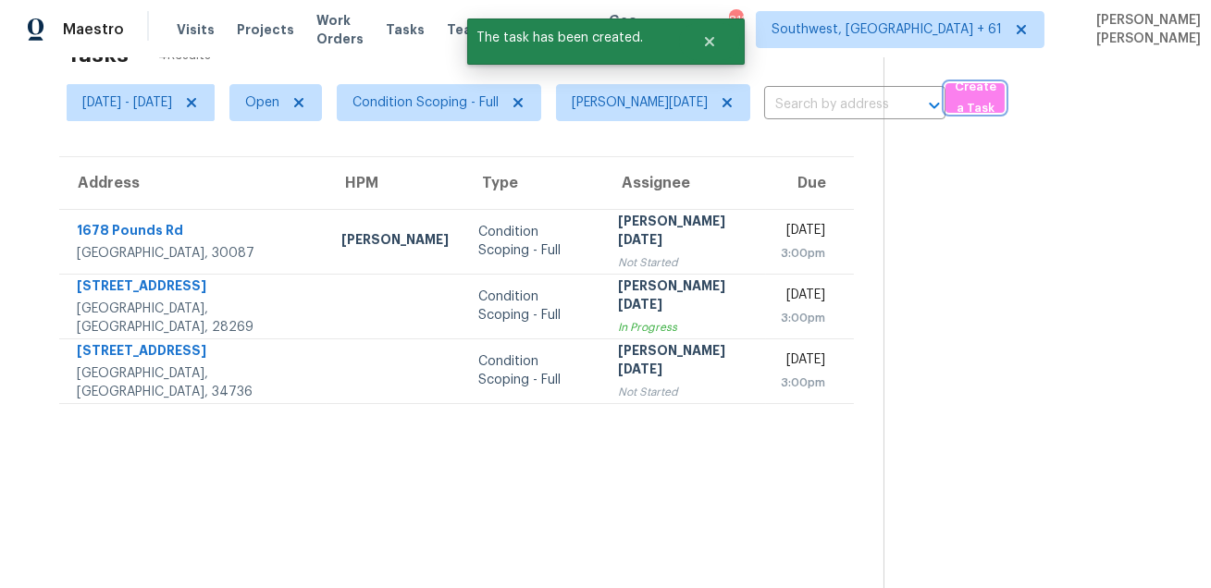
scroll to position [0, 0]
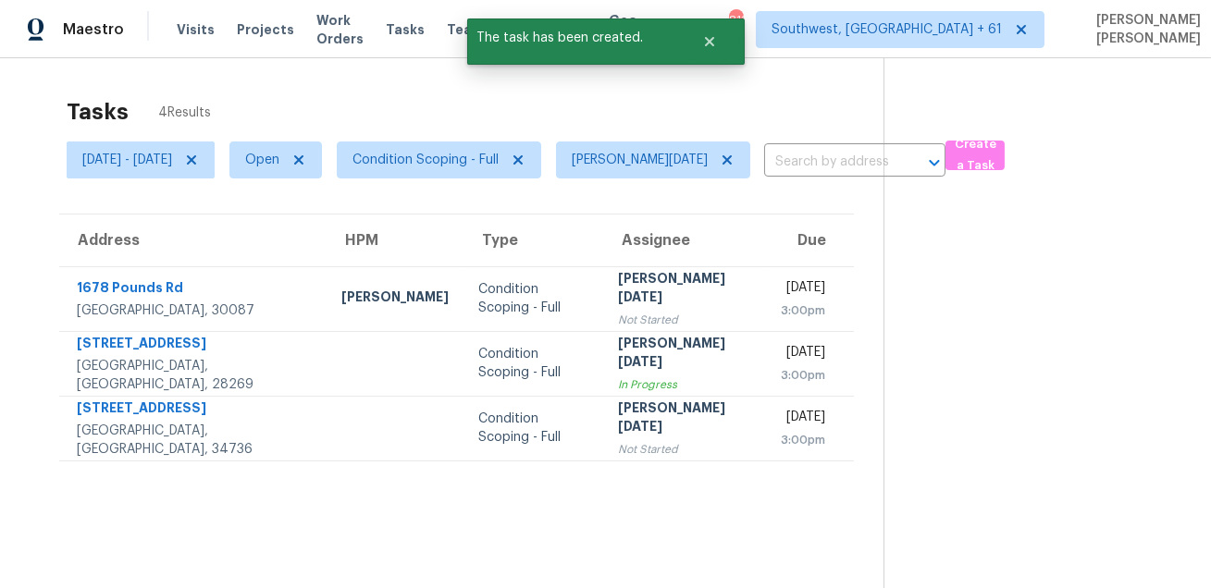
click at [801, 108] on div "Tasks 4 Results" at bounding box center [475, 112] width 817 height 48
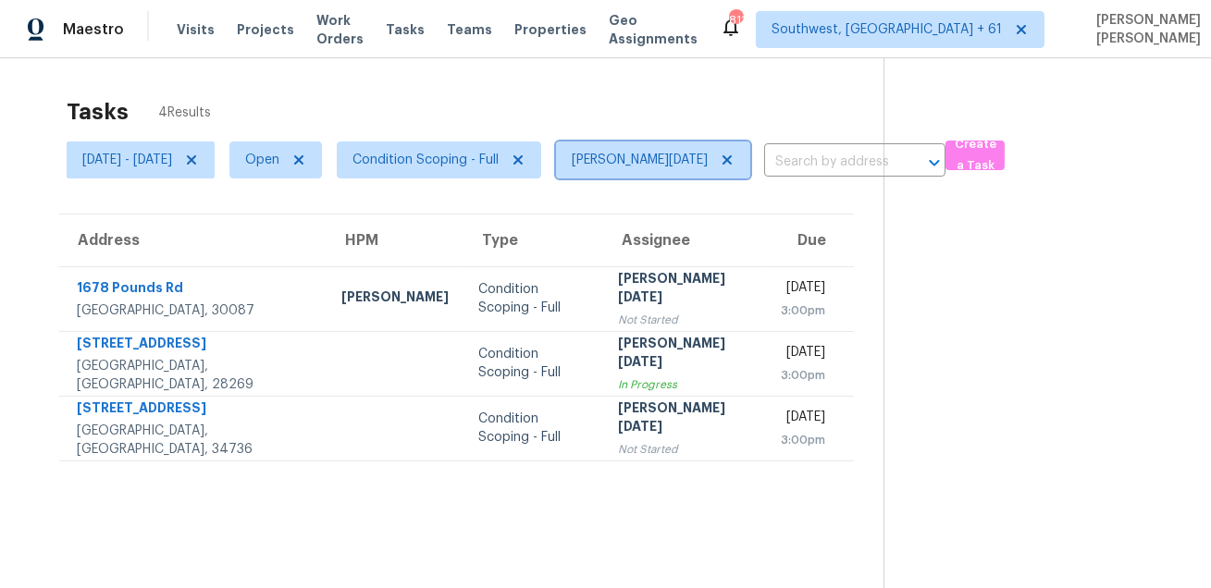
click at [720, 157] on icon at bounding box center [727, 160] width 15 height 15
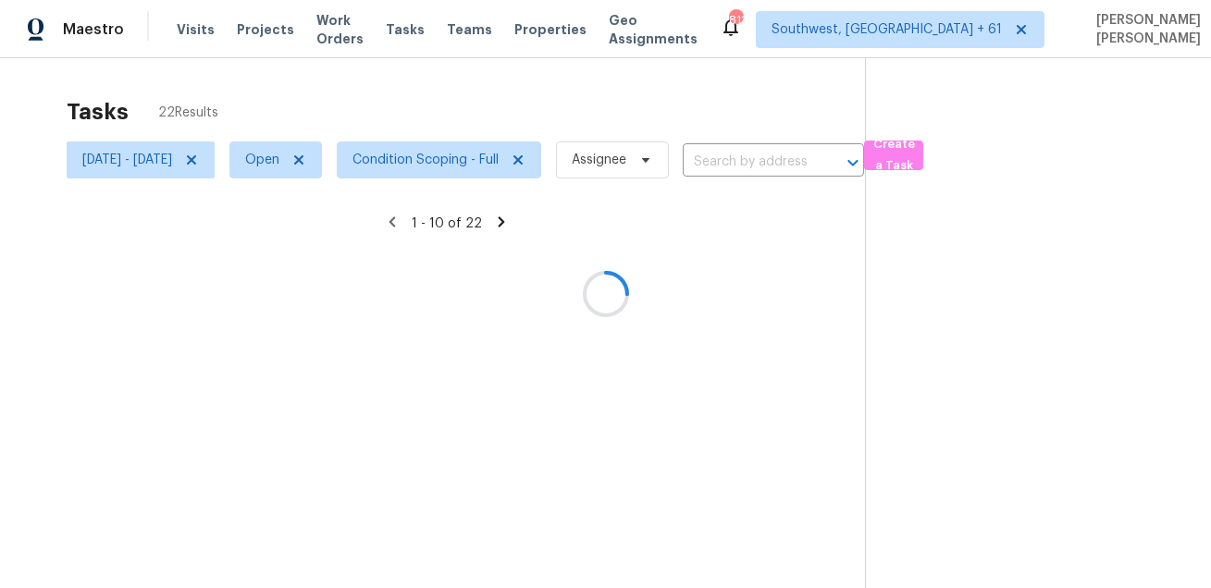
click at [461, 127] on div at bounding box center [605, 294] width 1211 height 588
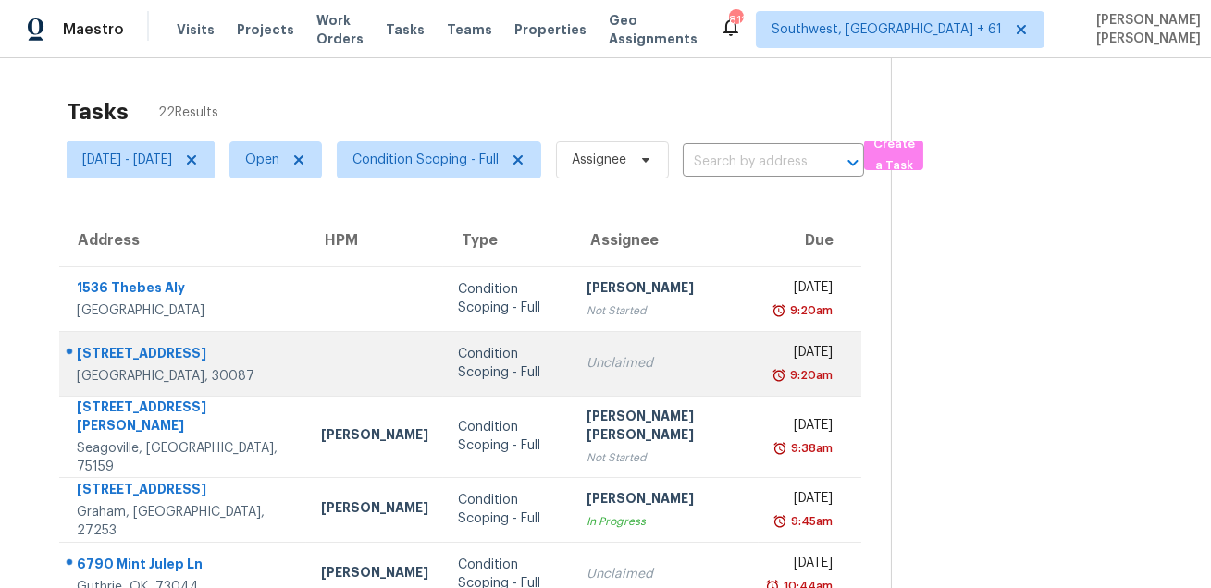
click at [458, 346] on div "Condition Scoping - Full" at bounding box center [507, 363] width 99 height 37
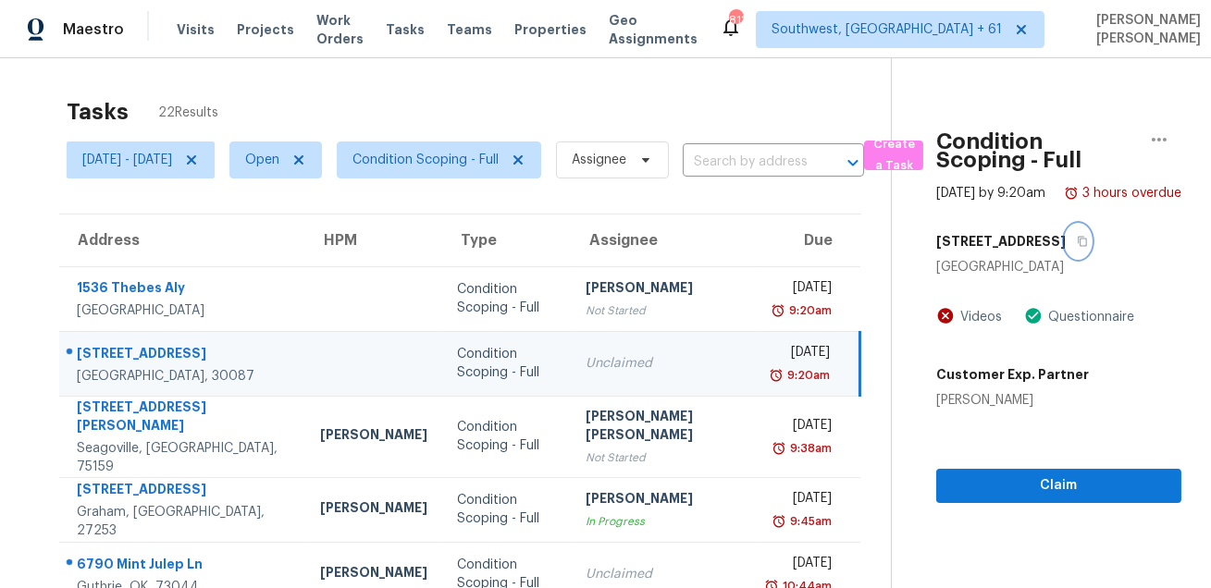
click at [1078, 247] on icon "button" at bounding box center [1082, 242] width 9 height 10
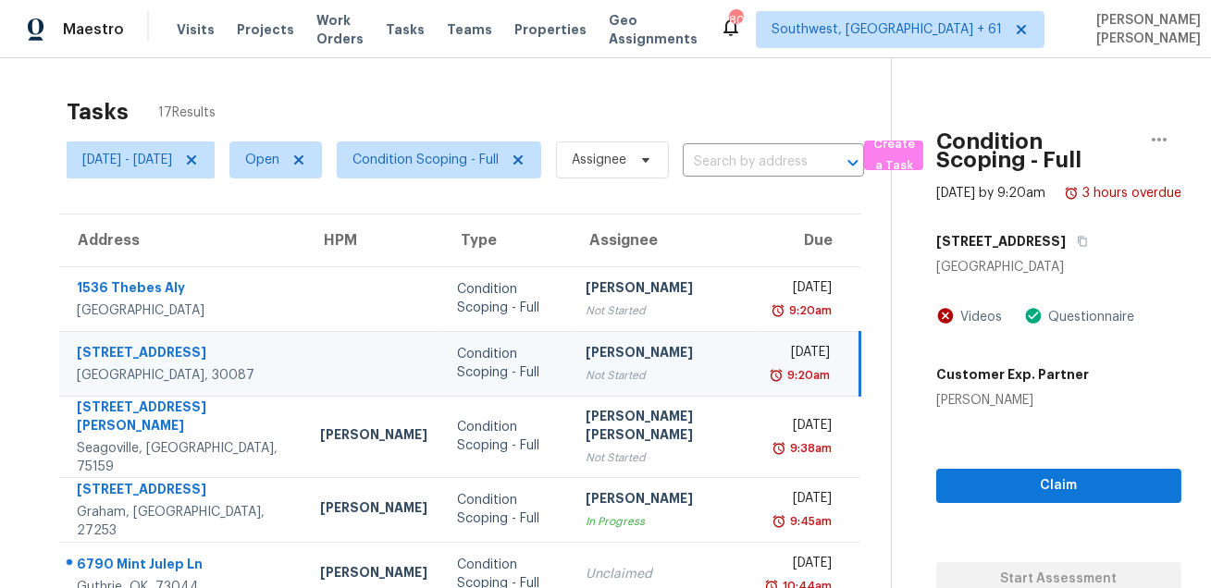
click at [785, 90] on div "Tasks 17 Results" at bounding box center [479, 112] width 824 height 48
click at [422, 112] on div "Tasks 17 Results" at bounding box center [479, 112] width 824 height 48
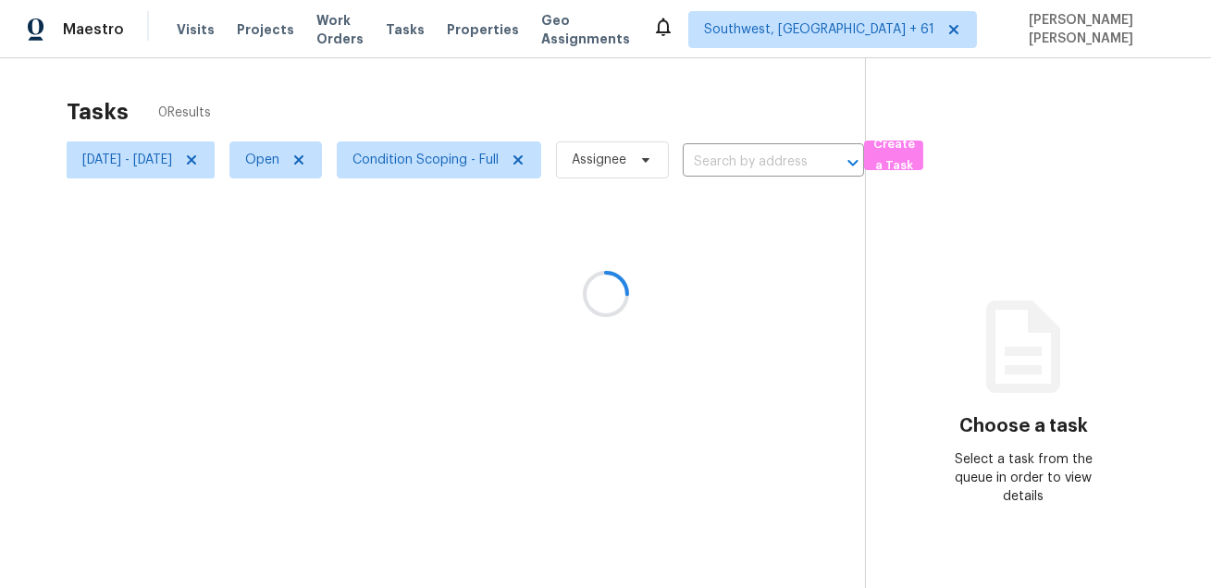
click at [751, 89] on div at bounding box center [605, 294] width 1211 height 588
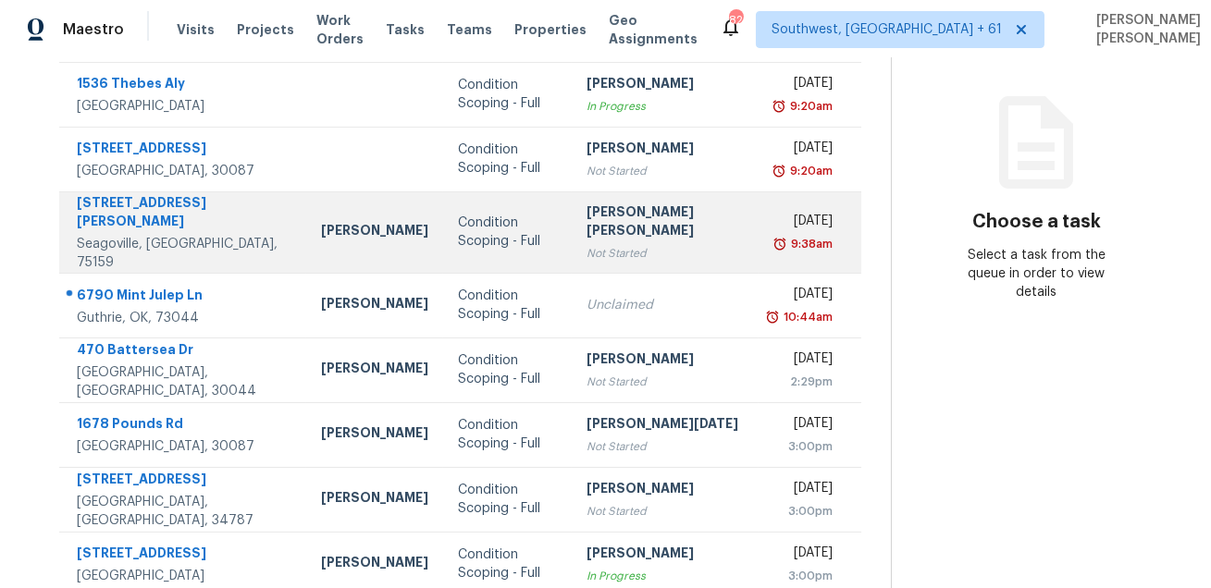
scroll to position [208, 0]
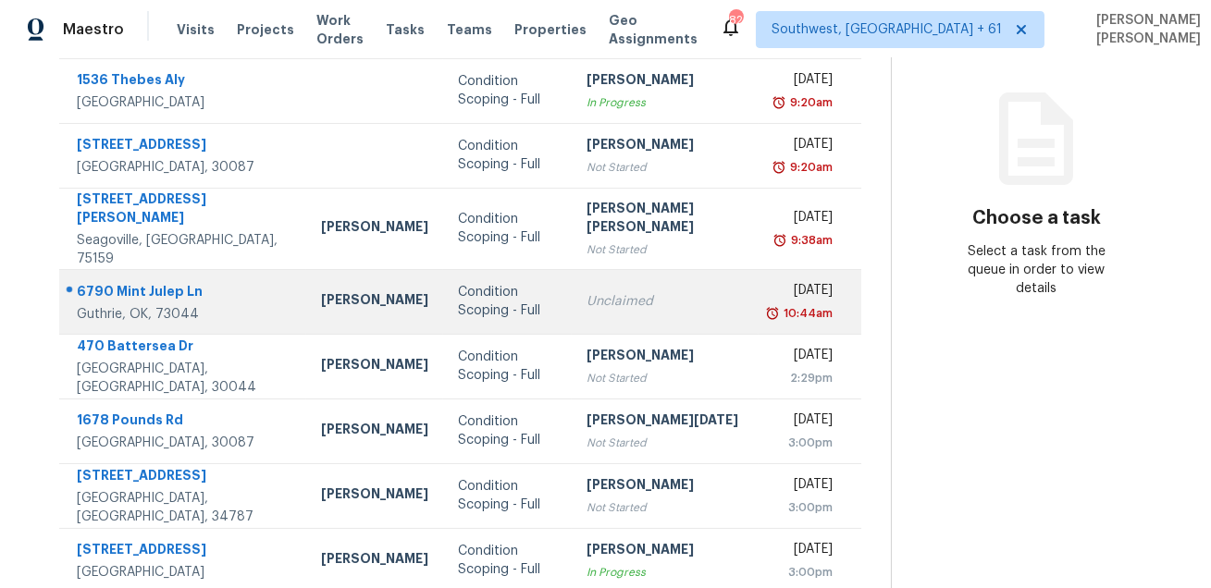
click at [529, 283] on div "Condition Scoping - Full" at bounding box center [507, 301] width 99 height 37
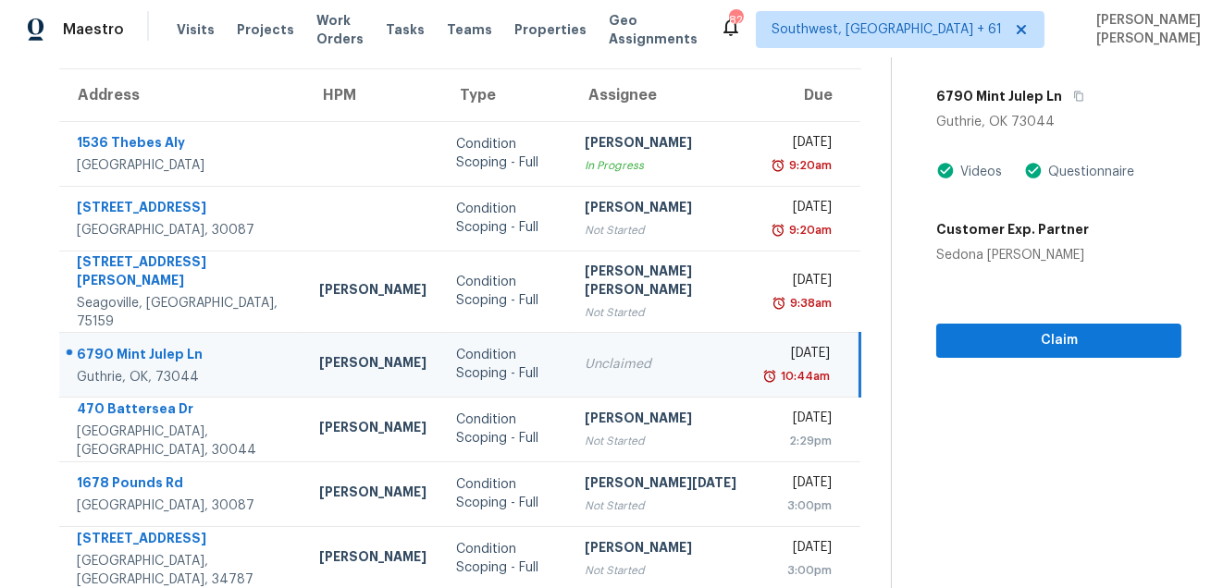
scroll to position [127, 0]
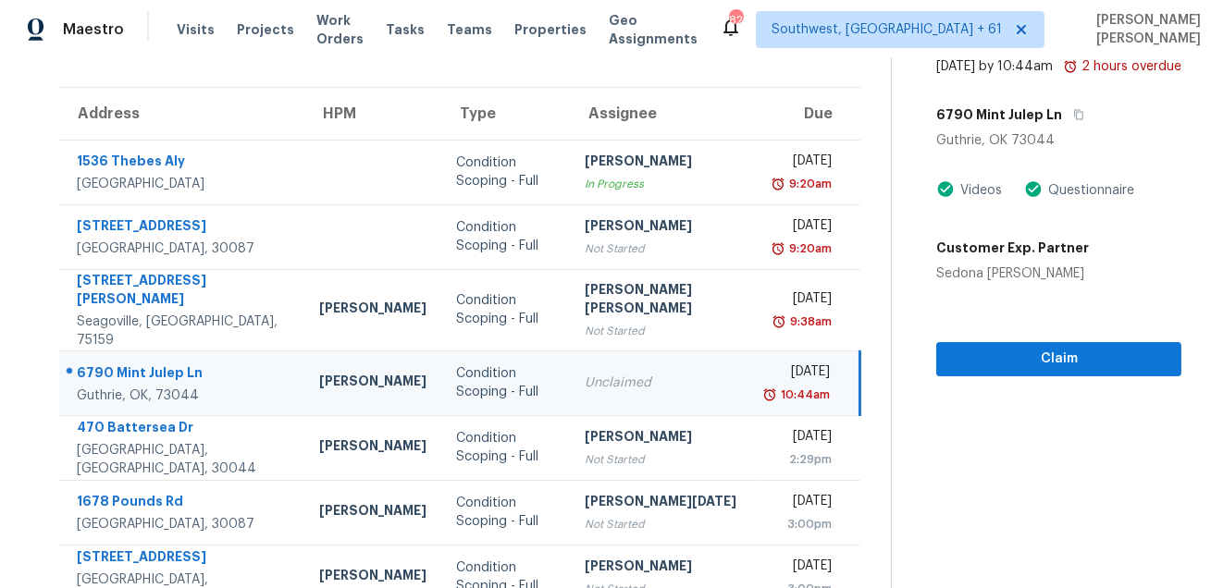
click at [1065, 126] on div "6790 Mint Julep Ln" at bounding box center [1058, 114] width 245 height 33
click at [1073, 120] on icon "button" at bounding box center [1078, 114] width 11 height 11
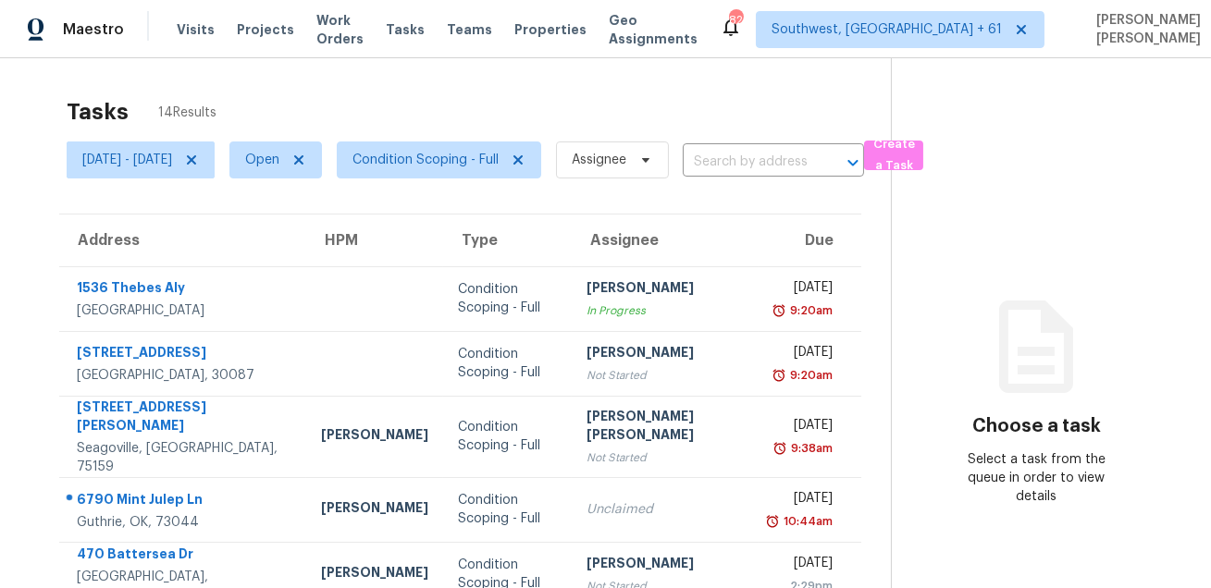
click at [570, 88] on div "Tasks 14 Results" at bounding box center [479, 112] width 824 height 48
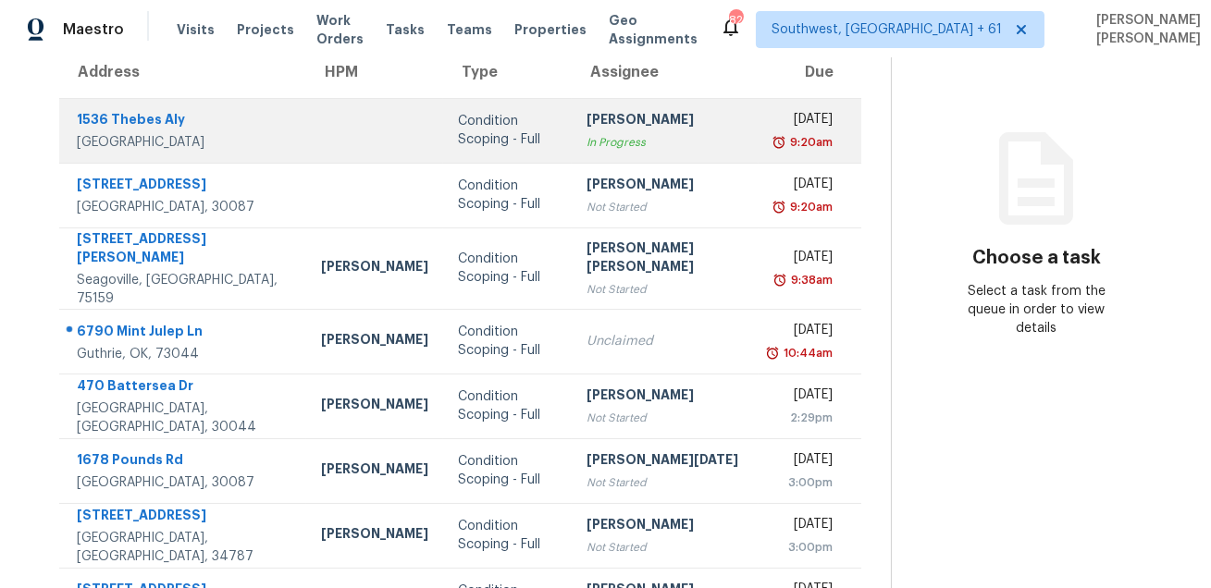
scroll to position [375, 0]
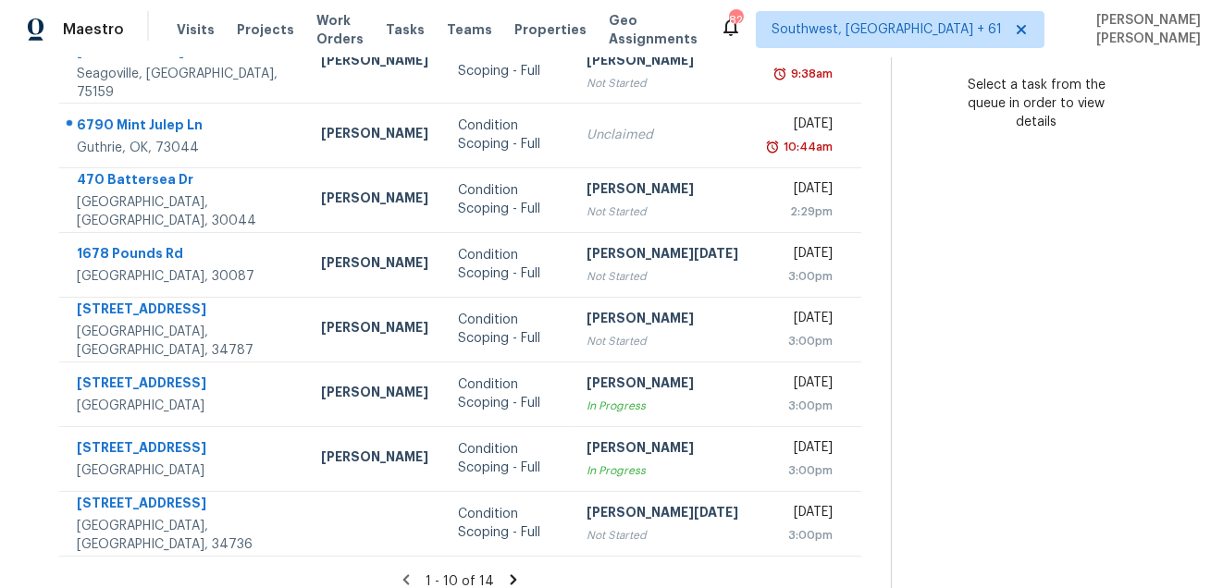
click at [505, 572] on icon at bounding box center [513, 580] width 17 height 17
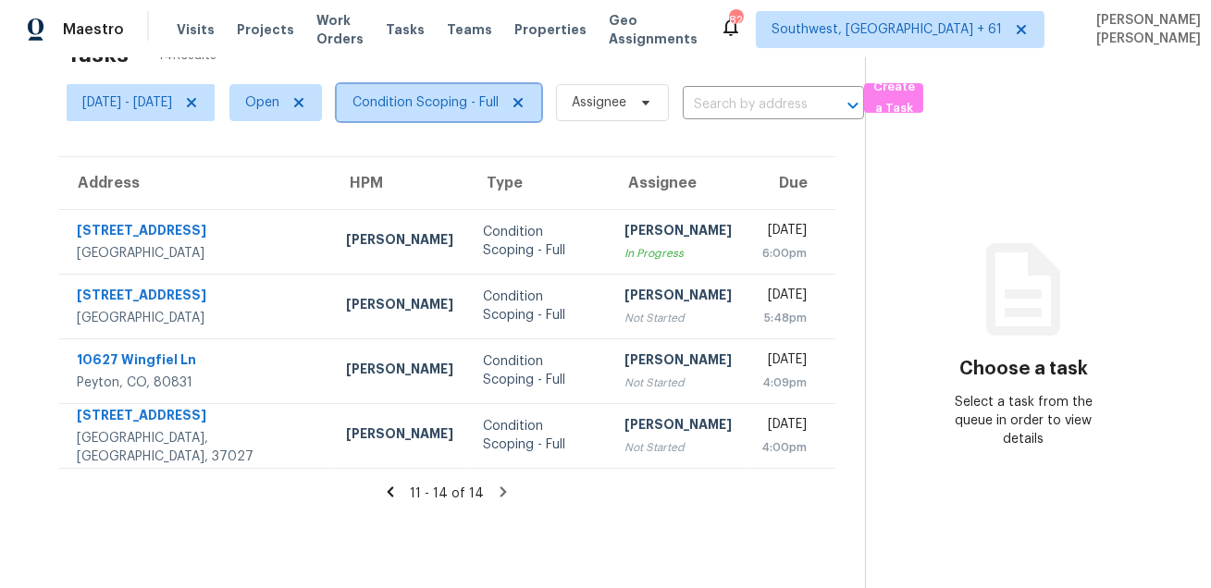
click at [473, 98] on span "Condition Scoping - Full" at bounding box center [425, 102] width 146 height 19
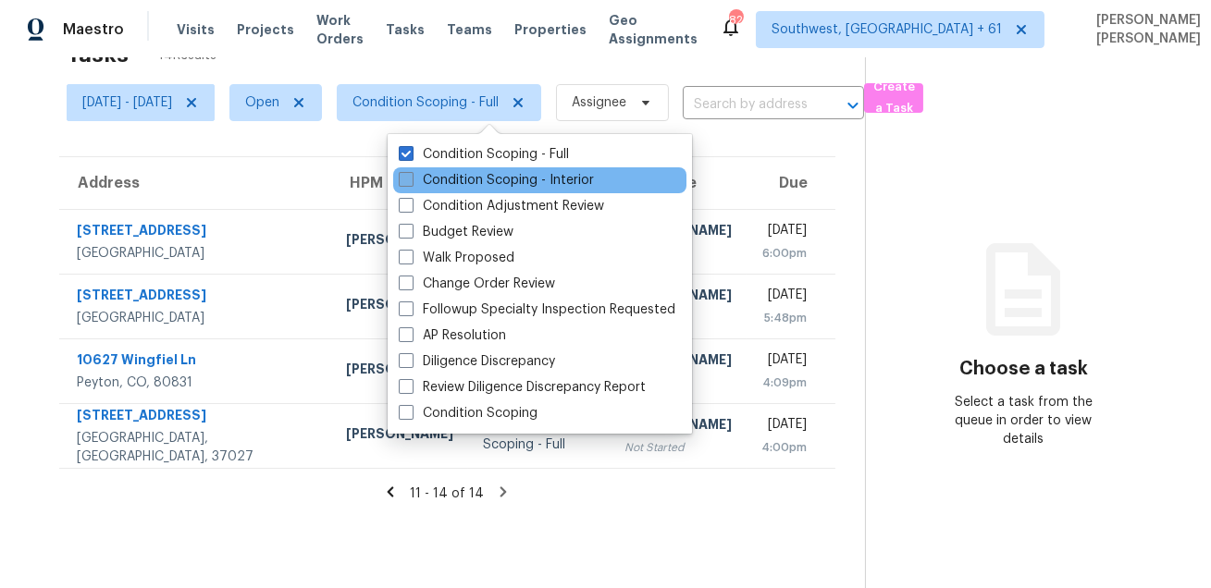
click at [440, 182] on label "Condition Scoping - Interior" at bounding box center [496, 180] width 195 height 19
click at [411, 182] on input "Condition Scoping - Interior" at bounding box center [405, 177] width 12 height 12
checkbox input "true"
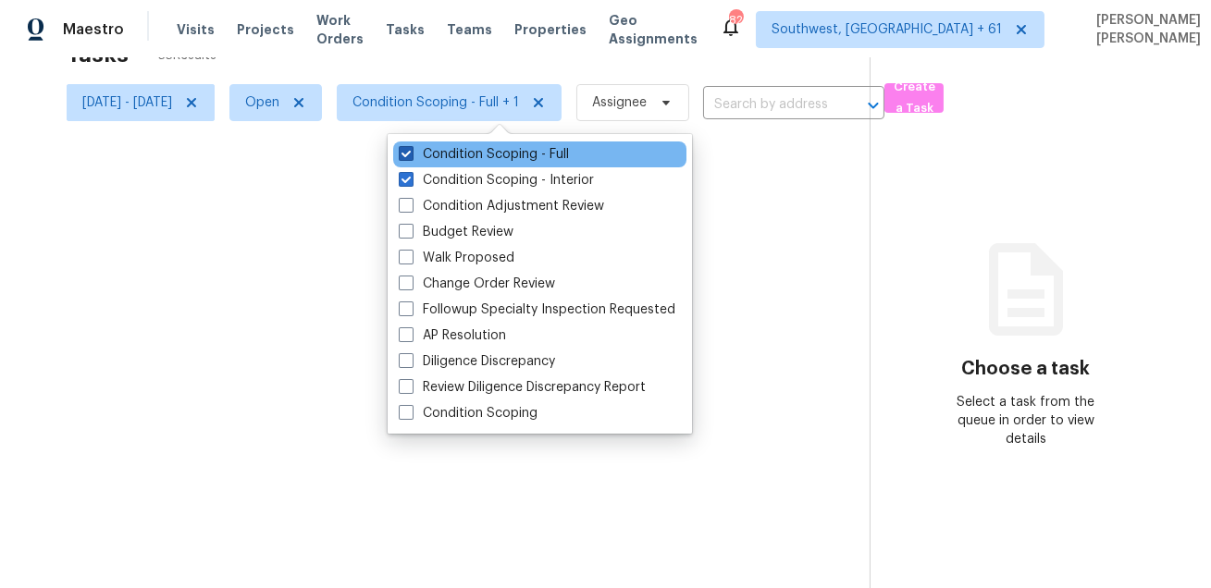
click at [461, 149] on label "Condition Scoping - Full" at bounding box center [484, 154] width 170 height 19
click at [411, 149] on input "Condition Scoping - Full" at bounding box center [405, 151] width 12 height 12
checkbox input "false"
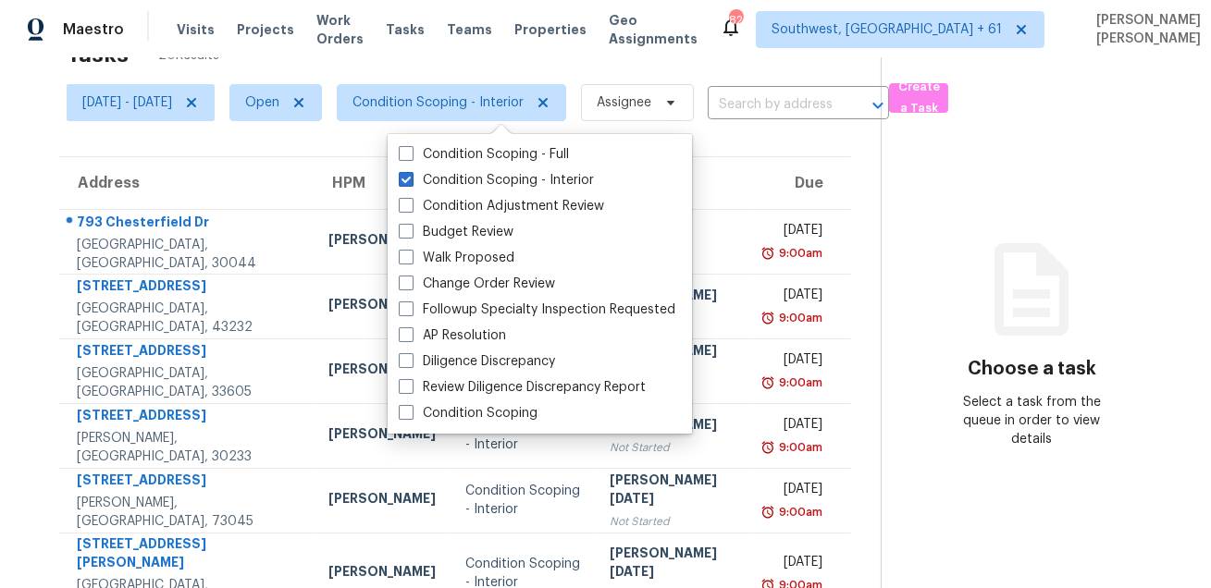
click at [631, 71] on div "Tasks 20 Results" at bounding box center [474, 55] width 814 height 48
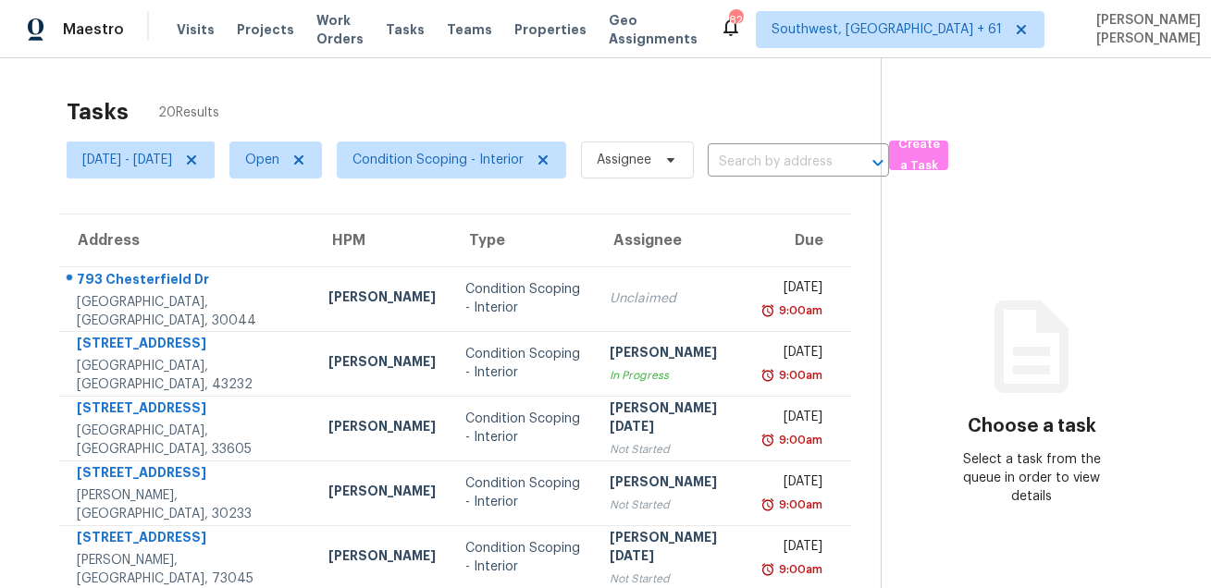
click at [536, 99] on div "Tasks 20 Results" at bounding box center [474, 112] width 814 height 48
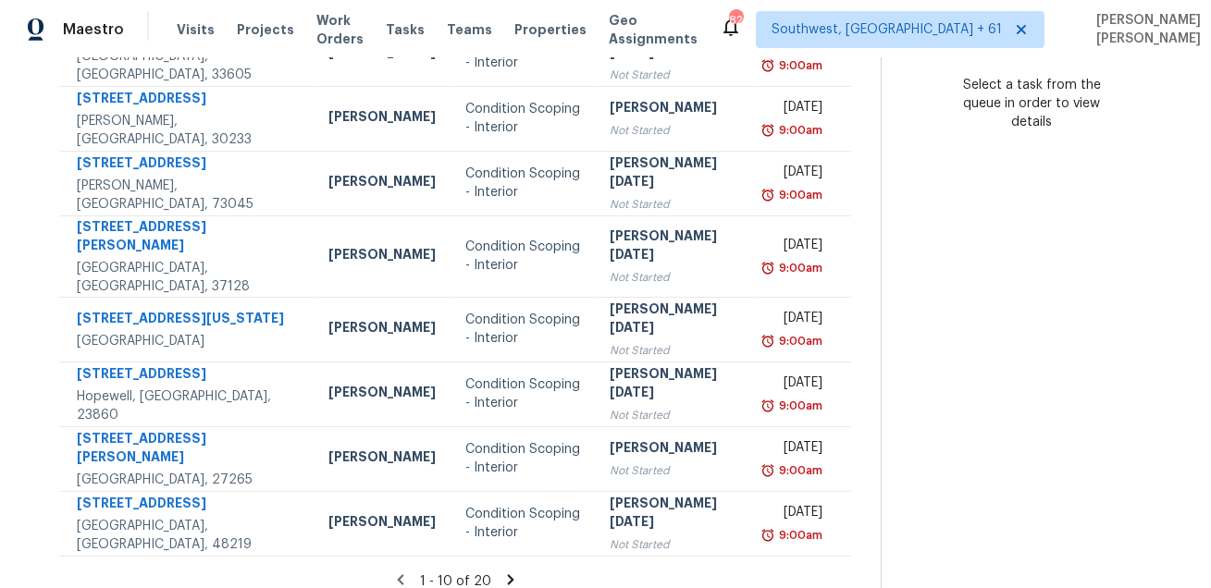
click at [508, 574] on icon at bounding box center [510, 579] width 6 height 10
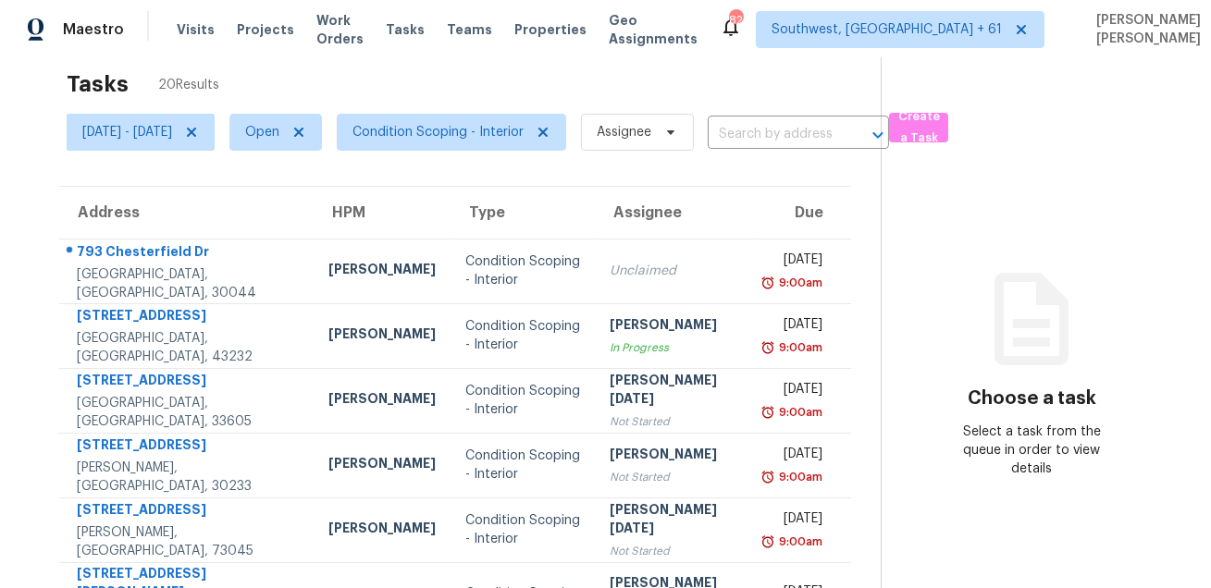
scroll to position [26, 0]
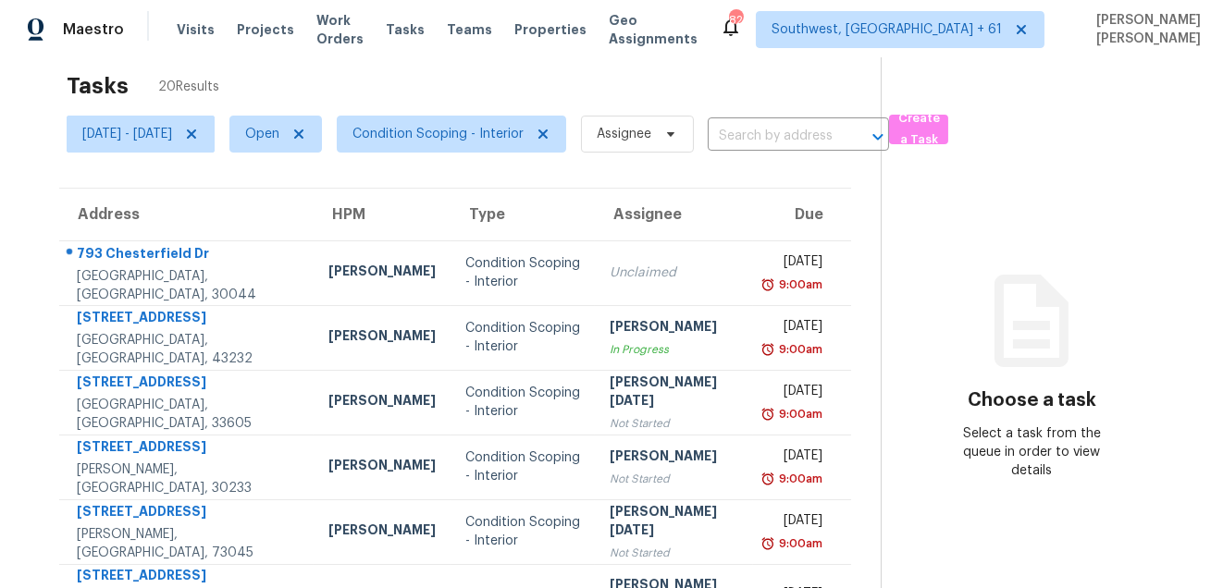
click at [632, 80] on div "Tasks 20 Results" at bounding box center [474, 86] width 814 height 48
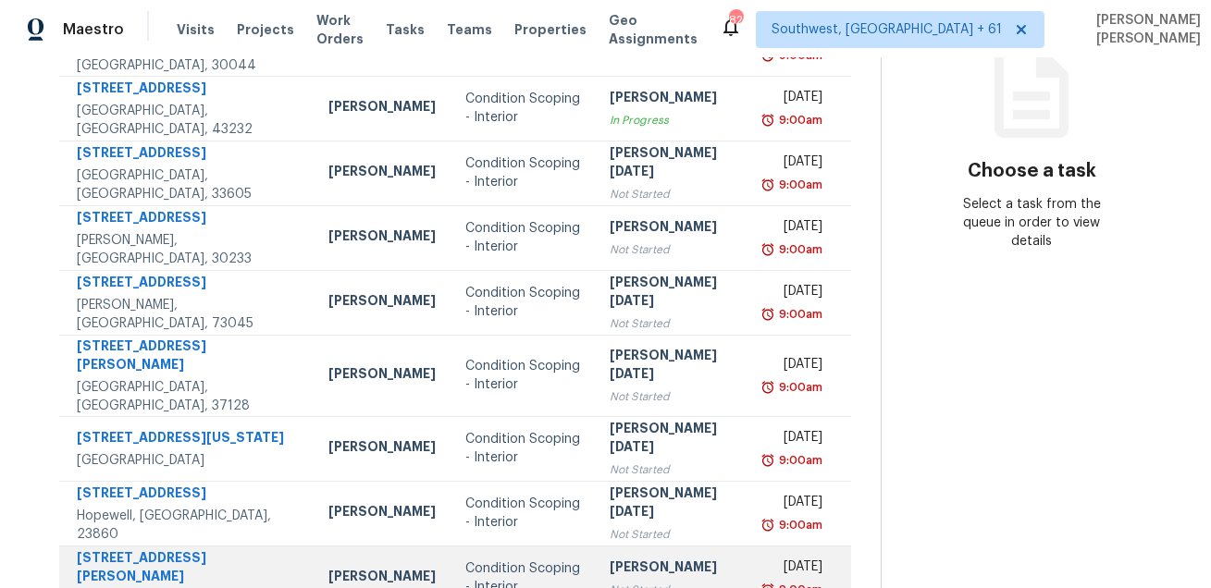
scroll to position [7, 0]
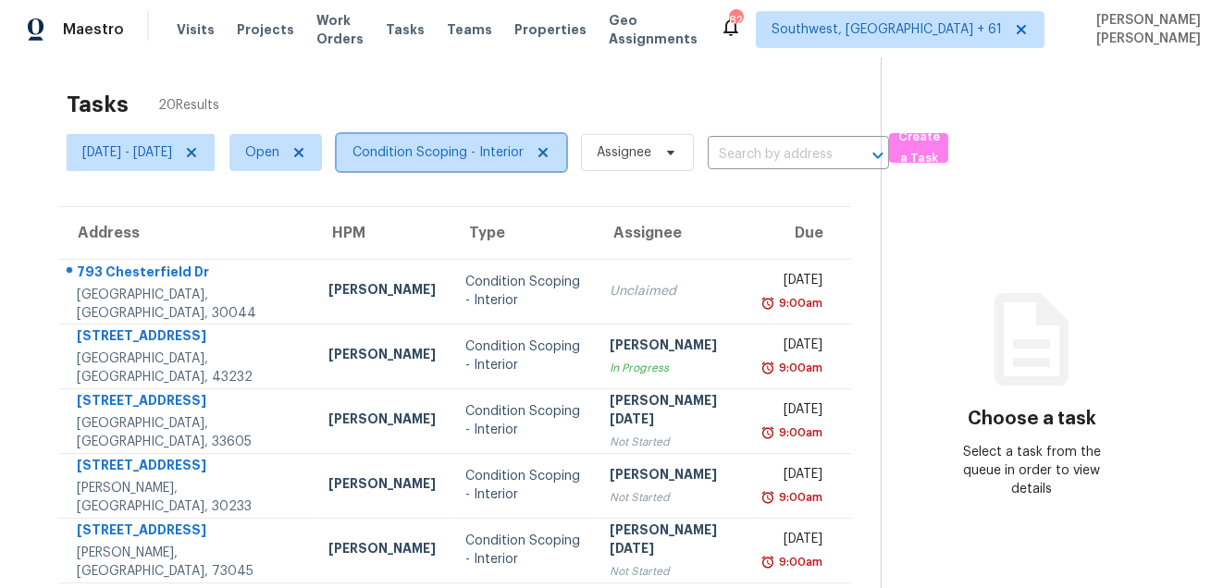
click at [504, 147] on span "Condition Scoping - Interior" at bounding box center [437, 152] width 171 height 19
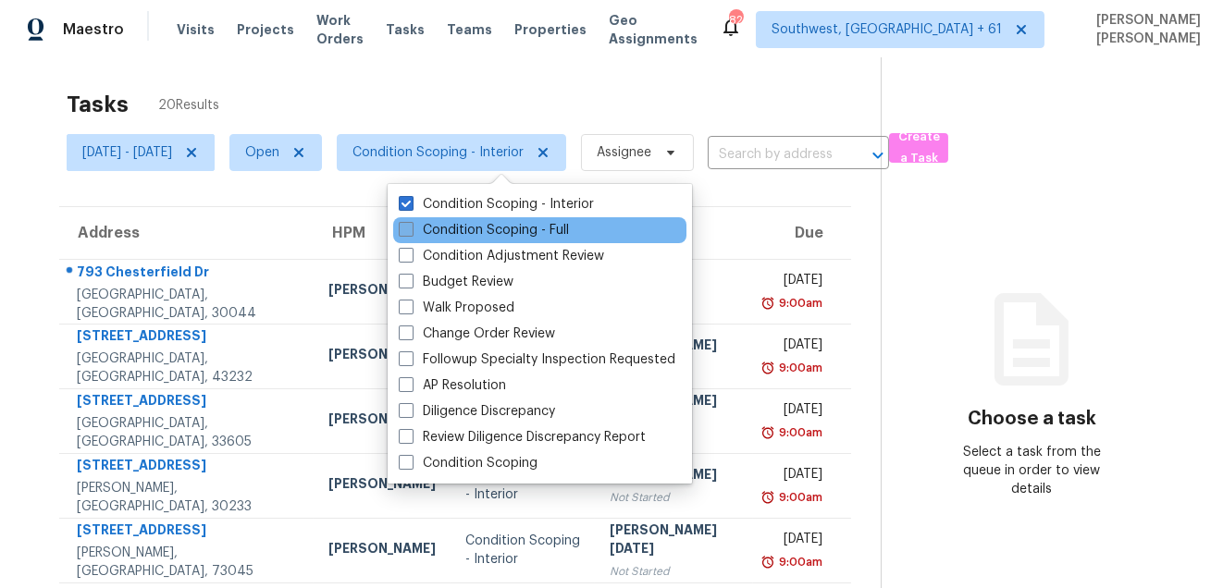
click at [467, 234] on label "Condition Scoping - Full" at bounding box center [484, 230] width 170 height 19
click at [411, 233] on input "Condition Scoping - Full" at bounding box center [405, 227] width 12 height 12
checkbox input "true"
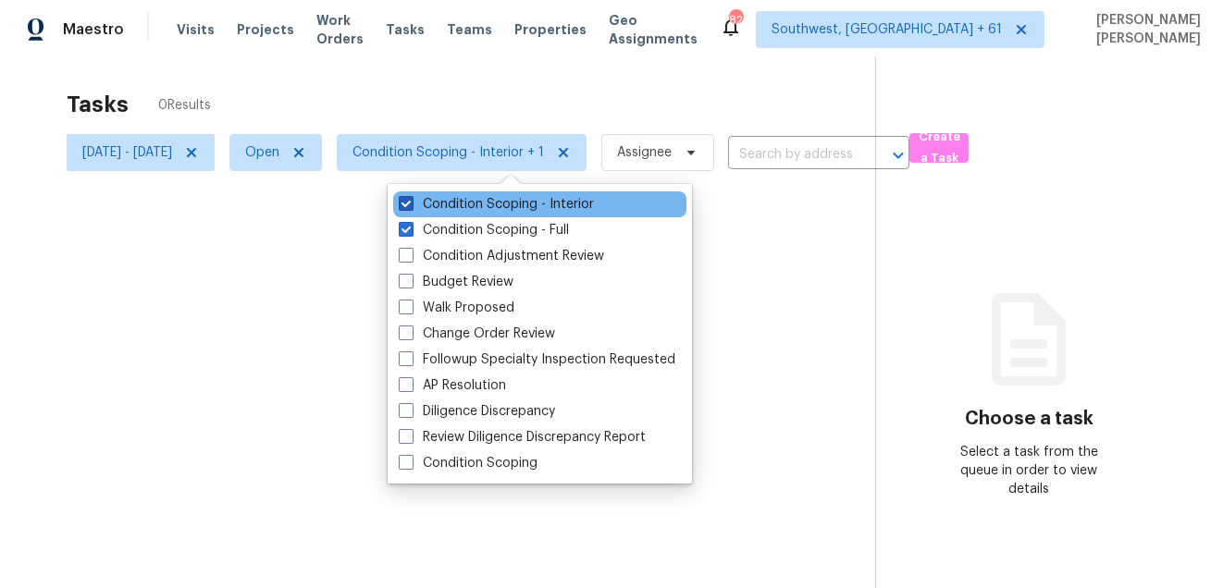
click at [475, 201] on label "Condition Scoping - Interior" at bounding box center [496, 204] width 195 height 19
click at [411, 201] on input "Condition Scoping - Interior" at bounding box center [405, 201] width 12 height 12
checkbox input "false"
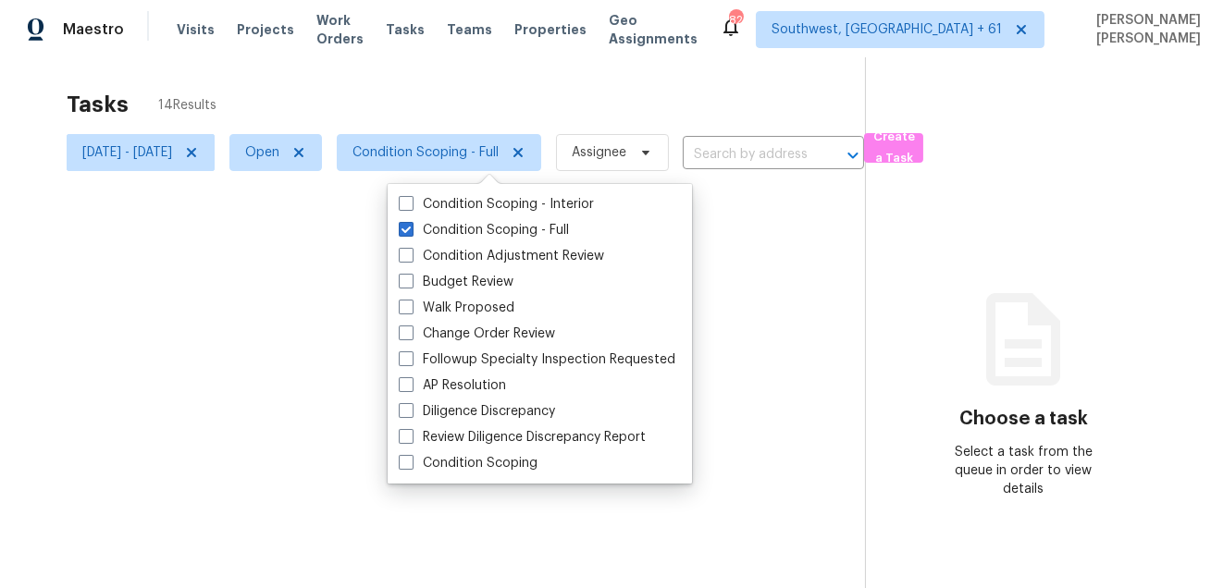
click at [511, 88] on div at bounding box center [605, 294] width 1211 height 588
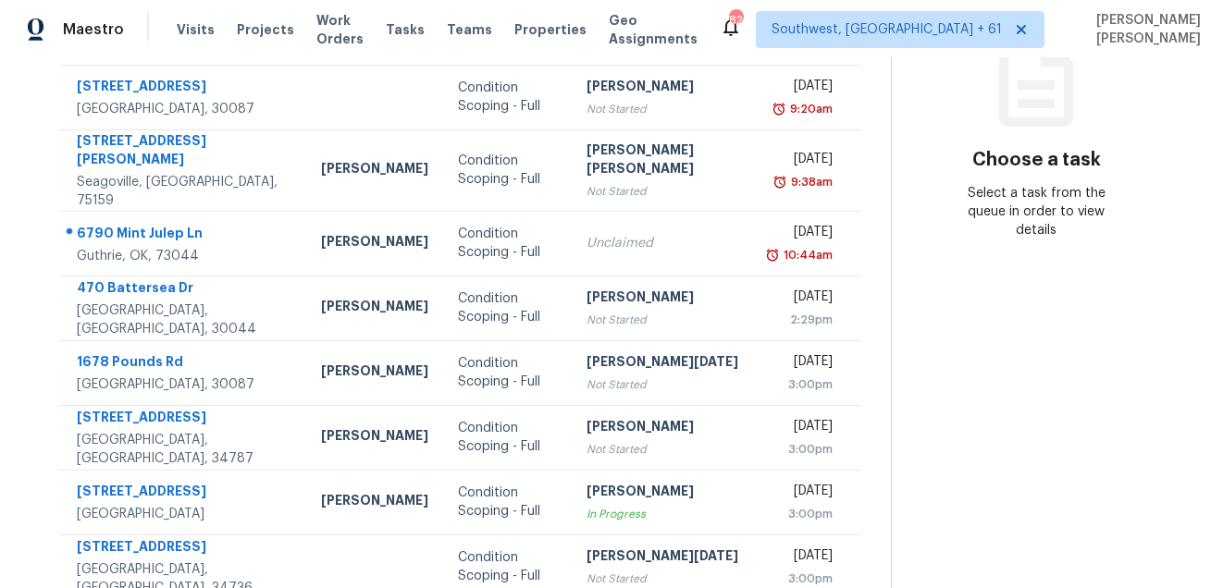
scroll to position [375, 0]
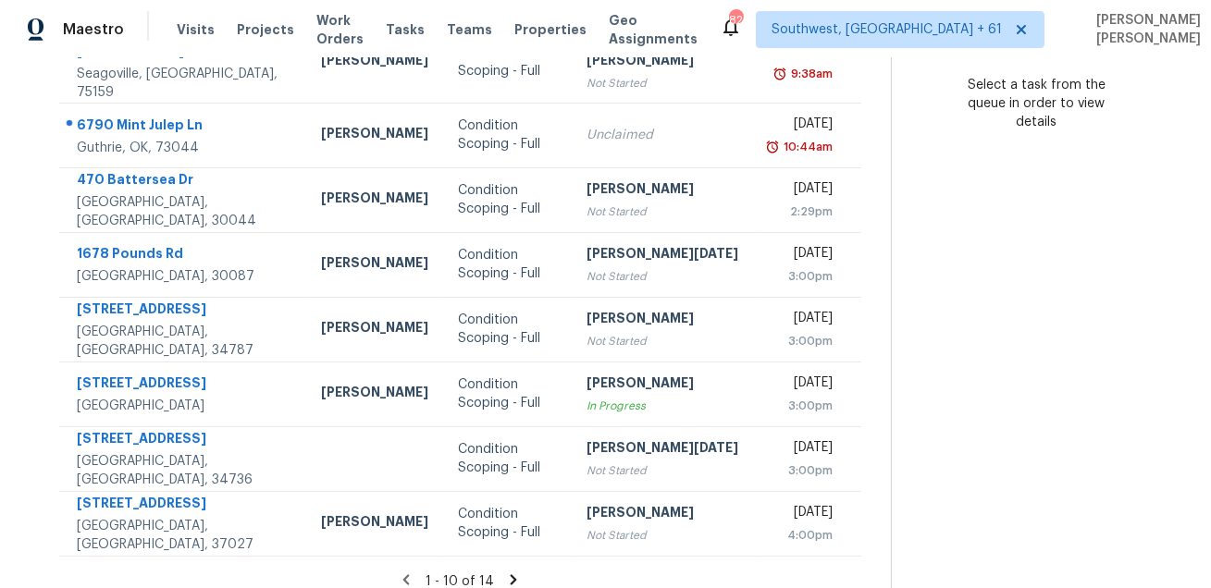
click at [505, 572] on icon at bounding box center [513, 580] width 17 height 17
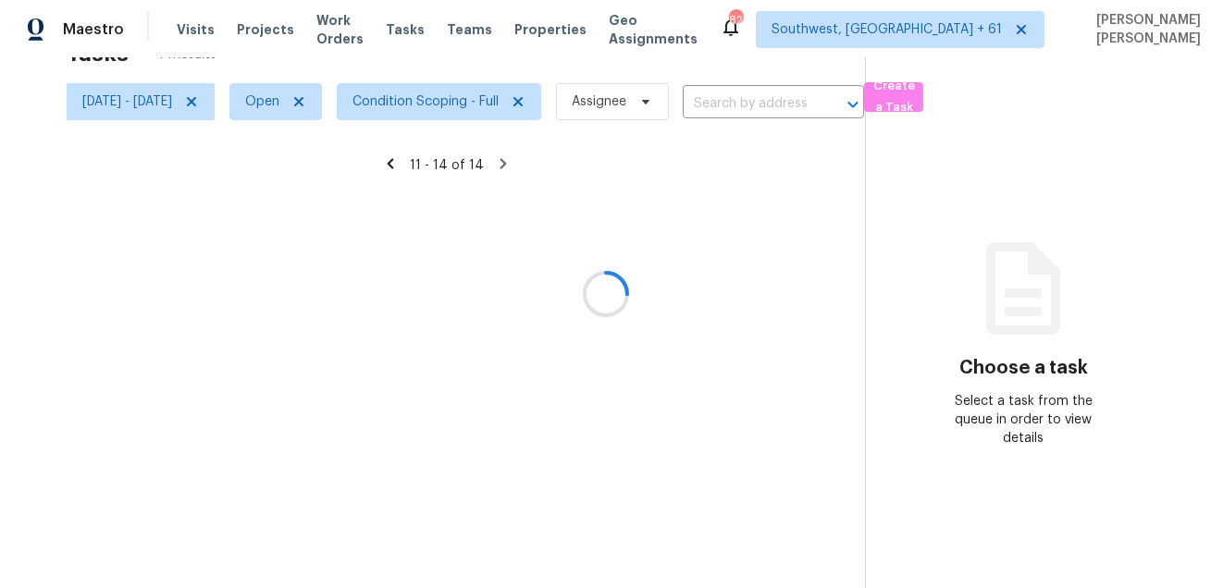
scroll to position [57, 0]
